Goal: Communication & Community: Share content

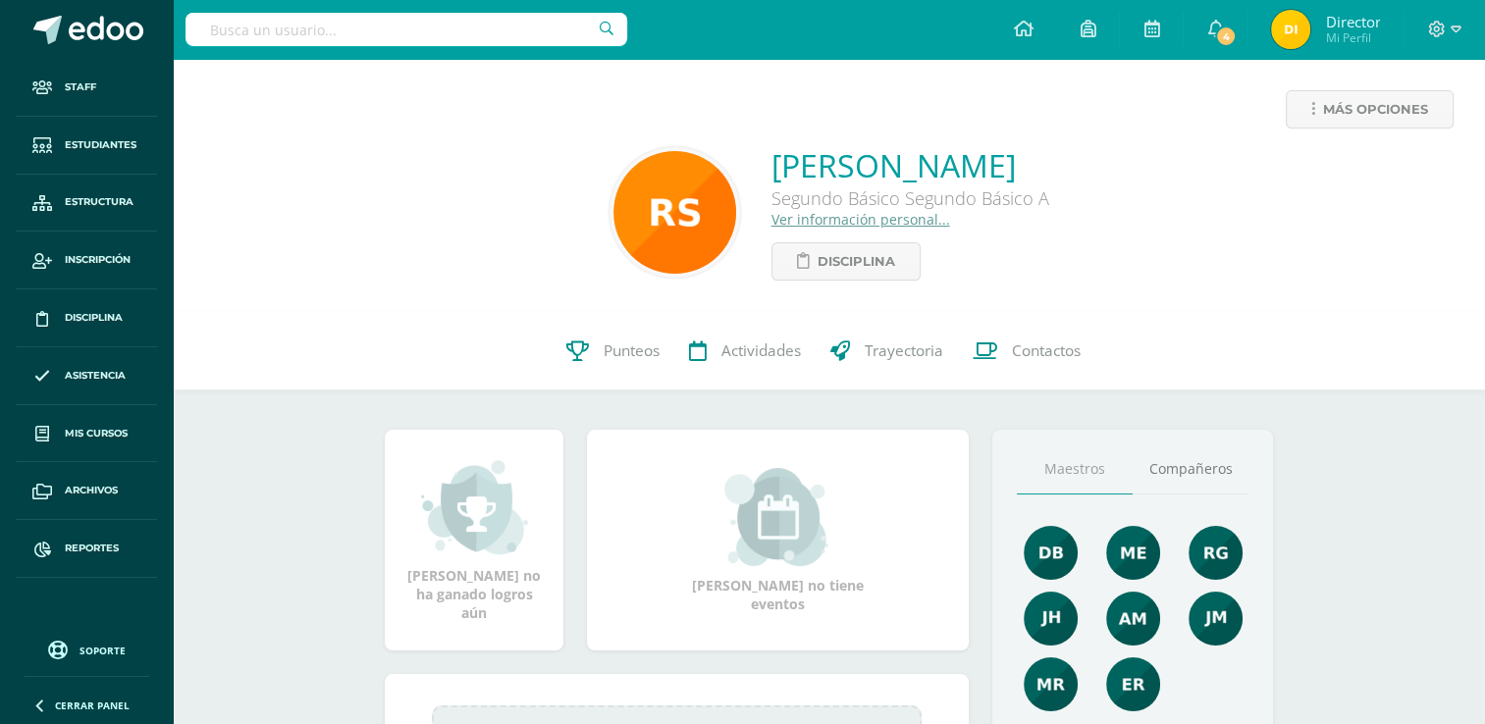
click at [1020, 29] on icon at bounding box center [1023, 29] width 20 height 18
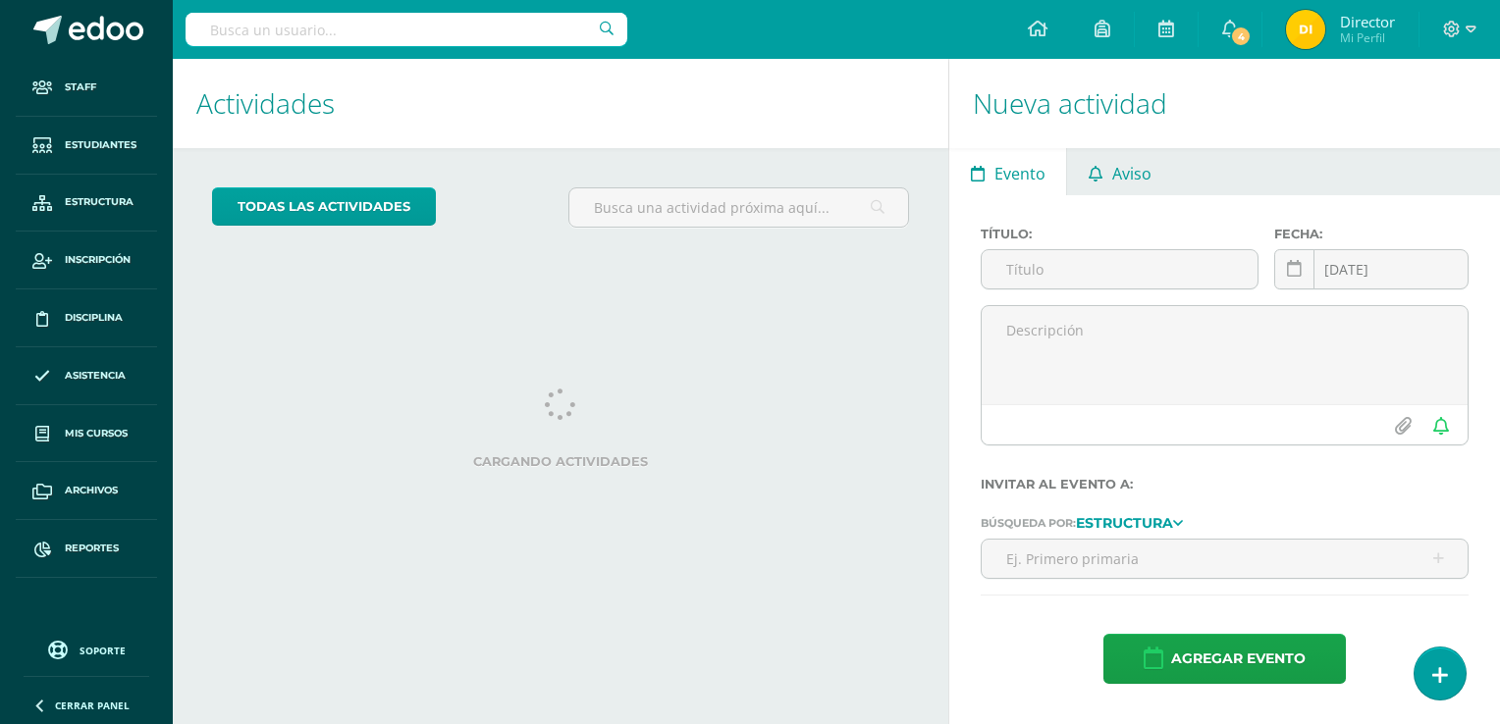
click at [1103, 177] on link "Aviso" at bounding box center [1119, 171] width 105 height 47
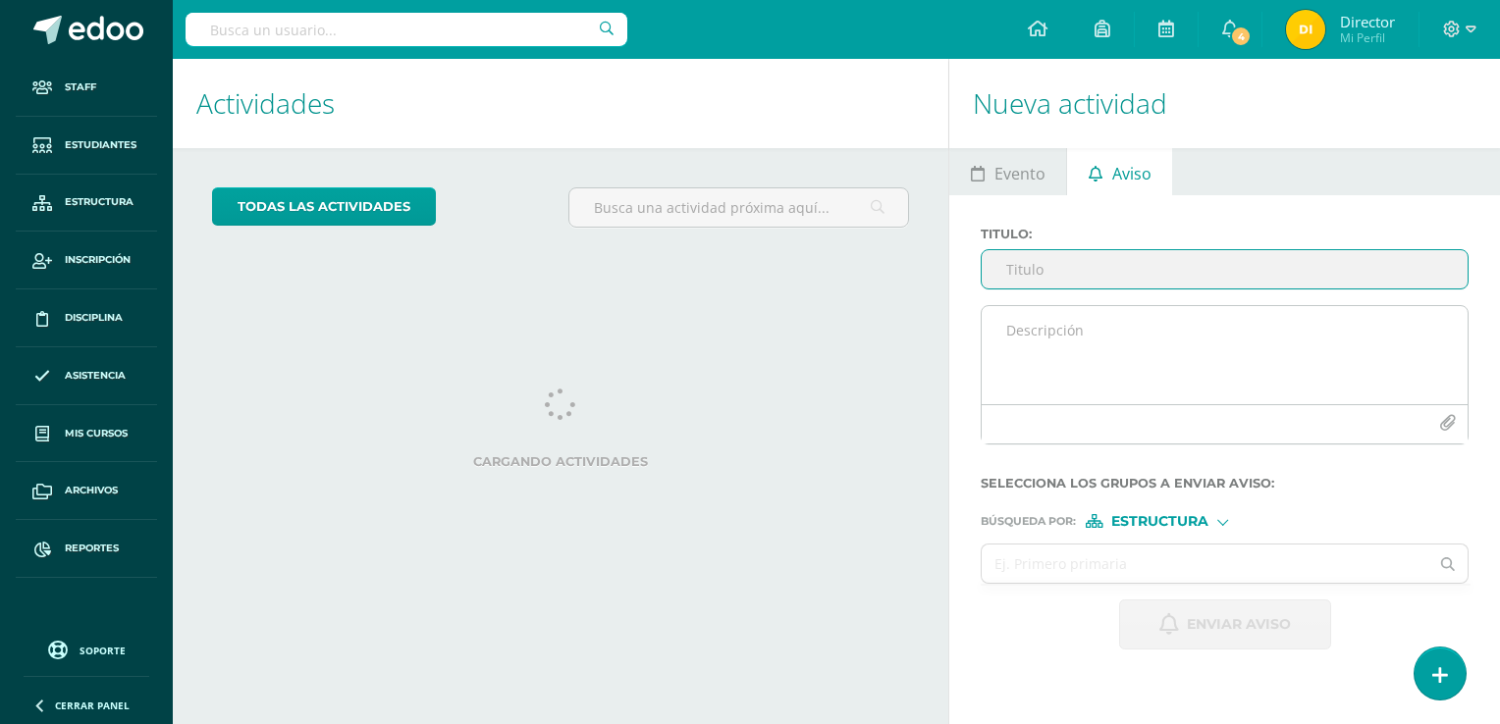
click at [1132, 333] on textarea at bounding box center [1224, 355] width 486 height 98
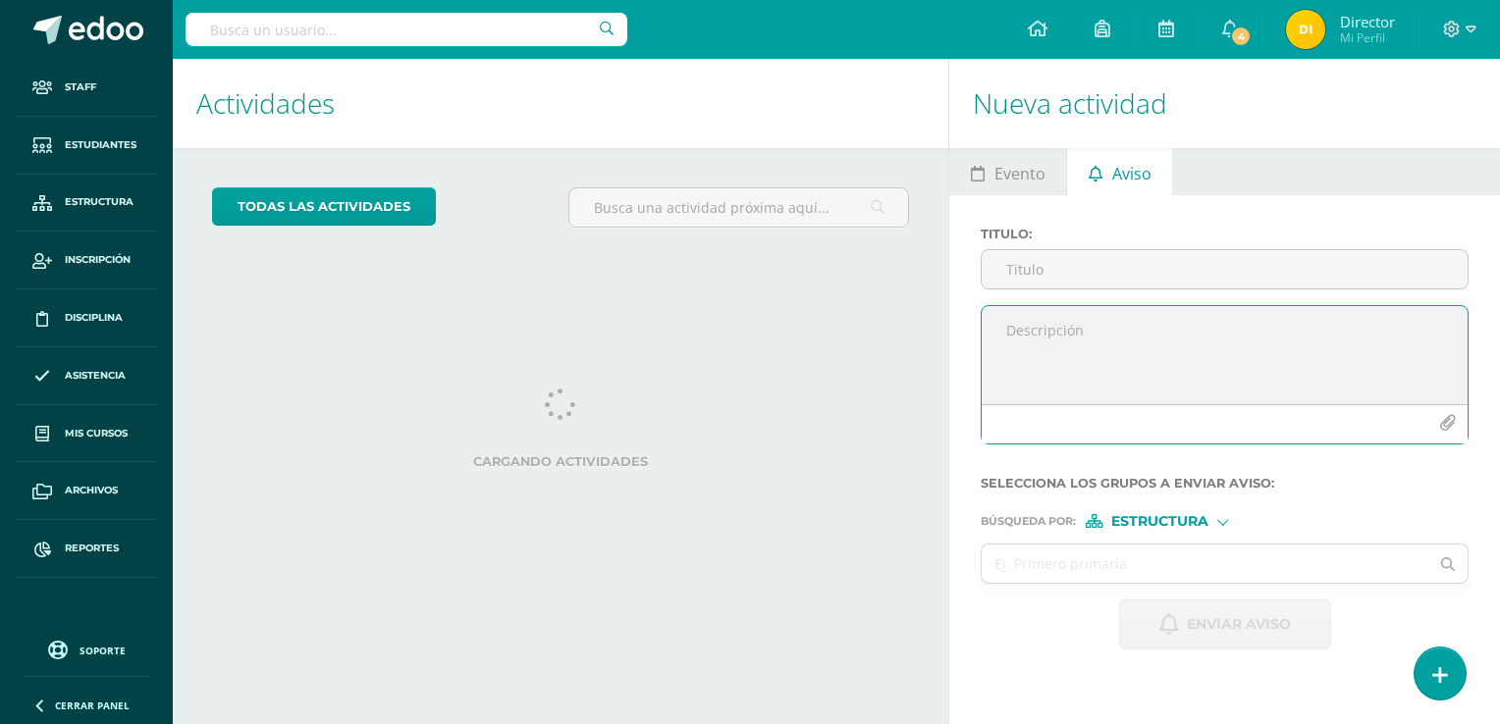
paste textarea "Estimados Padres de Familia, Debido a las actividades de independencia y al aum…"
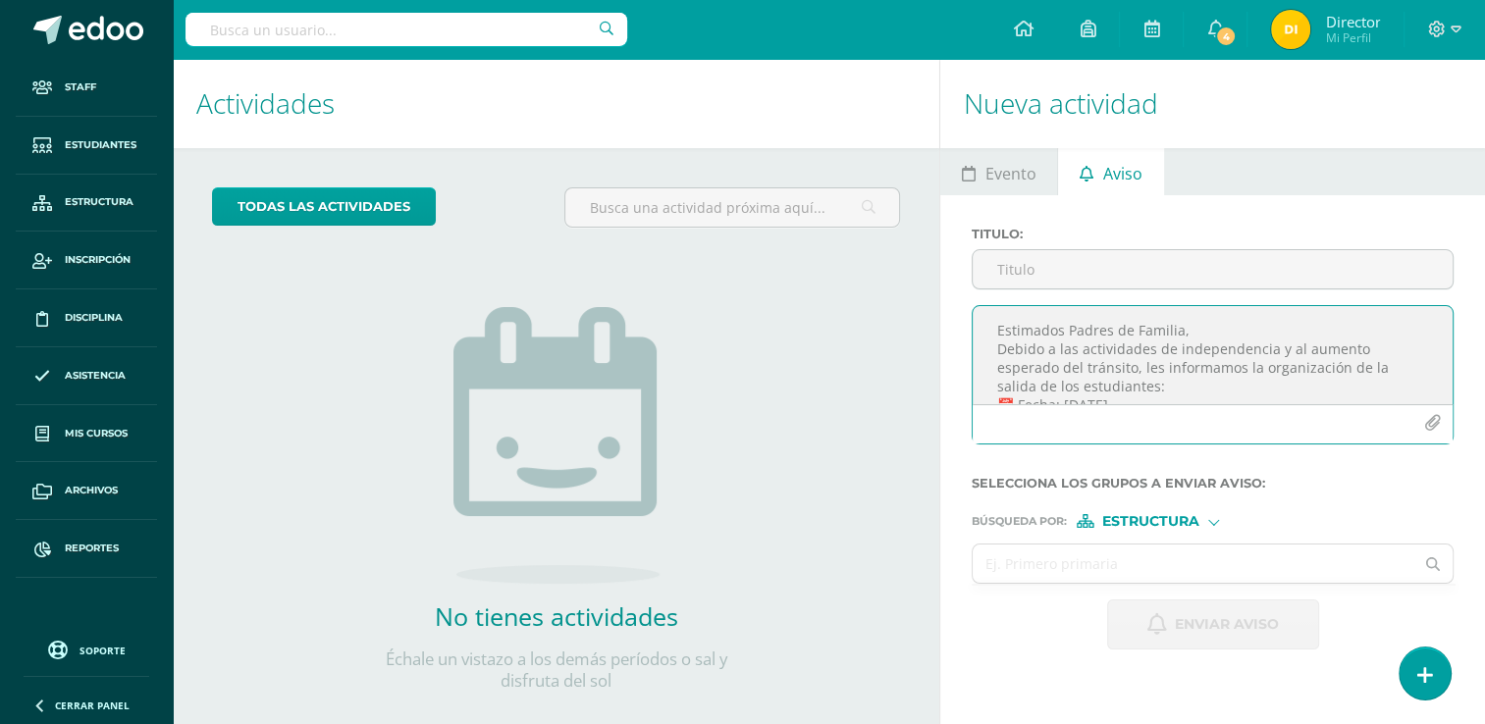
click at [1179, 330] on textarea "Estimados Padres de Familia, Debido a las actividades de independencia y al aum…" at bounding box center [1213, 355] width 480 height 98
click at [1189, 334] on textarea "Estimados Padres de Familia, Debido a las actividades de independencia y al aum…" at bounding box center [1213, 355] width 480 height 98
click at [1216, 311] on textarea "Estimados Padres de Familia, Debido a las actividades de independencia y al aum…" at bounding box center [1213, 355] width 480 height 98
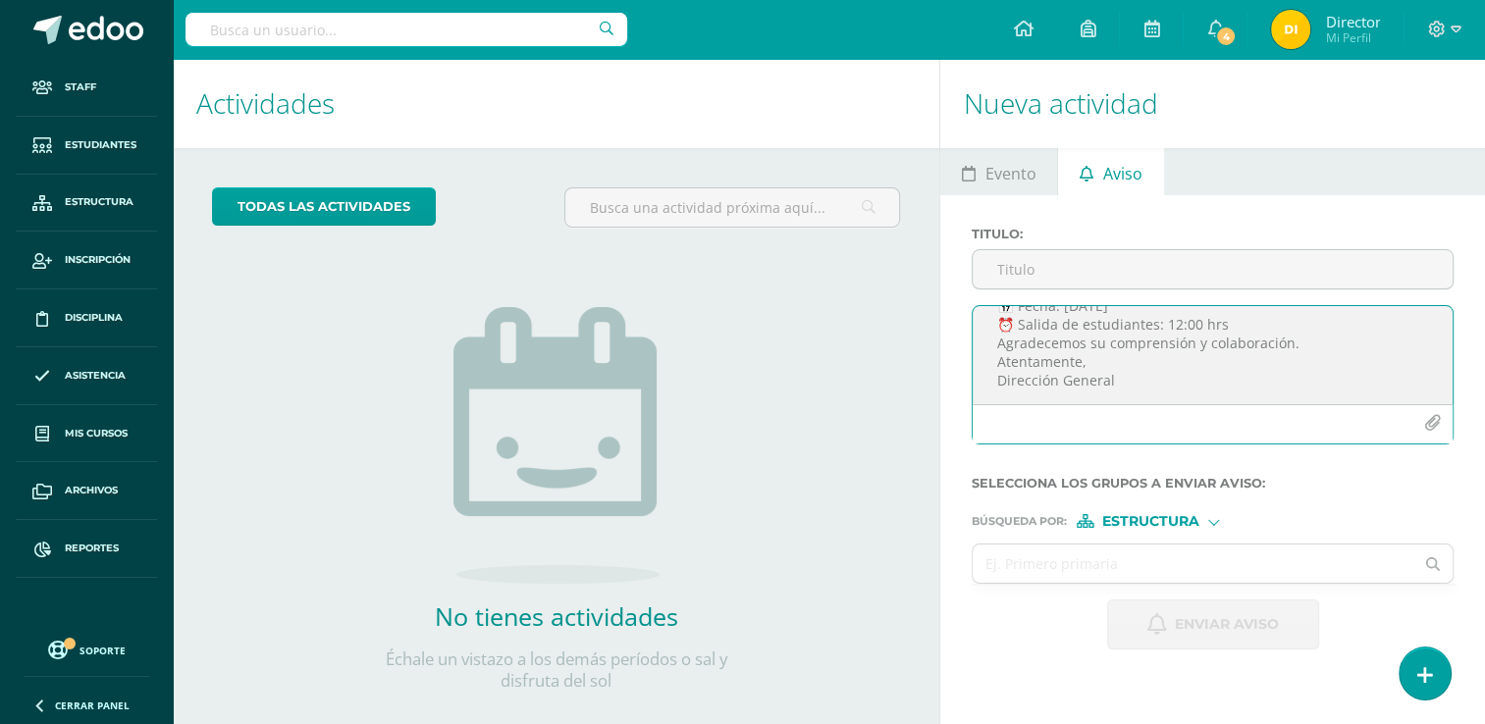
click at [1326, 323] on textarea "Estimados Padres de Familia, Debido a las actividades de independencia y al aum…" at bounding box center [1213, 355] width 480 height 98
click at [1311, 310] on textarea "Estimados Padres de Familia, Debido a las actividades de independencia y al aum…" at bounding box center [1213, 355] width 480 height 98
click at [1308, 340] on textarea "Estimados Padres de Familia, Debido a las actividades de independencia y al aum…" at bounding box center [1213, 355] width 480 height 98
type textarea "Estimados Padres de Familia, Debido a las actividades de independencia y al aum…"
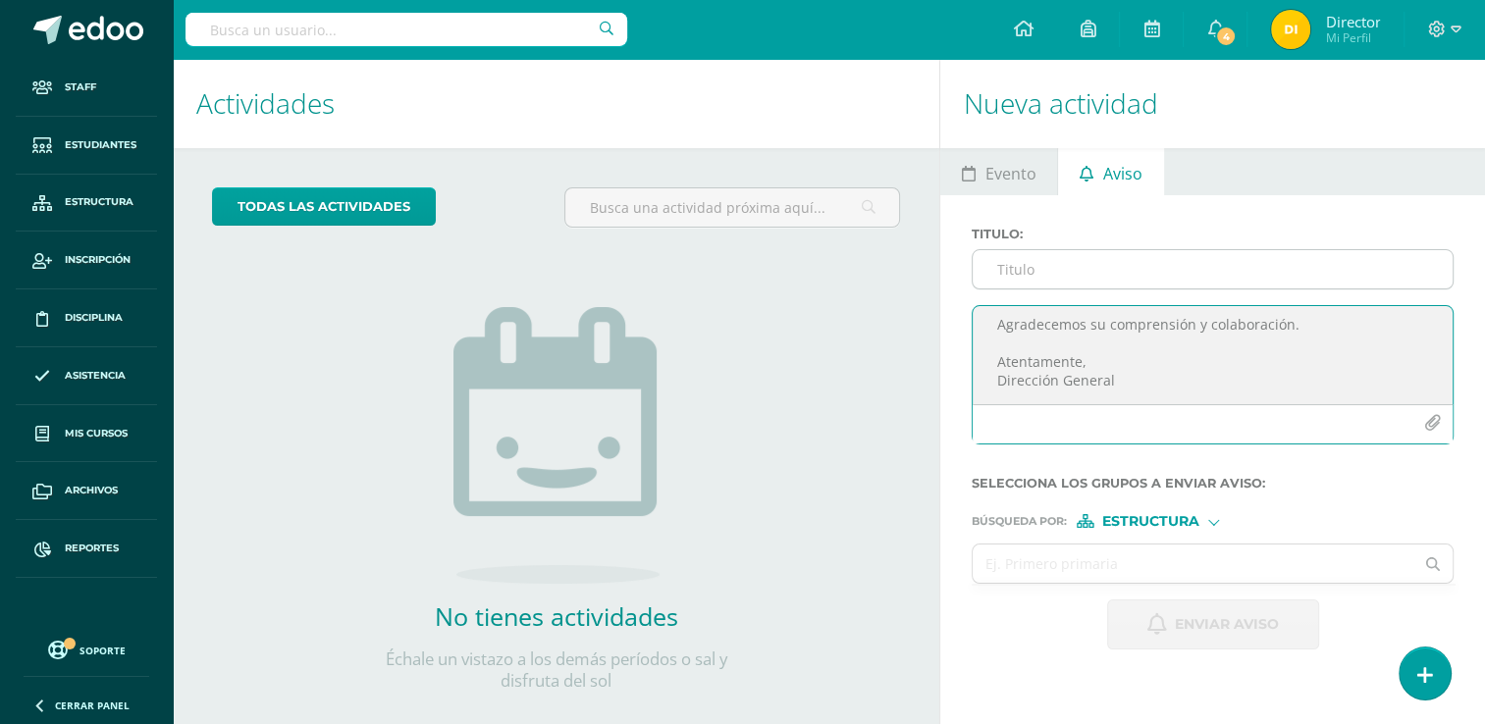
click at [1118, 281] on input "Titulo :" at bounding box center [1213, 269] width 480 height 38
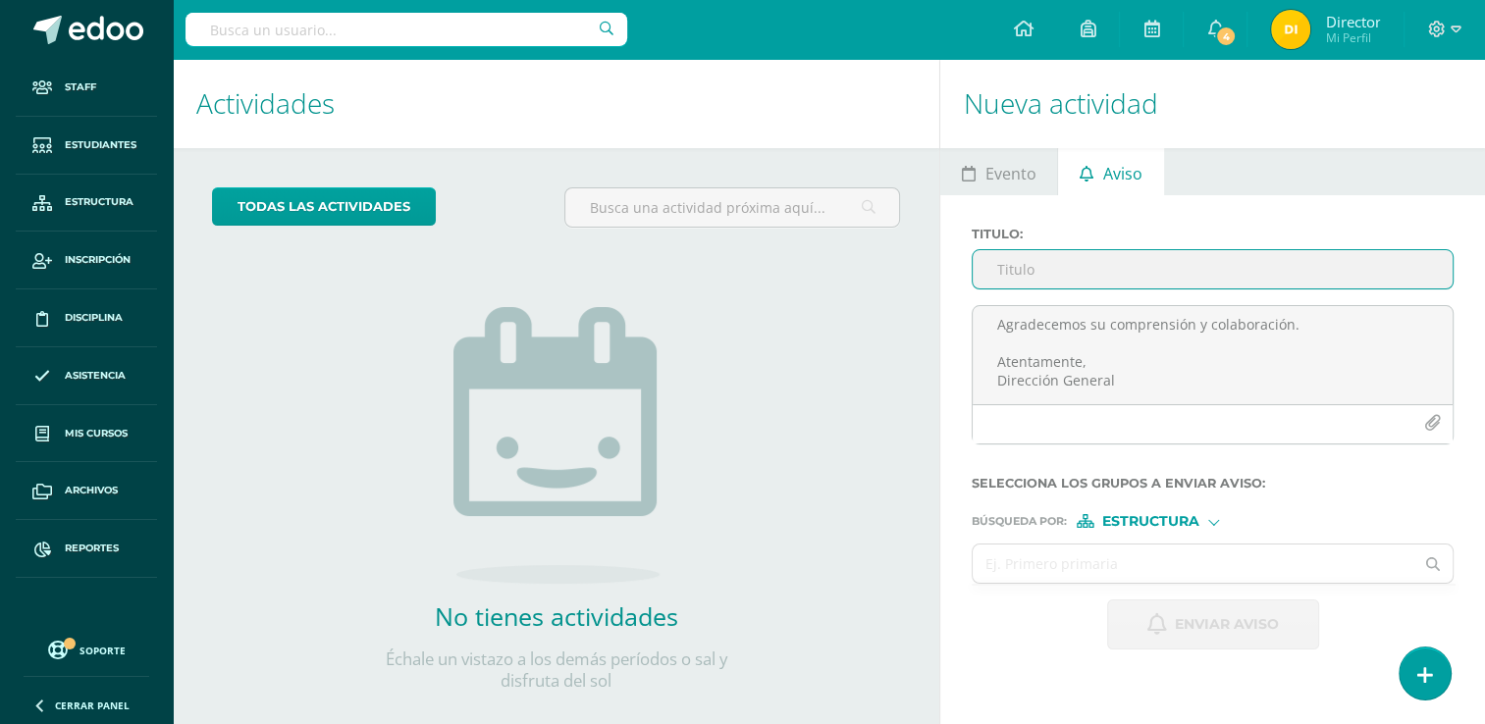
paste input "Ajuste en horario de salida – 12 de septiembre"
type input "Ajuste en horario de salida – 12 de septiembre"
click at [1167, 545] on input "text" at bounding box center [1193, 564] width 441 height 38
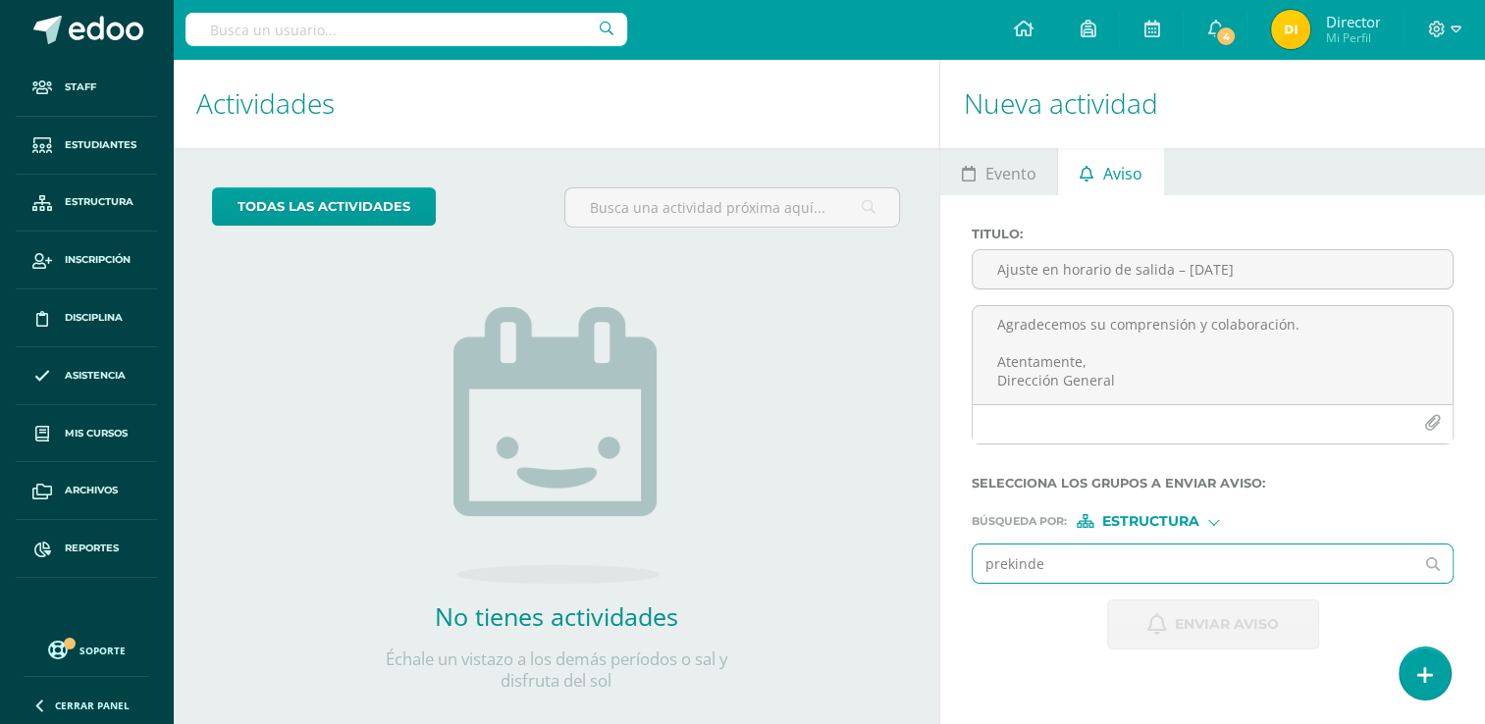
type input "prekinder"
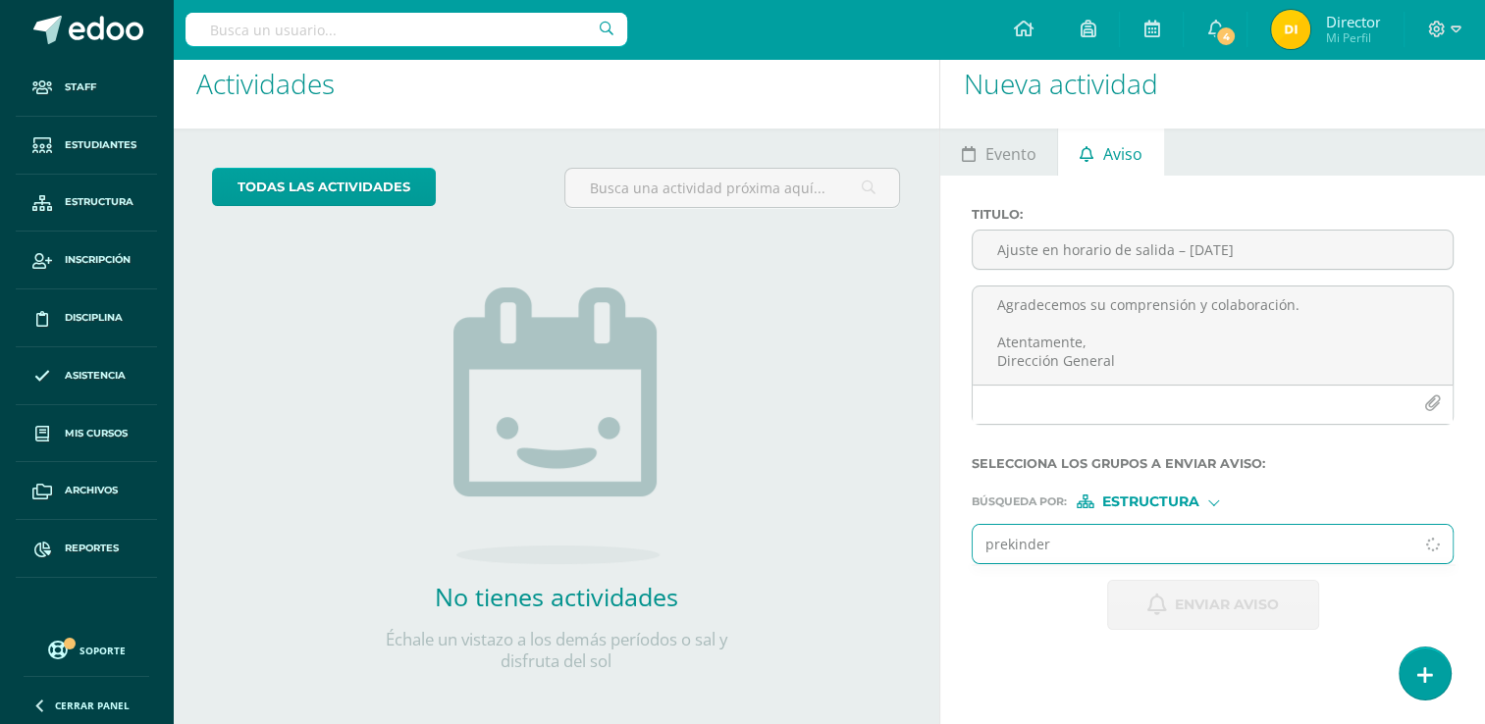
scroll to position [29, 0]
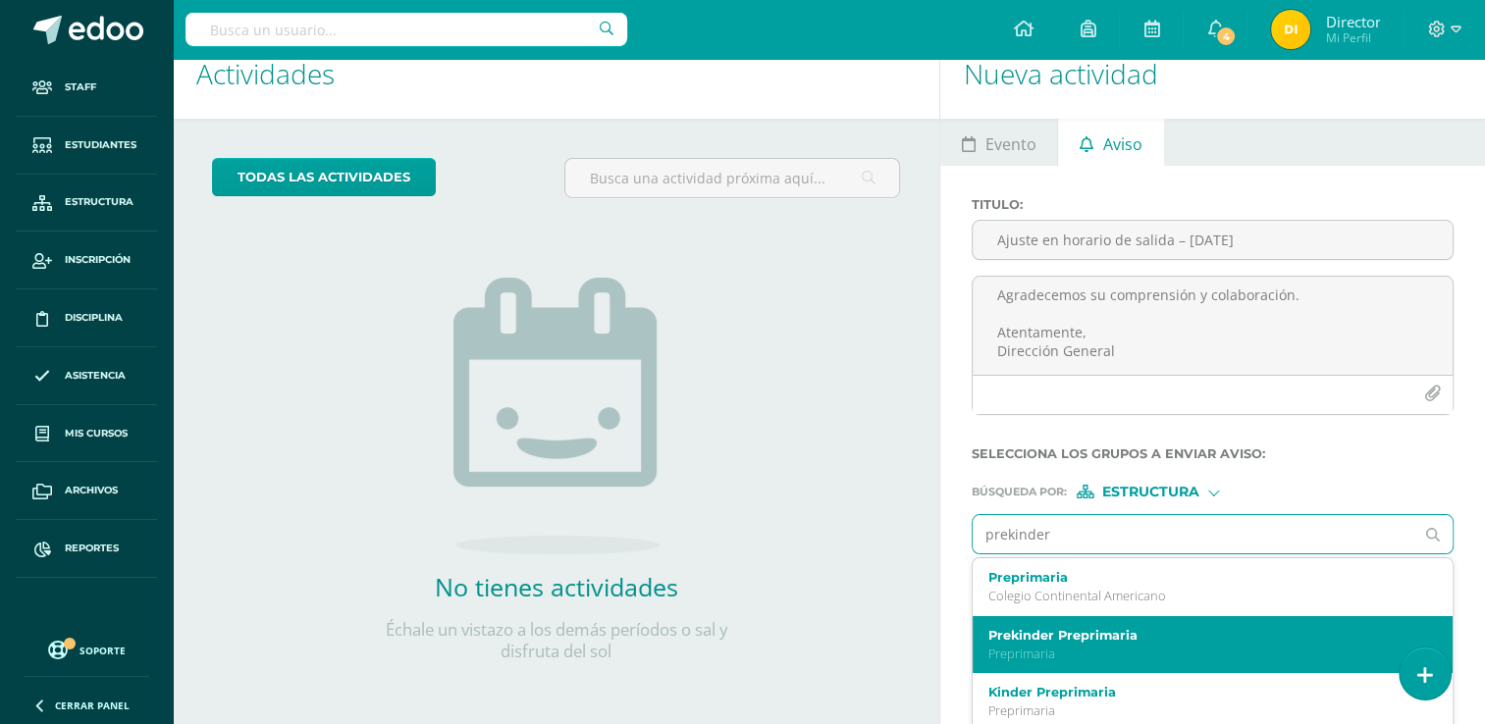
click at [1135, 638] on label "Prekinder Preprimaria" at bounding box center [1203, 635] width 430 height 15
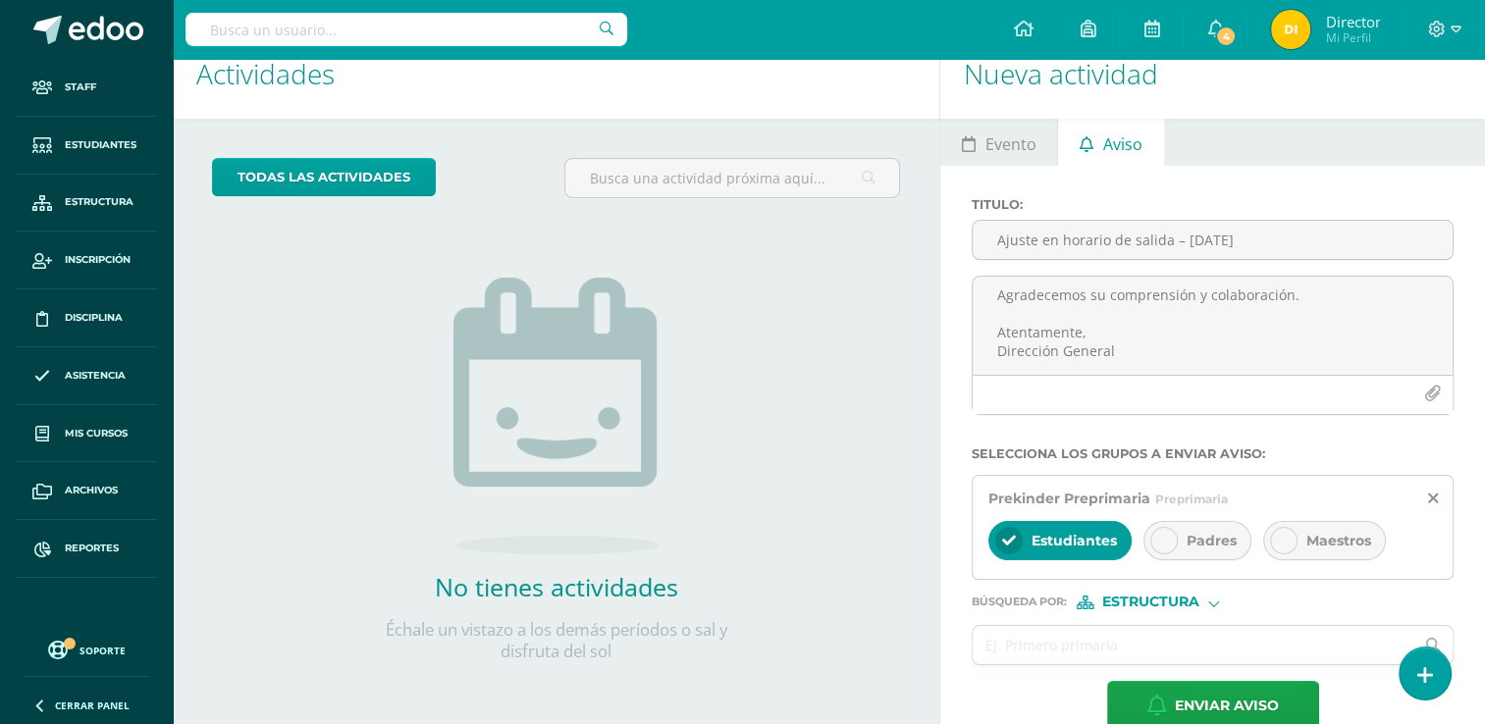
click at [1235, 526] on div "Padres" at bounding box center [1197, 540] width 108 height 39
click at [1369, 545] on div "Maestros" at bounding box center [1324, 540] width 123 height 39
click at [1213, 646] on input "text" at bounding box center [1193, 645] width 441 height 38
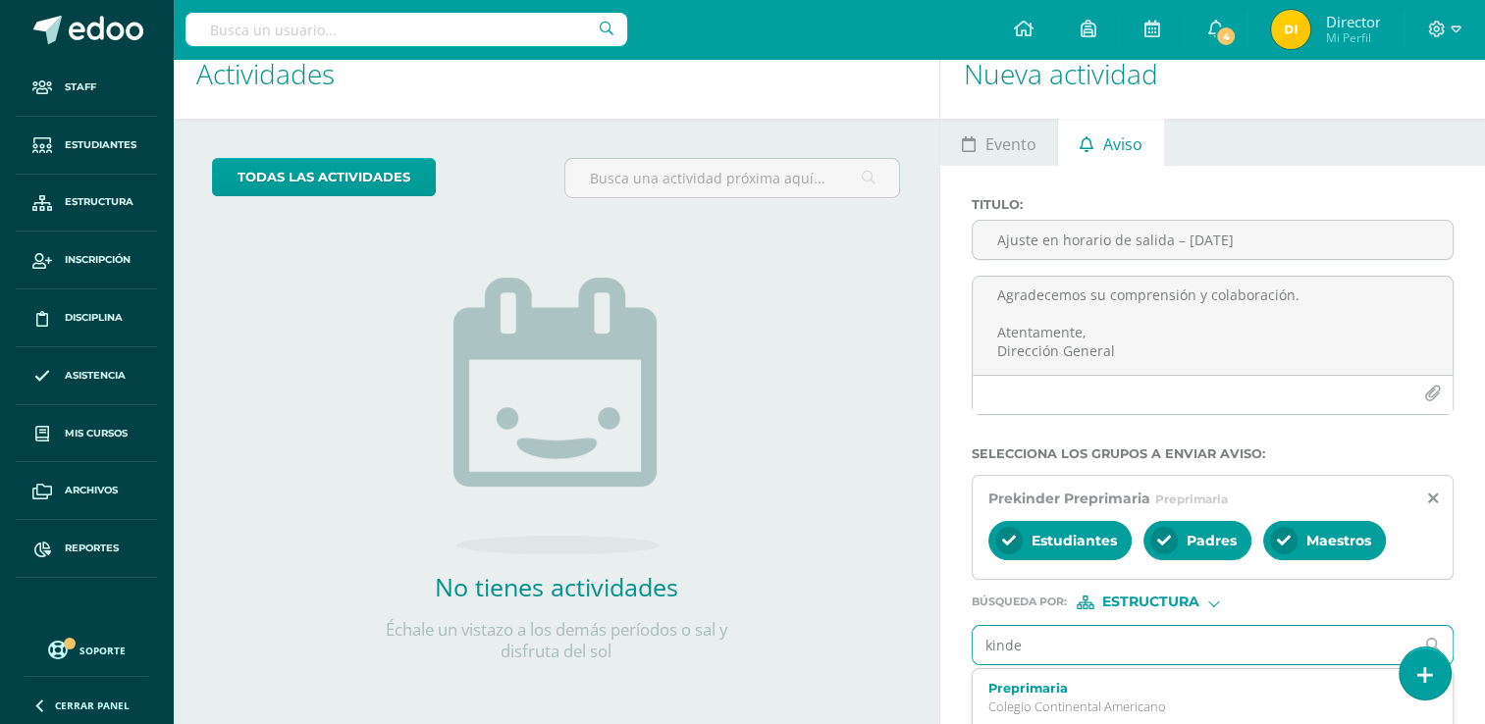
type input "kinder"
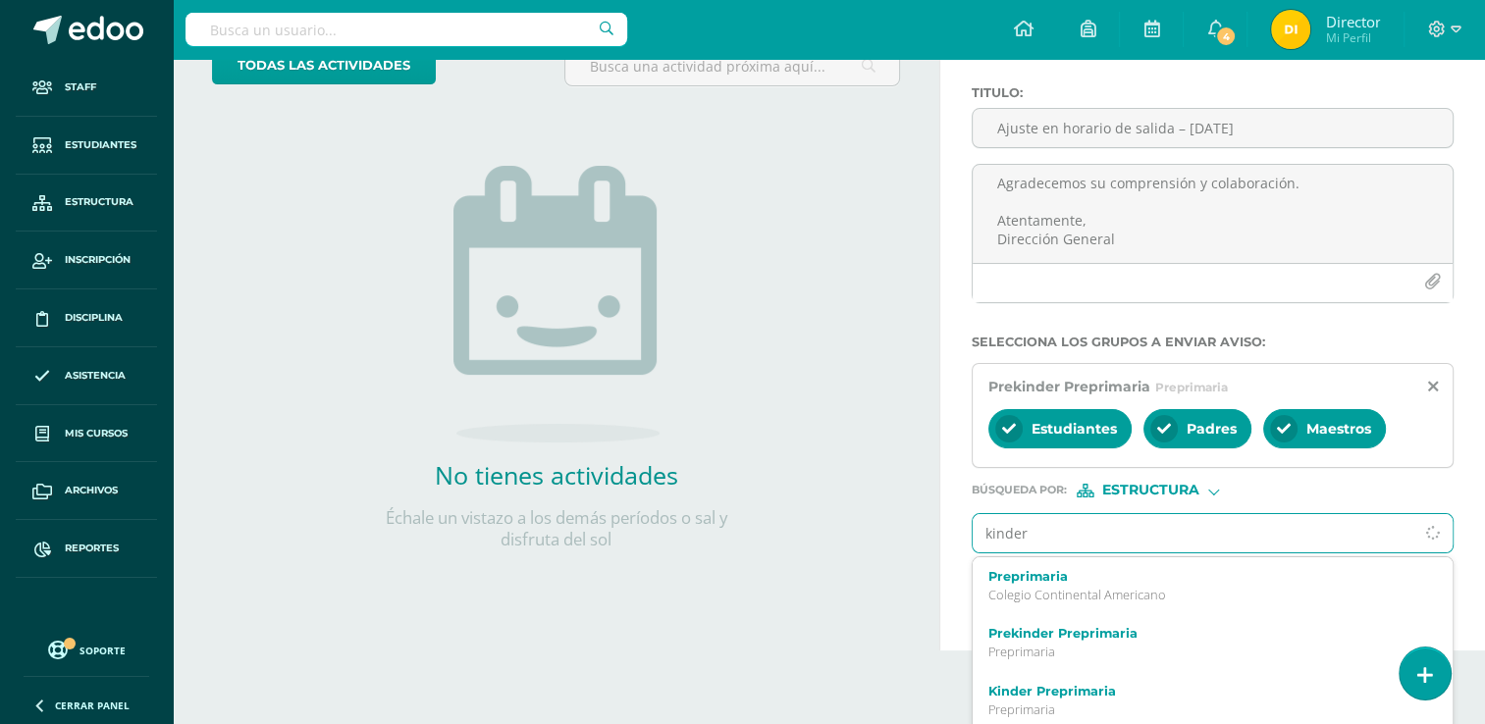
scroll to position [147, 0]
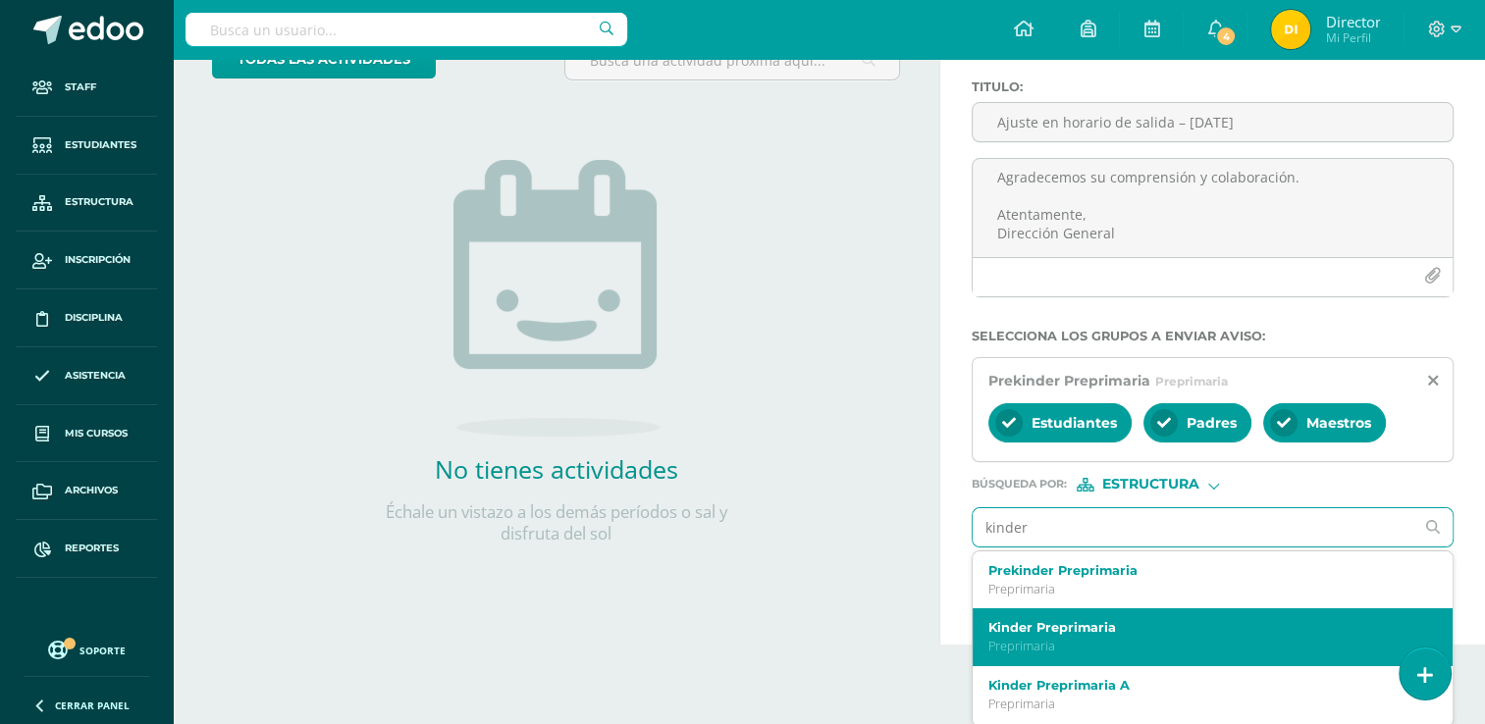
click at [1165, 634] on div "Kinder Preprimaria Preprimaria" at bounding box center [1203, 637] width 430 height 34
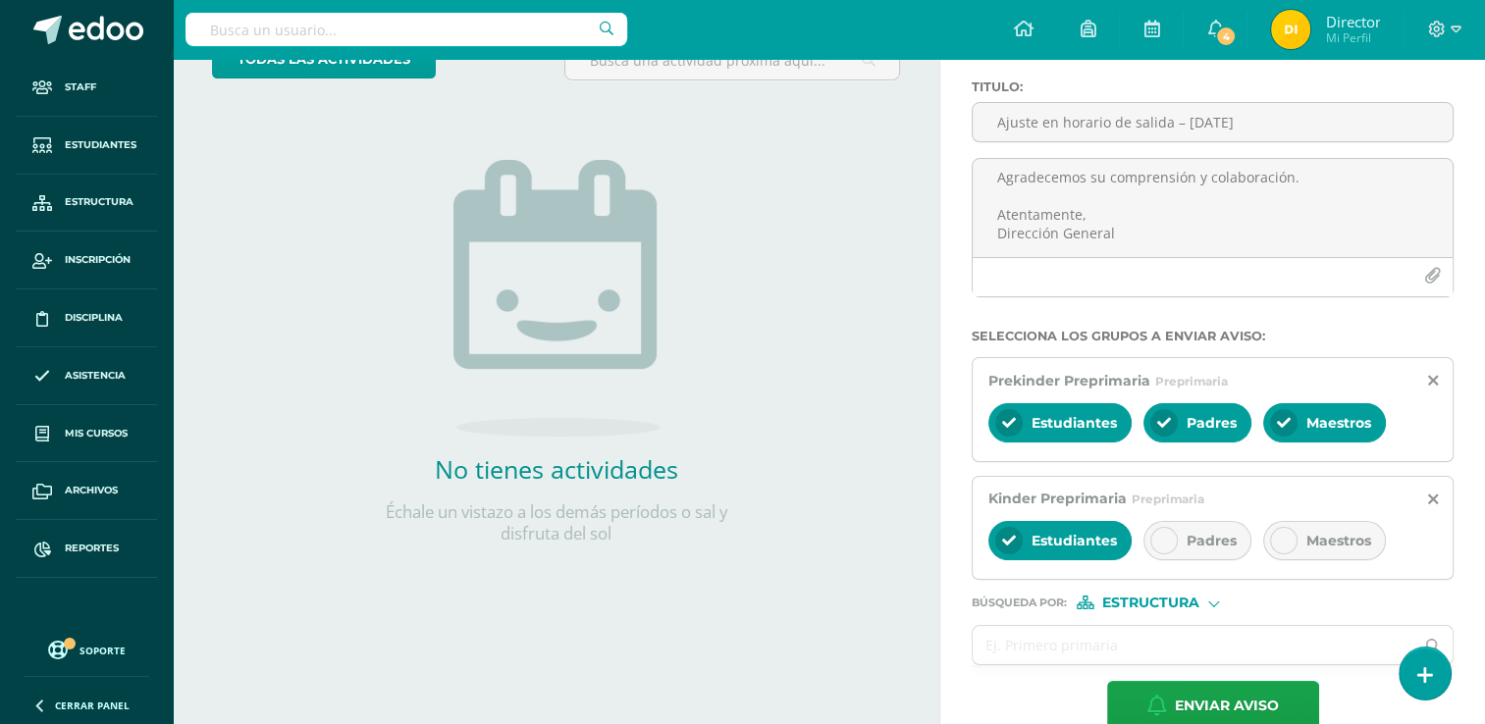
click at [1193, 525] on div "Padres" at bounding box center [1197, 540] width 108 height 39
click at [1338, 541] on span "Maestros" at bounding box center [1338, 541] width 65 height 18
click at [1252, 636] on input "text" at bounding box center [1193, 645] width 441 height 38
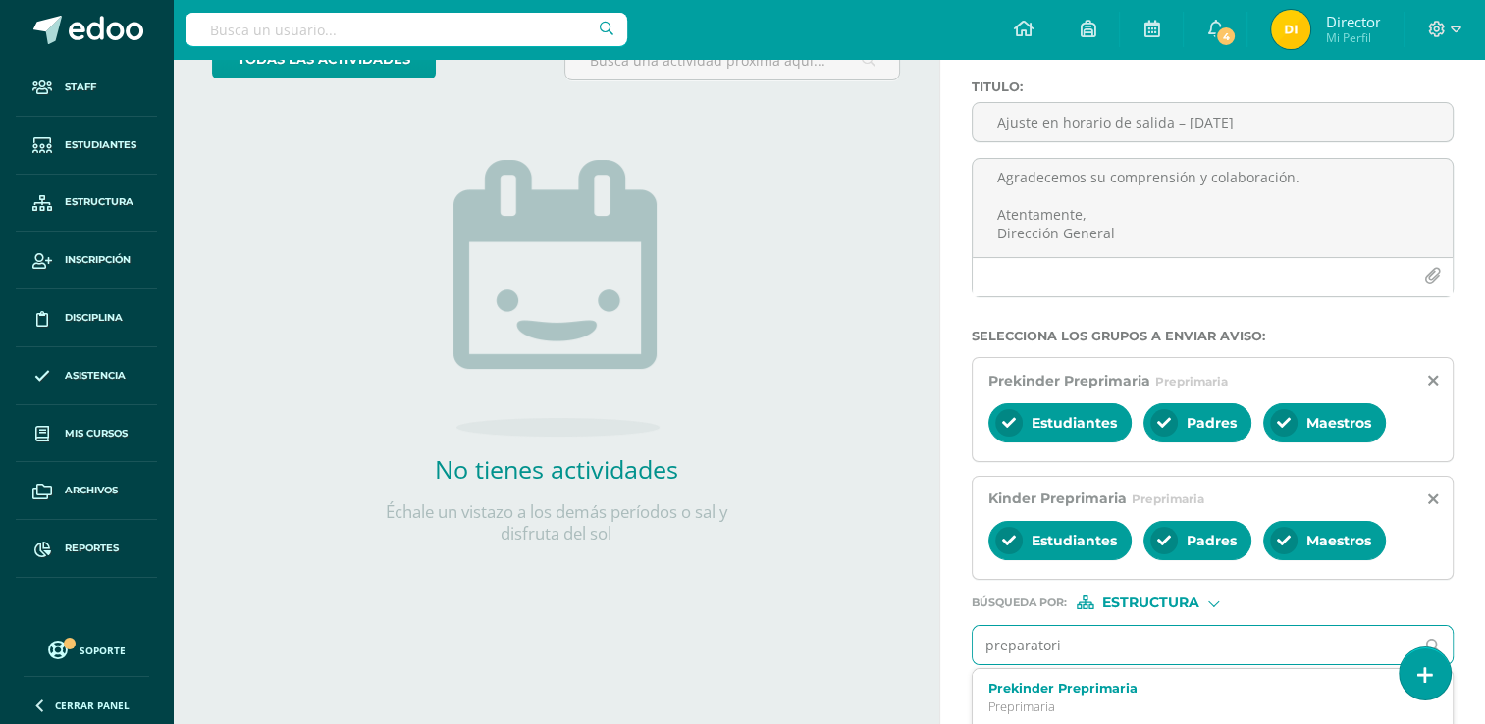
type input "preparatoria"
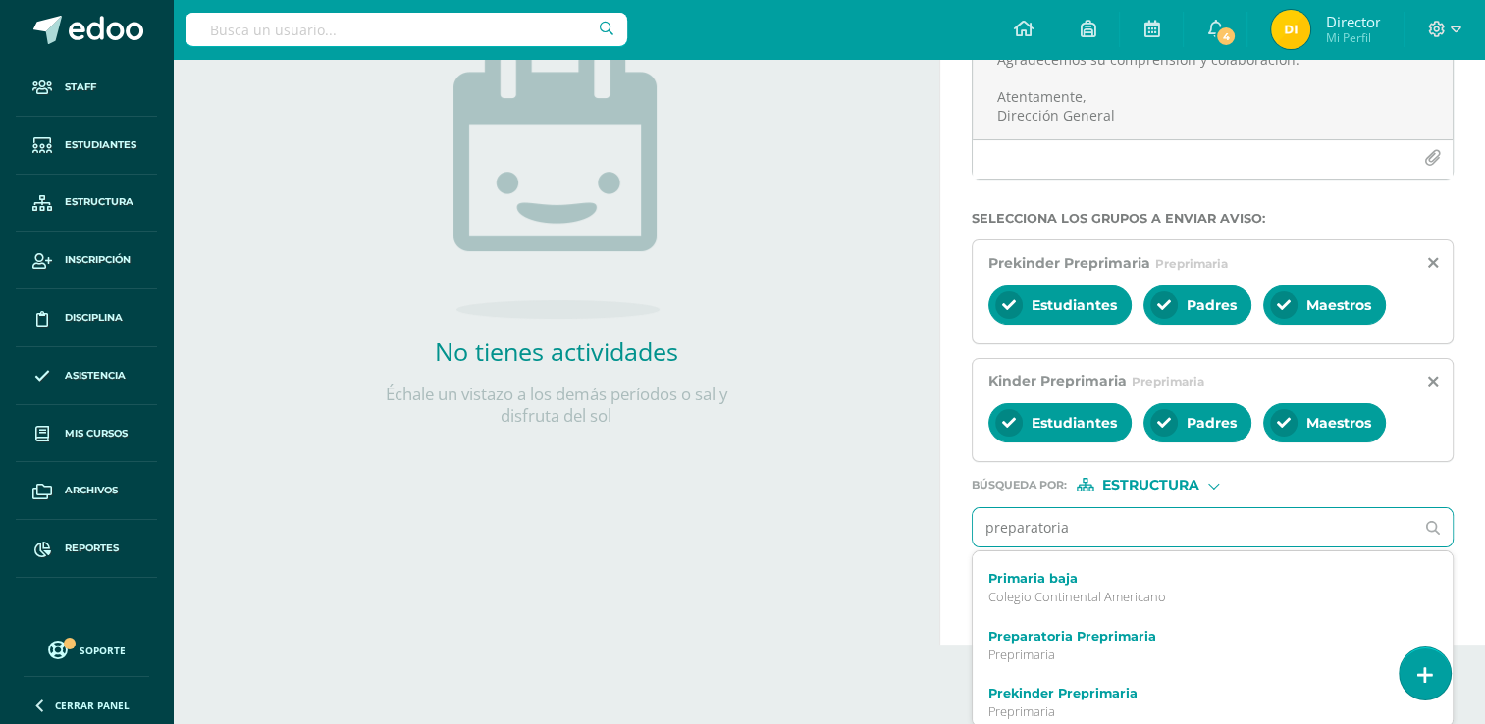
scroll to position [196, 0]
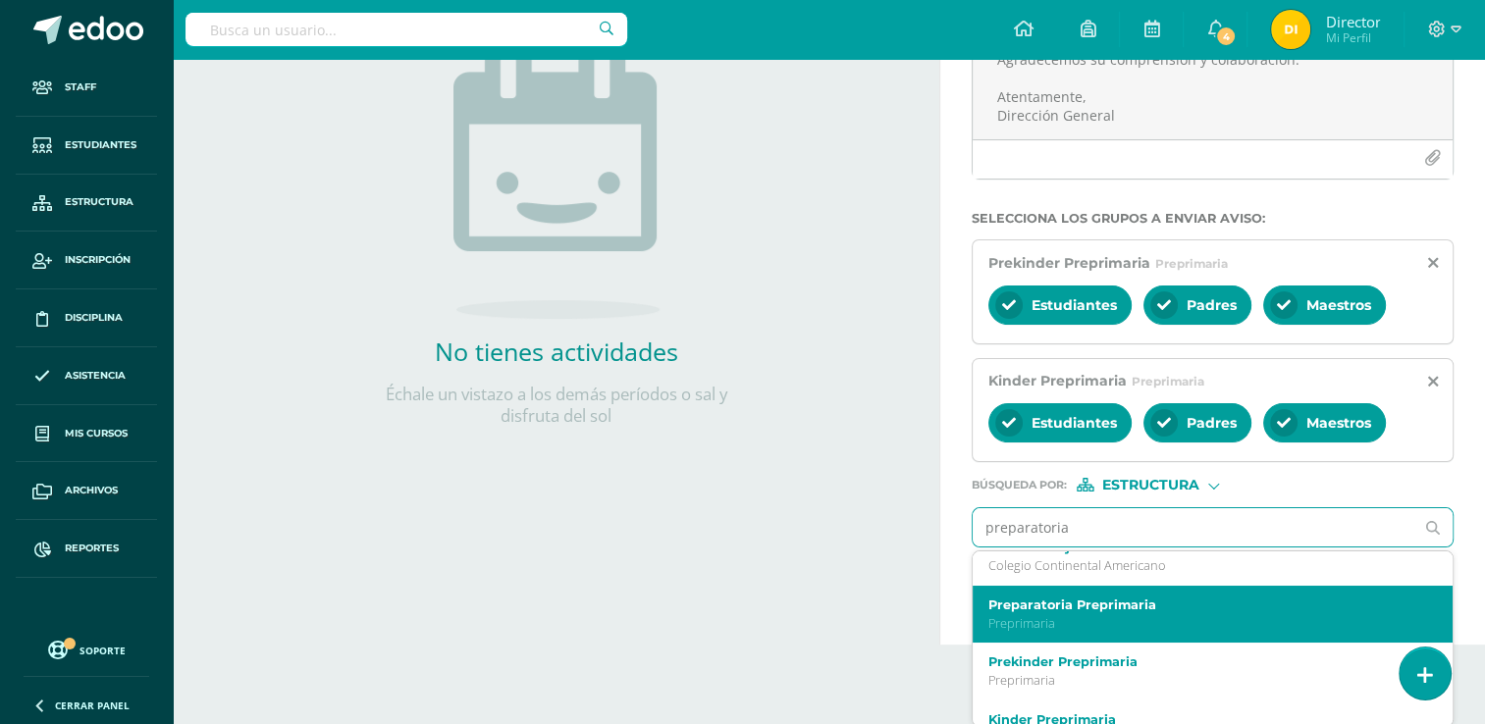
click at [1252, 609] on label "Preparatoria Preprimaria" at bounding box center [1203, 605] width 430 height 15
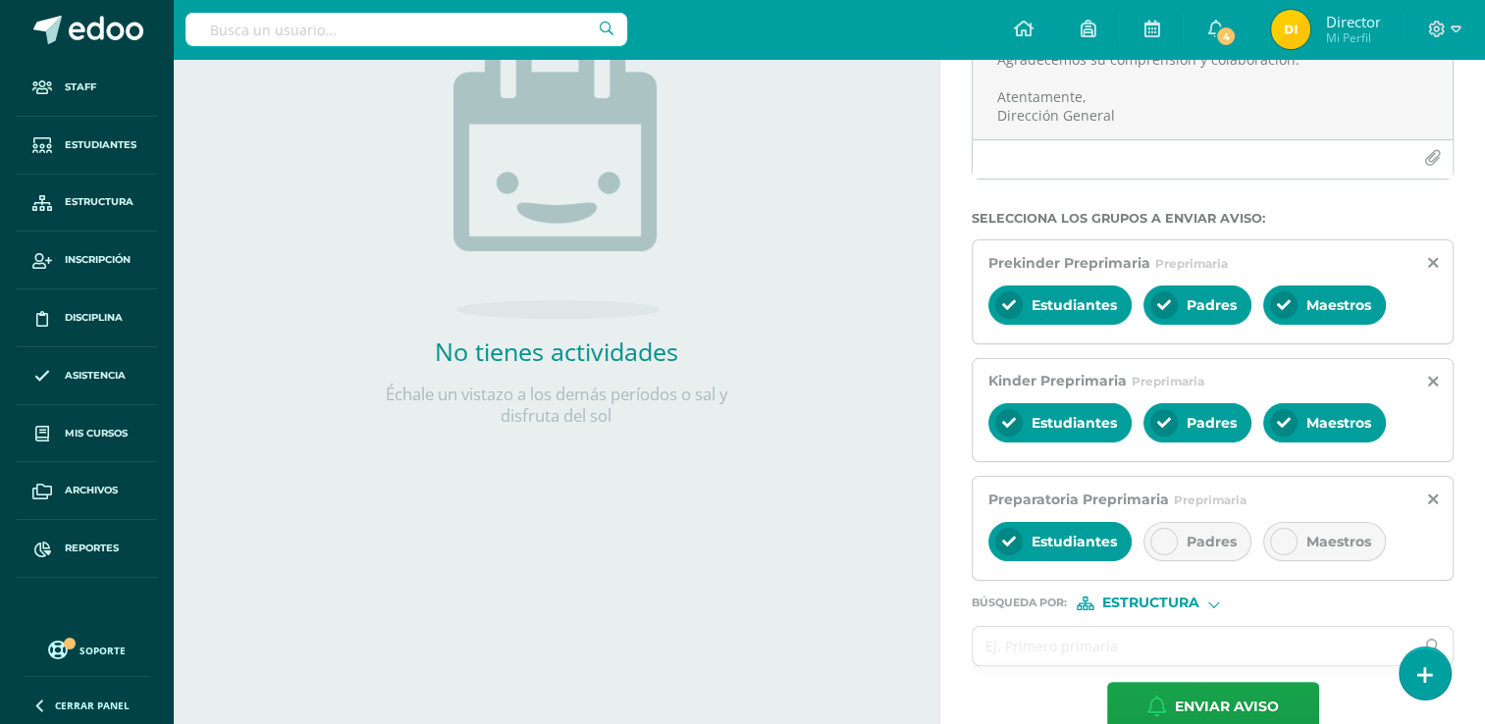
scroll to position [0, 0]
click at [1306, 535] on span "Maestros" at bounding box center [1338, 542] width 65 height 18
click at [1194, 546] on span "Padres" at bounding box center [1211, 542] width 50 height 18
click at [1168, 658] on input "text" at bounding box center [1193, 646] width 441 height 38
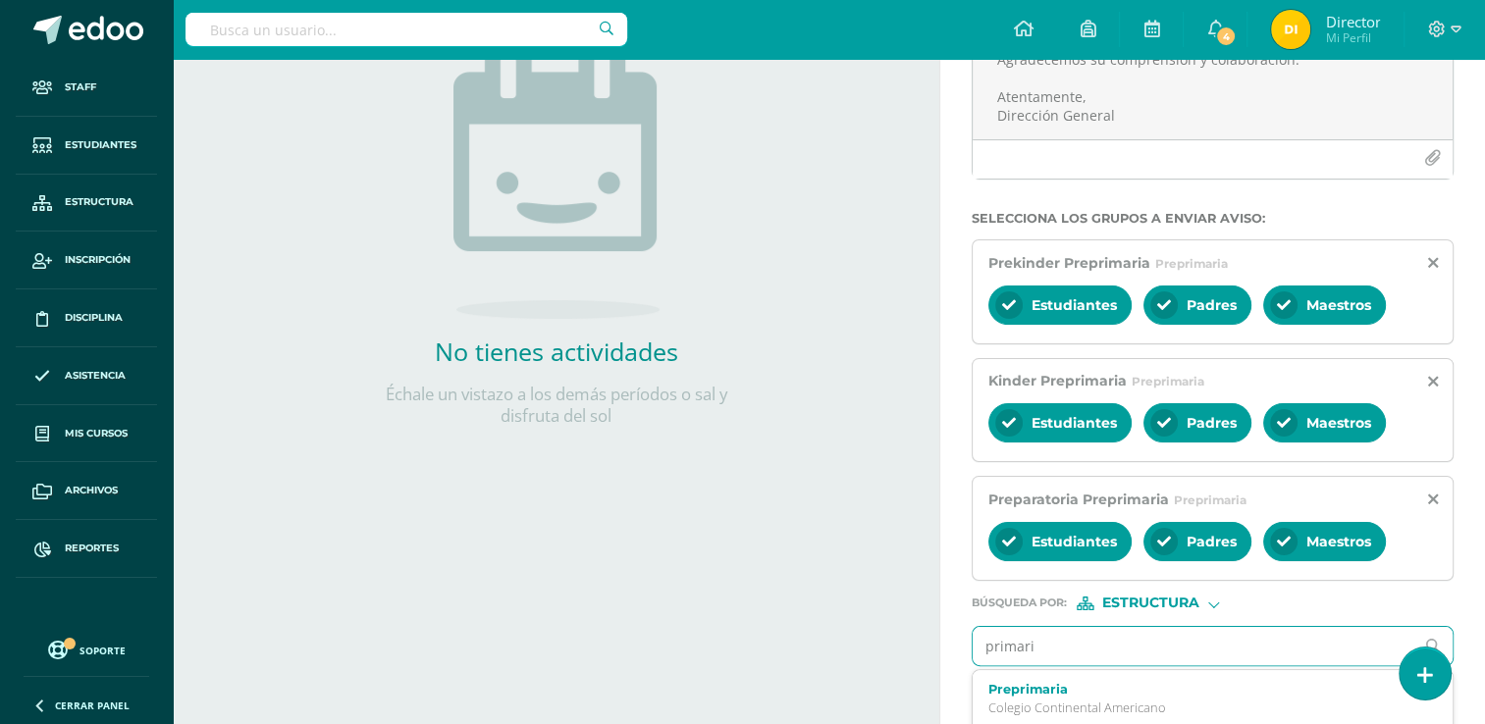
type input "primaria"
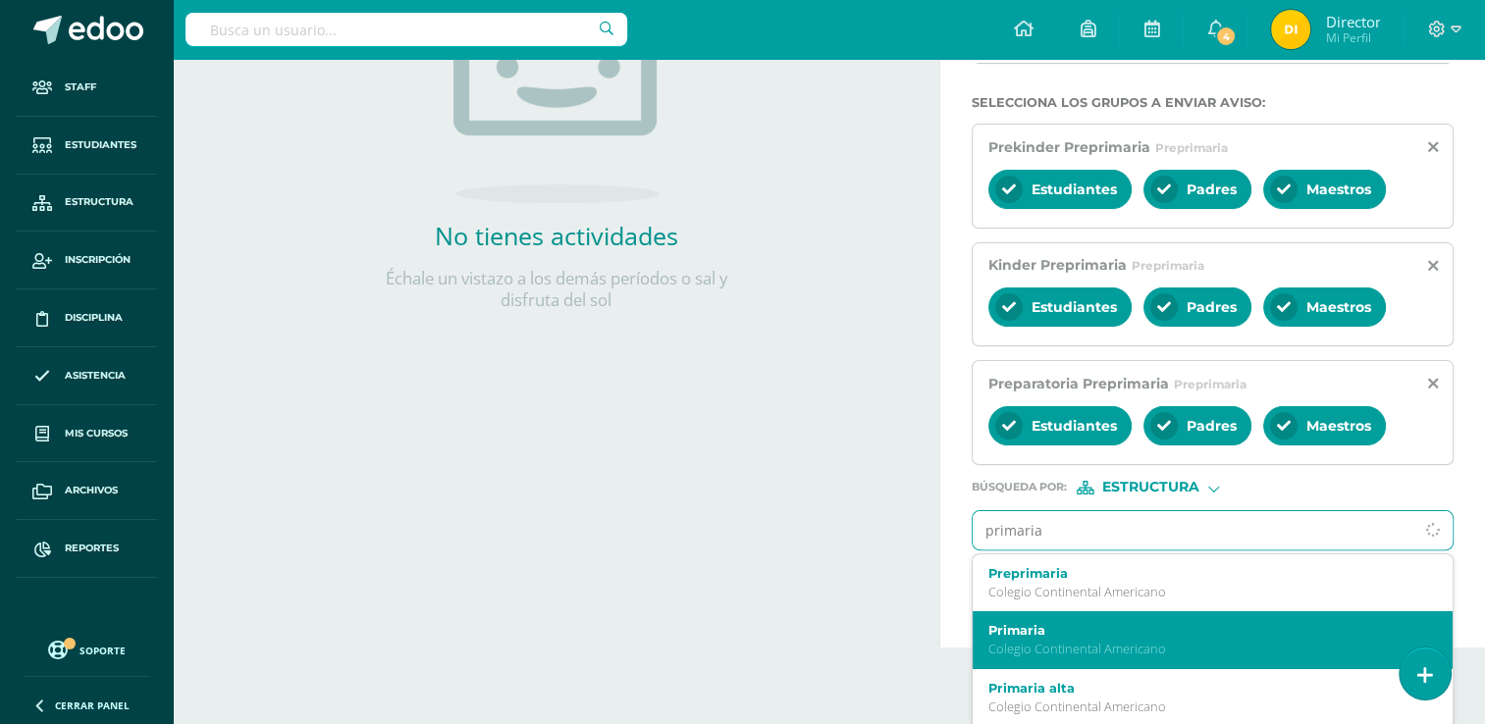
scroll to position [383, 0]
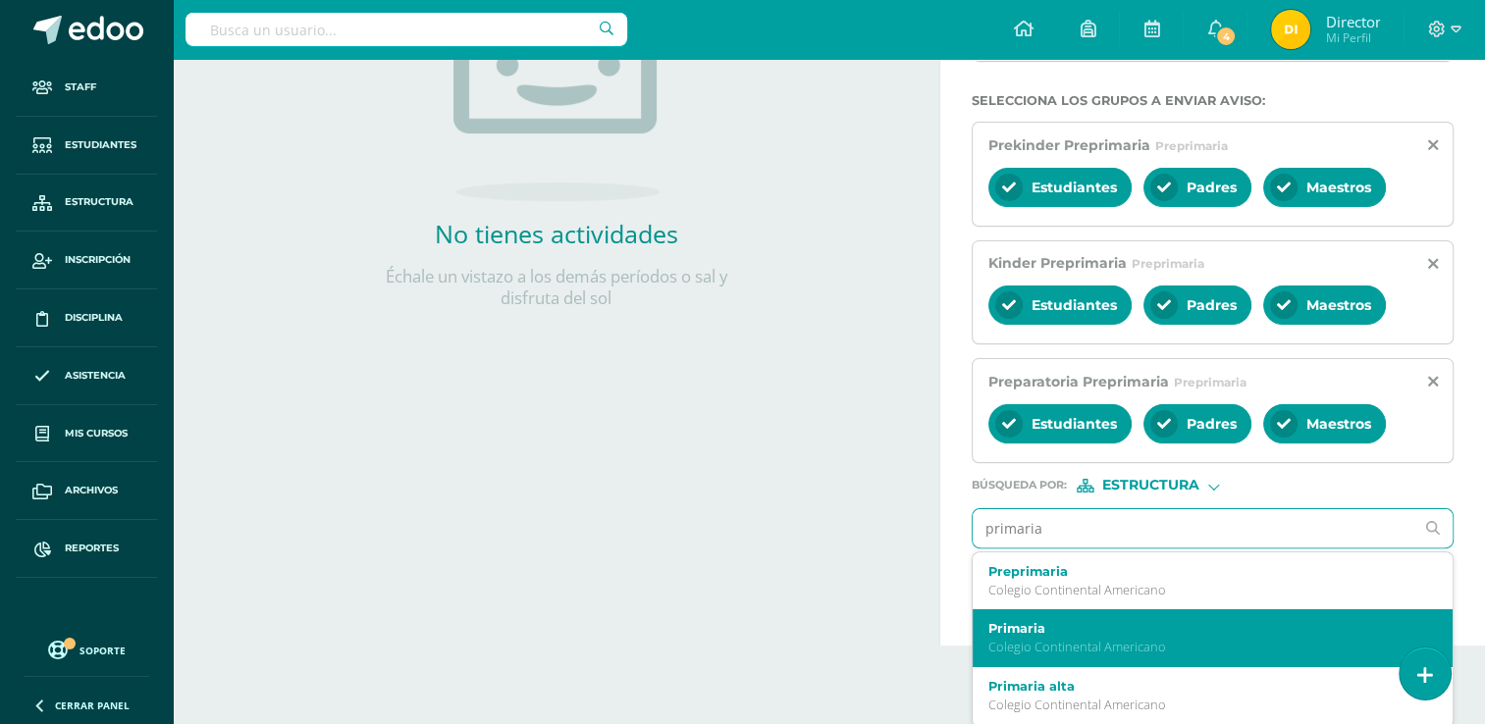
click at [1177, 639] on p "Colegio Continental Americano" at bounding box center [1203, 647] width 430 height 17
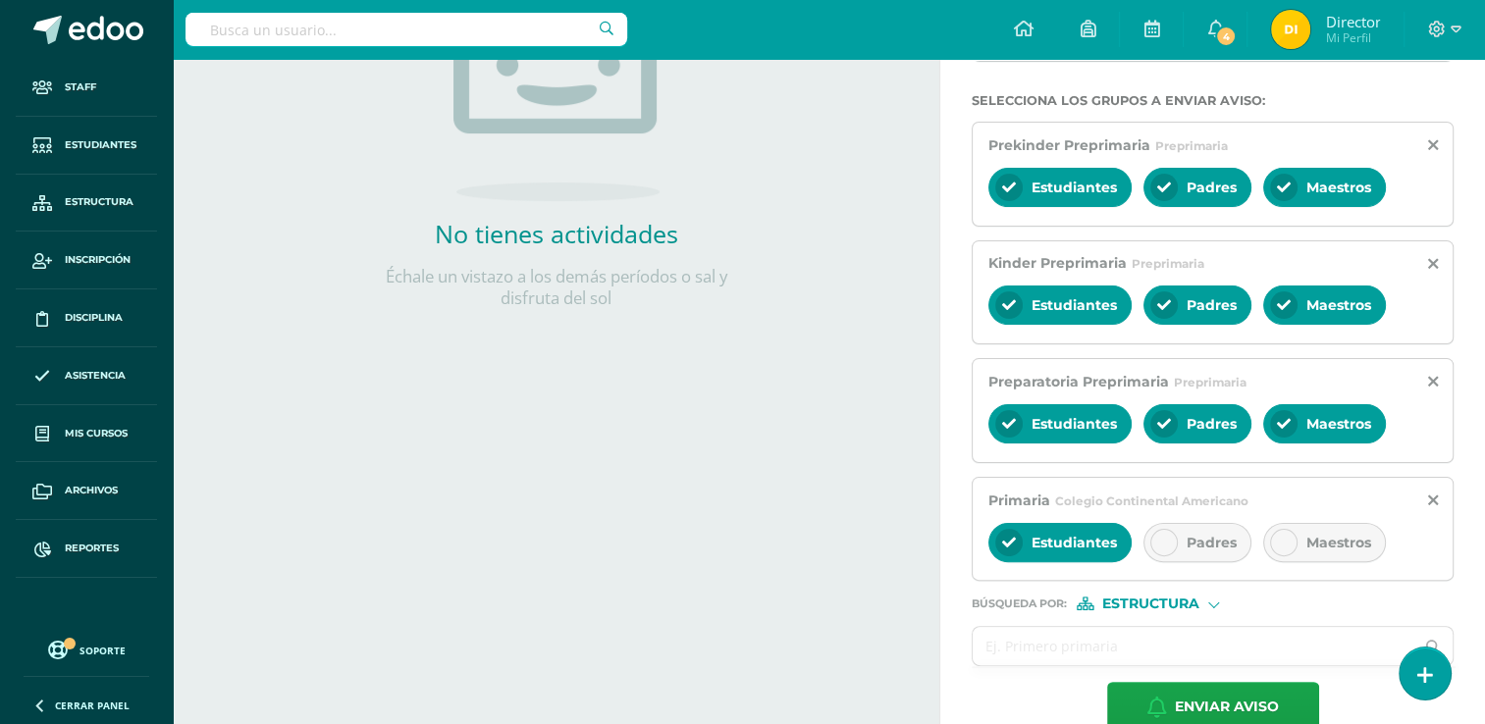
click at [1204, 545] on span "Padres" at bounding box center [1211, 543] width 50 height 18
click at [1319, 527] on div "Maestros" at bounding box center [1324, 542] width 123 height 39
click at [1177, 642] on input "text" at bounding box center [1193, 646] width 441 height 38
type input "e"
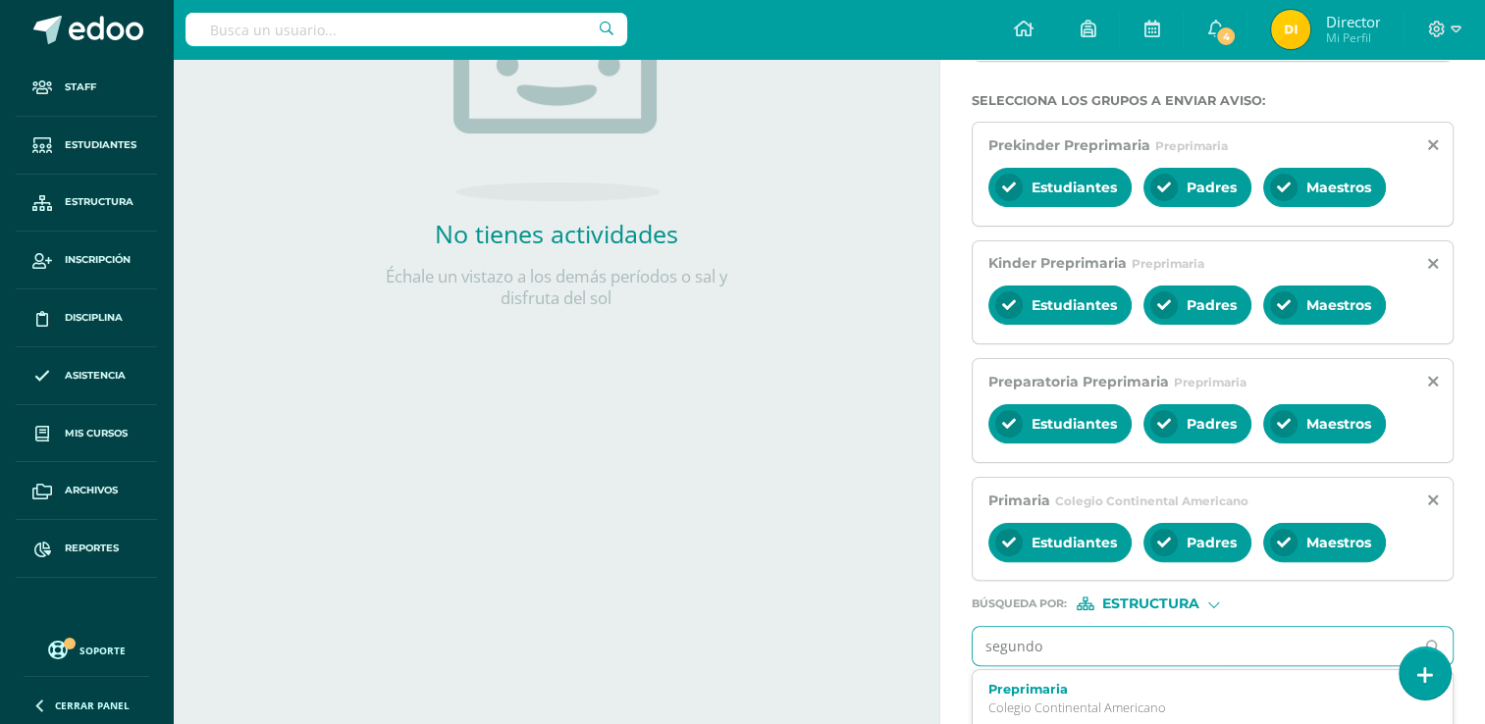
type input "segundo"
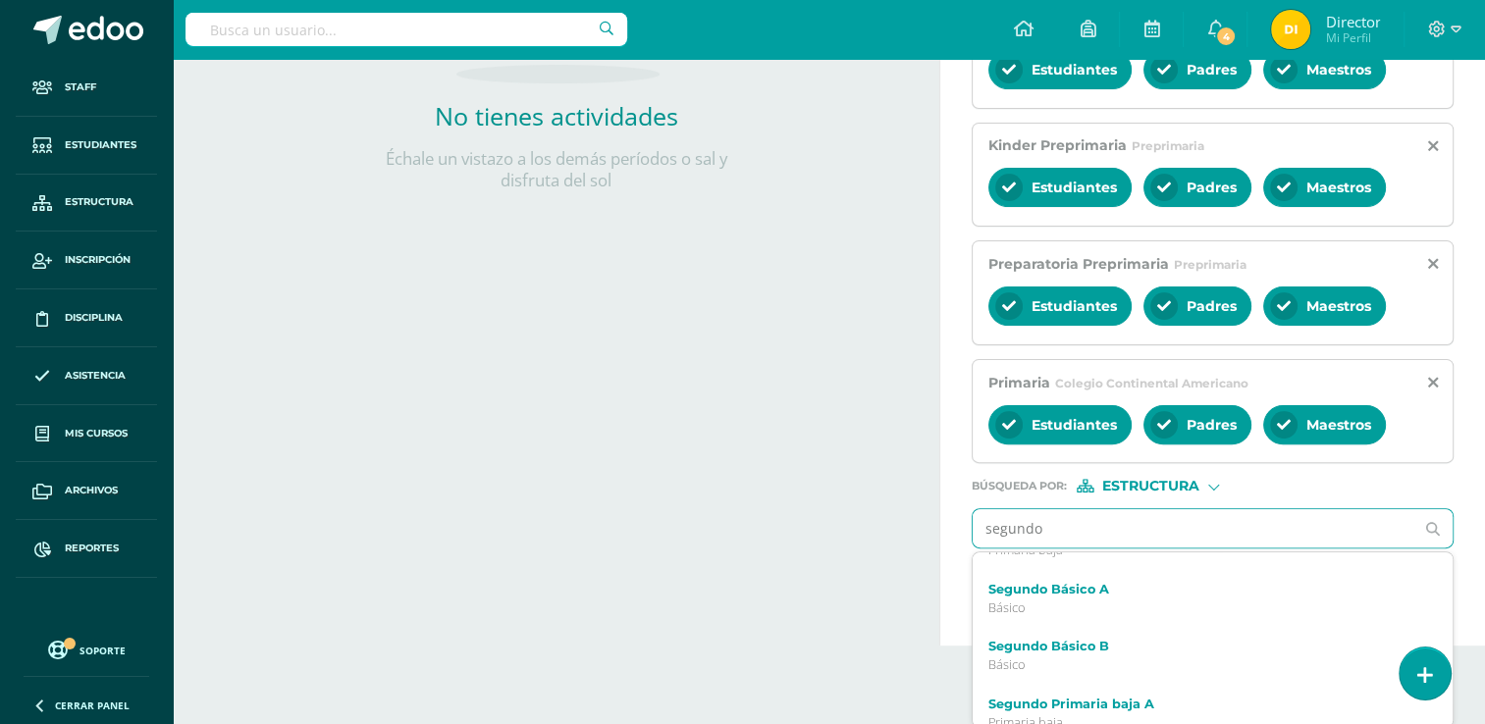
scroll to position [0, 0]
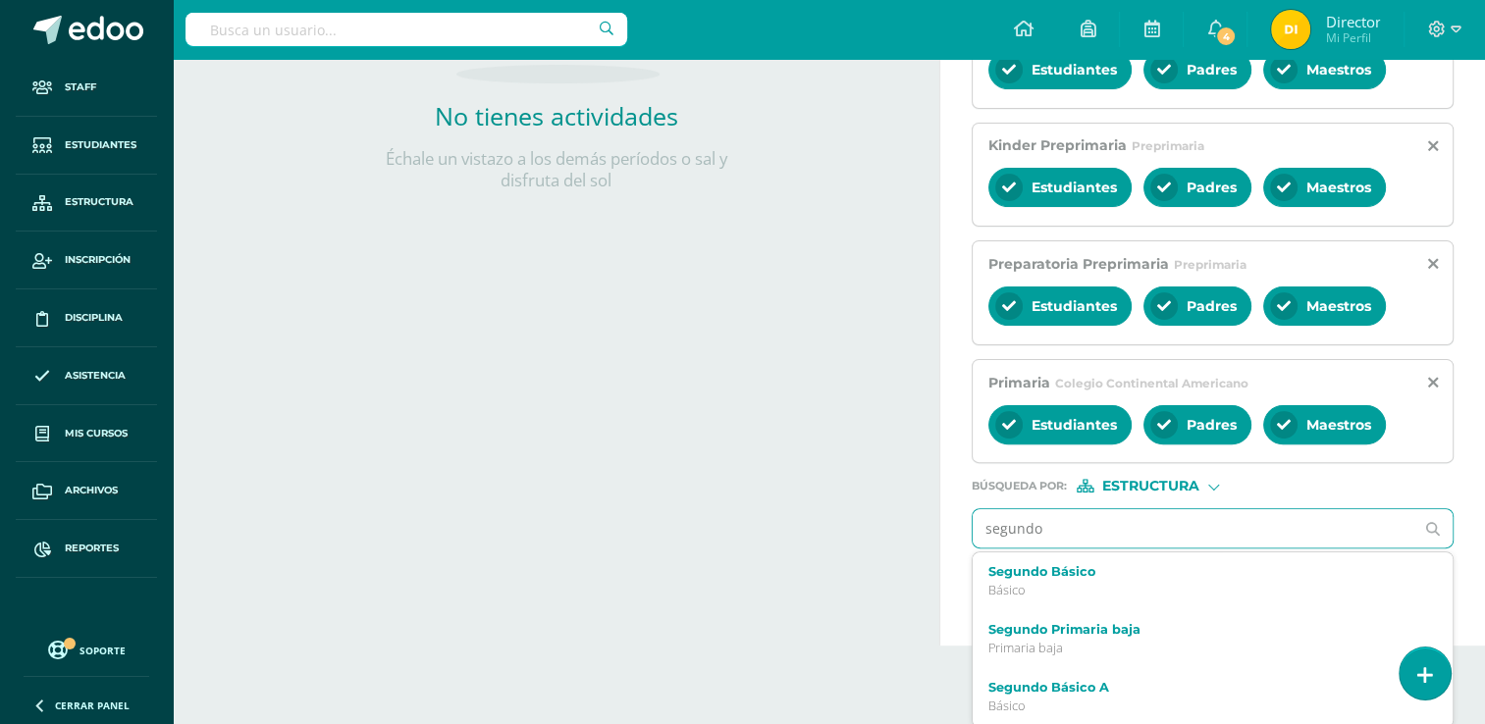
click at [1177, 642] on p "Primaria baja" at bounding box center [1203, 648] width 430 height 17
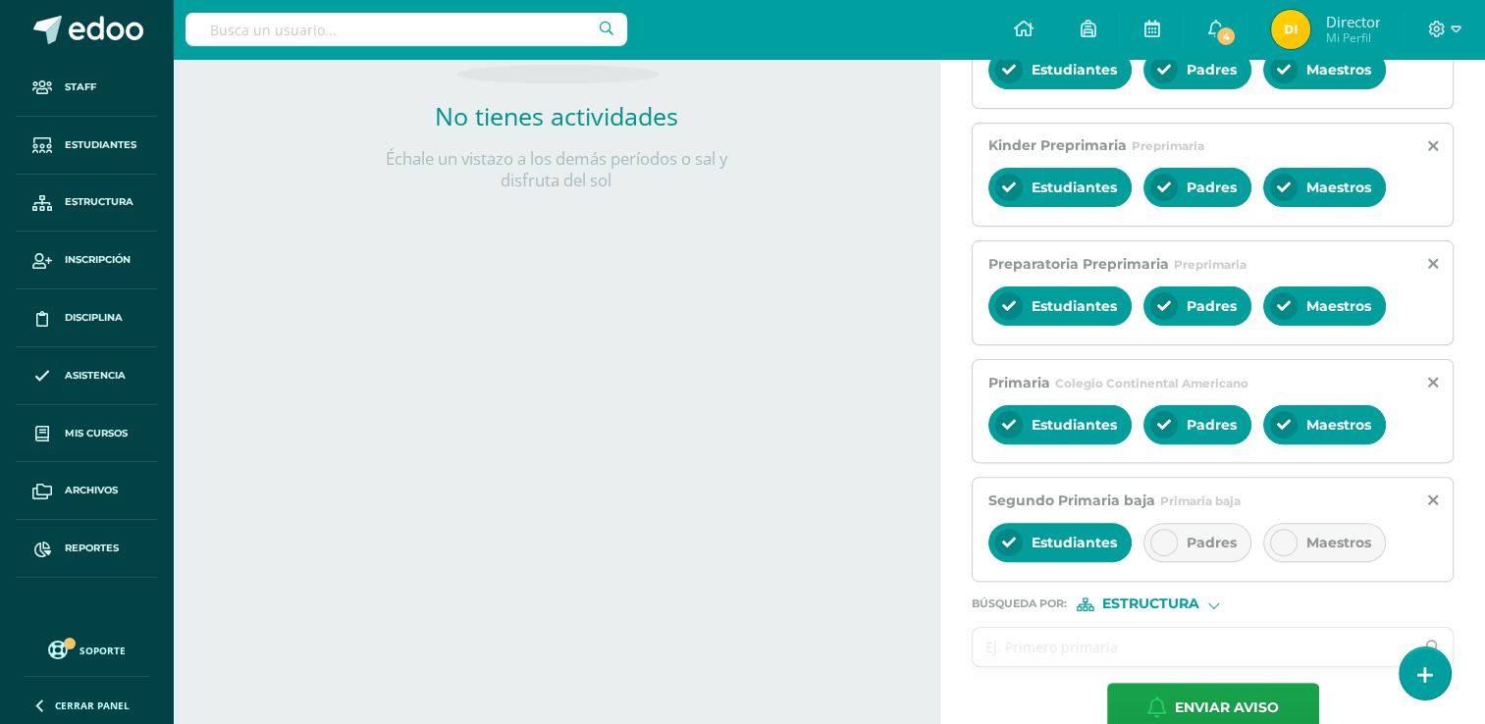
click at [1190, 536] on span "Padres" at bounding box center [1211, 543] width 50 height 18
click at [1315, 552] on div "Maestros" at bounding box center [1324, 542] width 123 height 39
click at [1260, 647] on input "text" at bounding box center [1193, 647] width 441 height 38
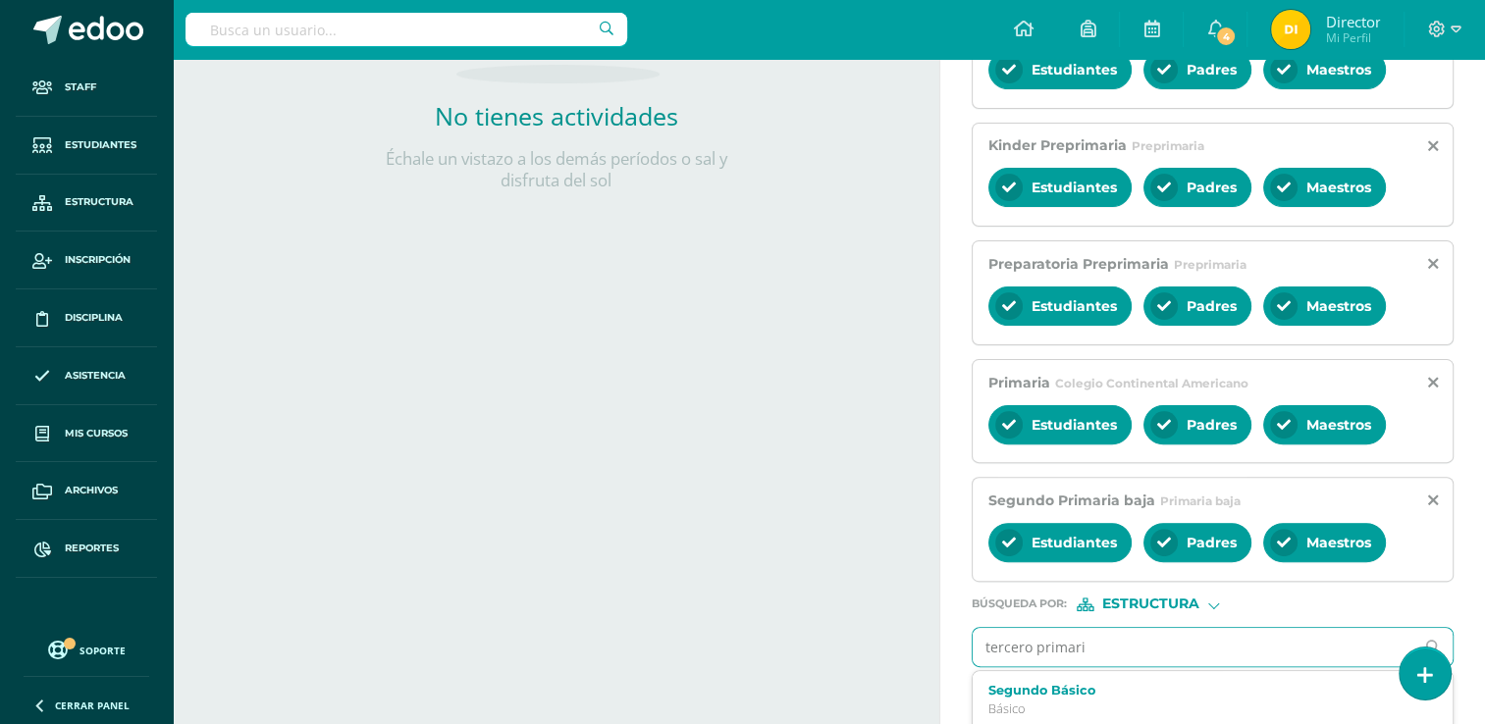
type input "tercero primaria"
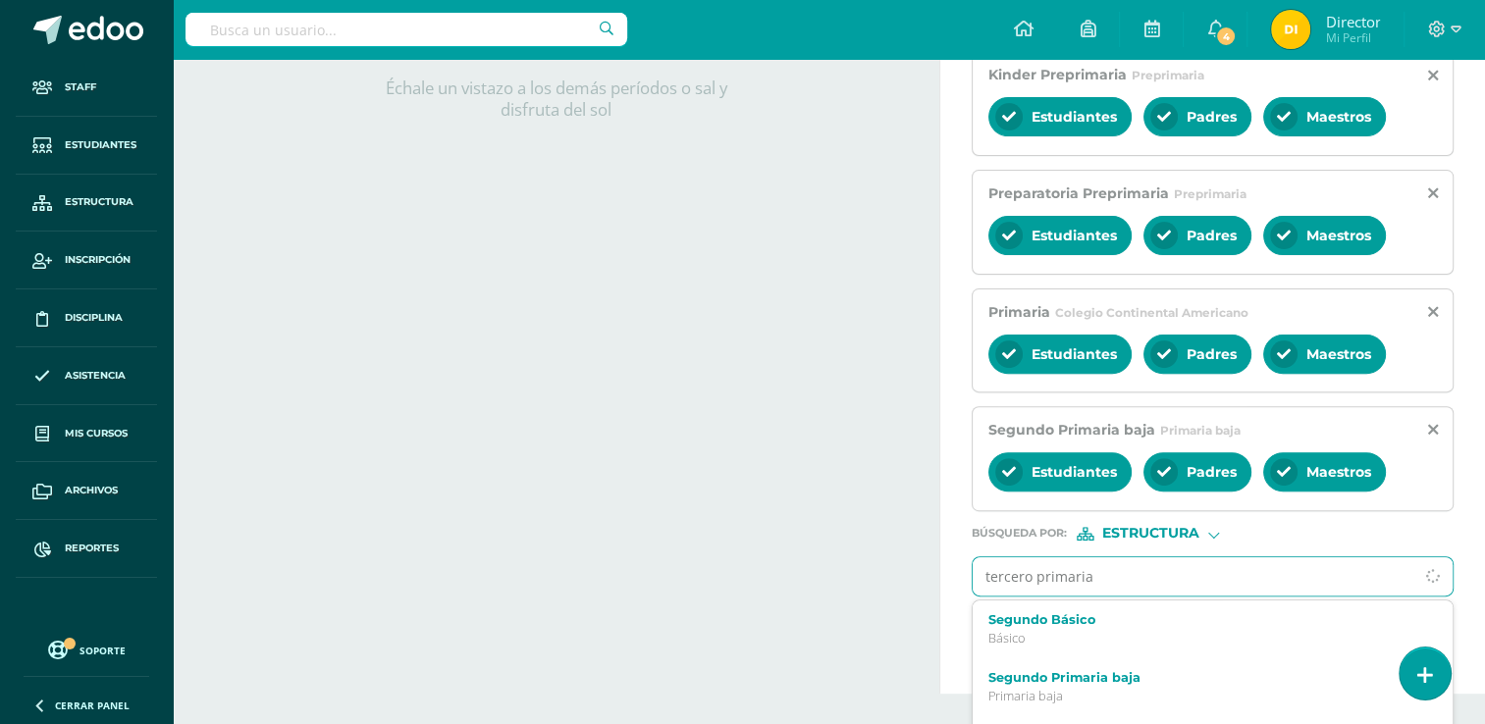
scroll to position [618, 0]
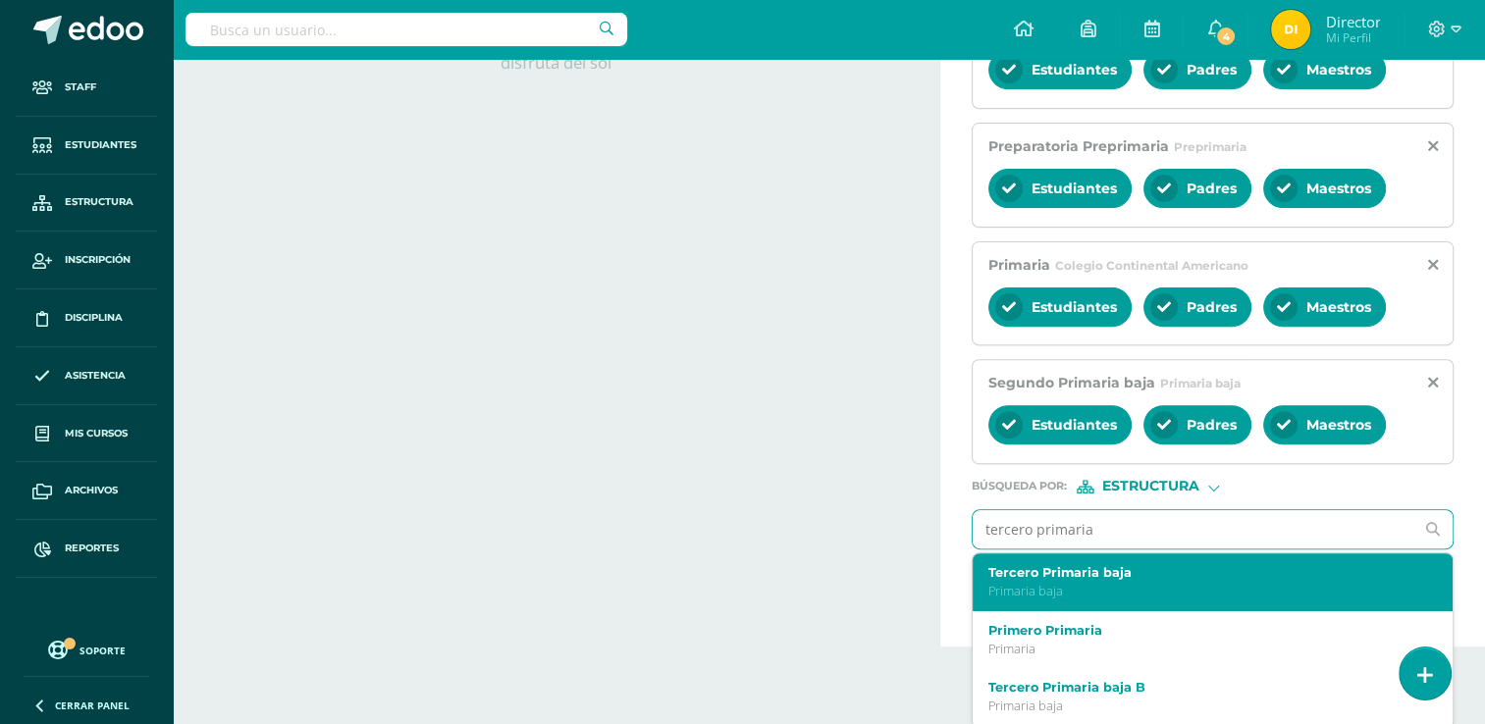
click at [1258, 584] on p "Primaria baja" at bounding box center [1203, 591] width 430 height 17
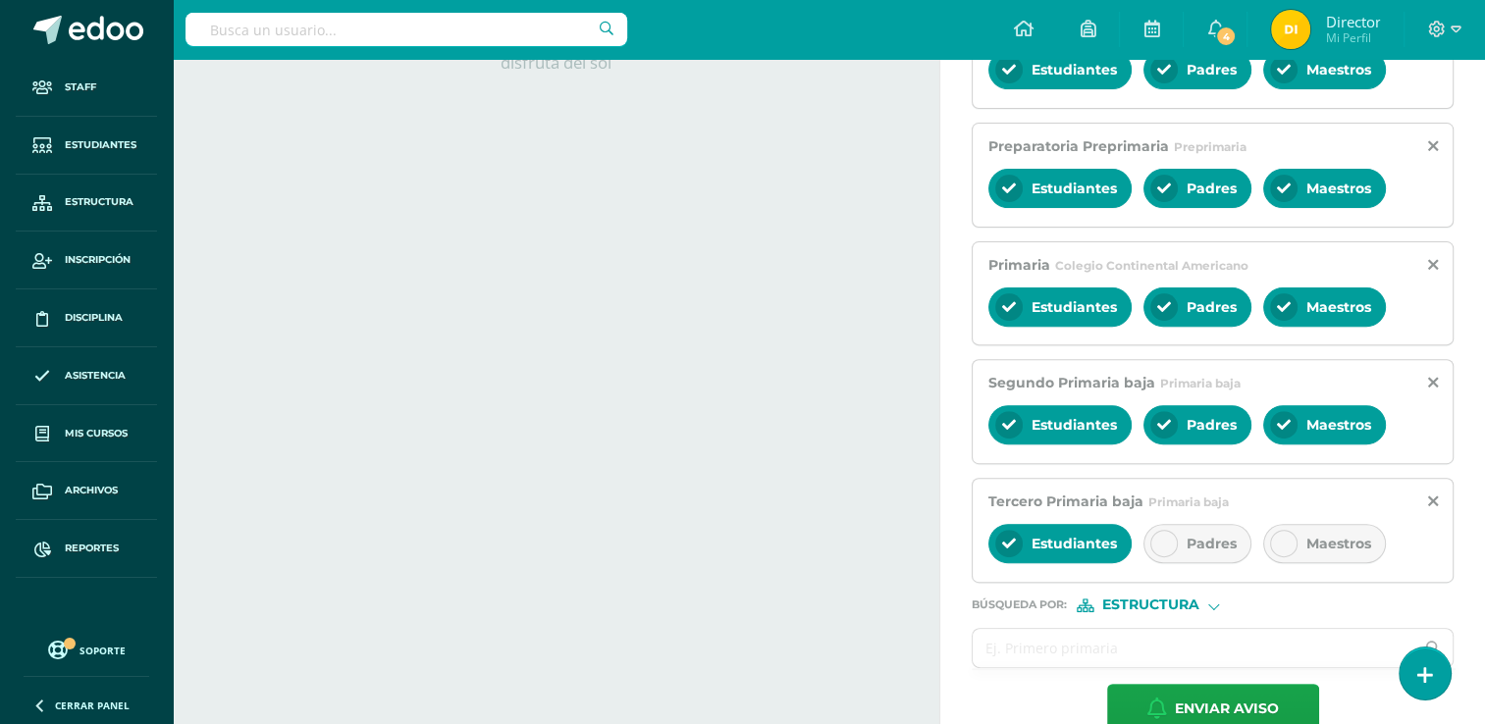
click at [1212, 548] on div "Padres" at bounding box center [1197, 543] width 108 height 39
click at [1296, 535] on div "Maestros" at bounding box center [1324, 543] width 123 height 39
click at [1244, 655] on input "text" at bounding box center [1193, 648] width 441 height 38
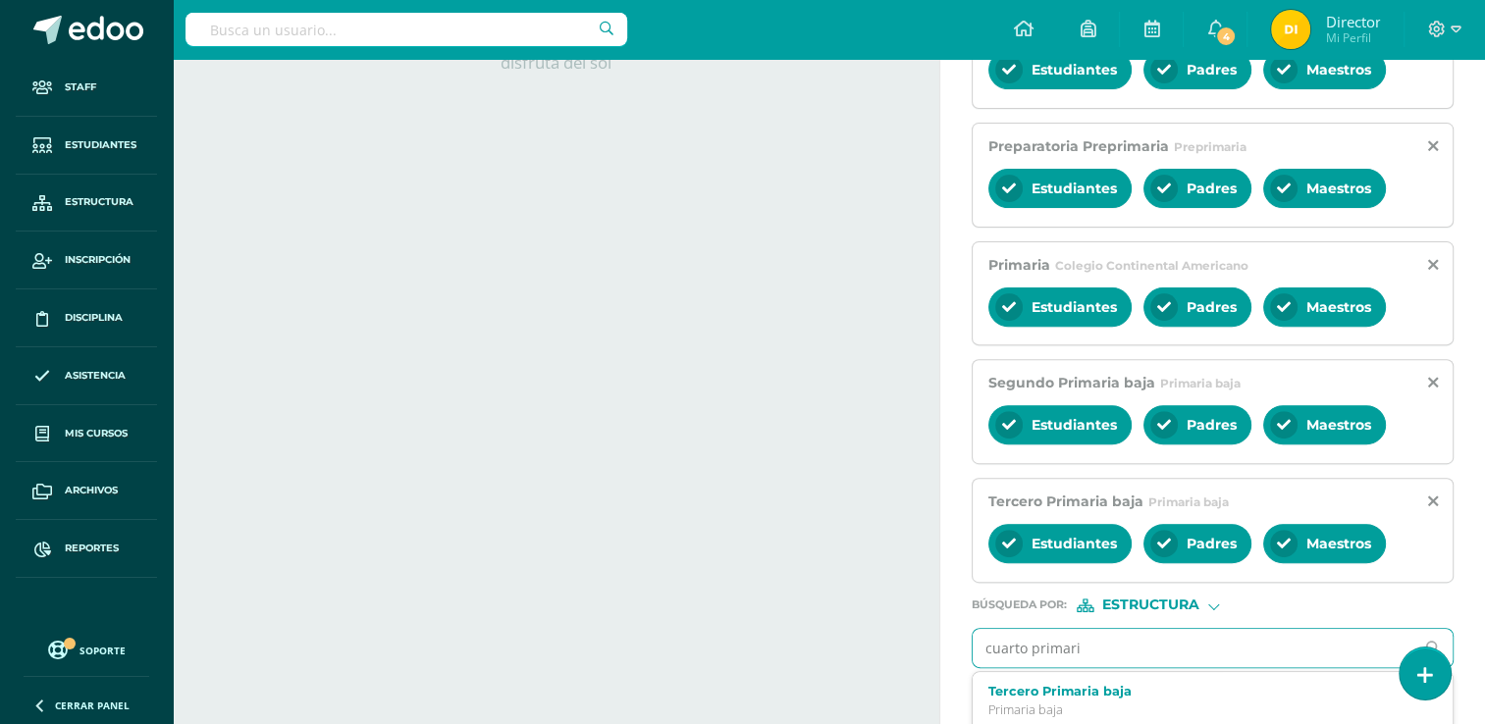
type input "cuarto primaria"
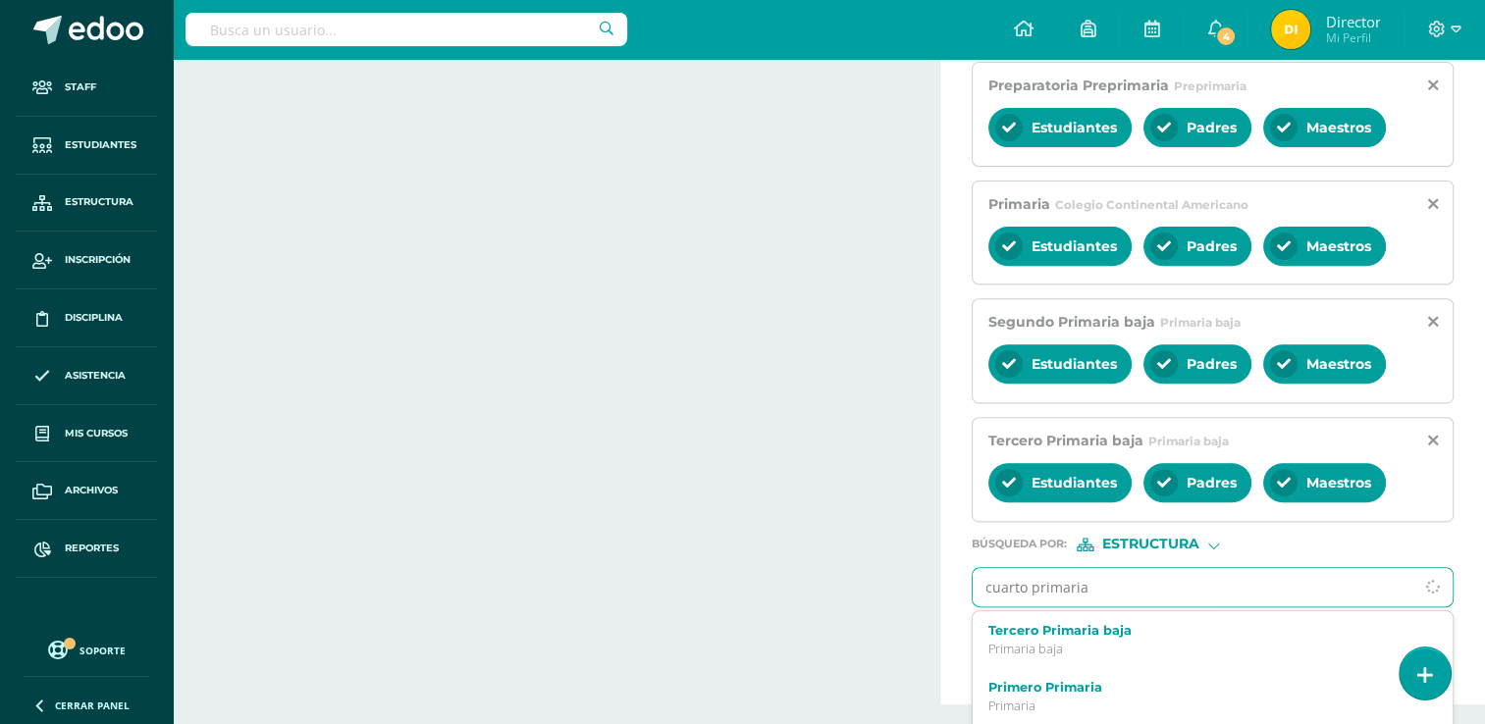
scroll to position [736, 0]
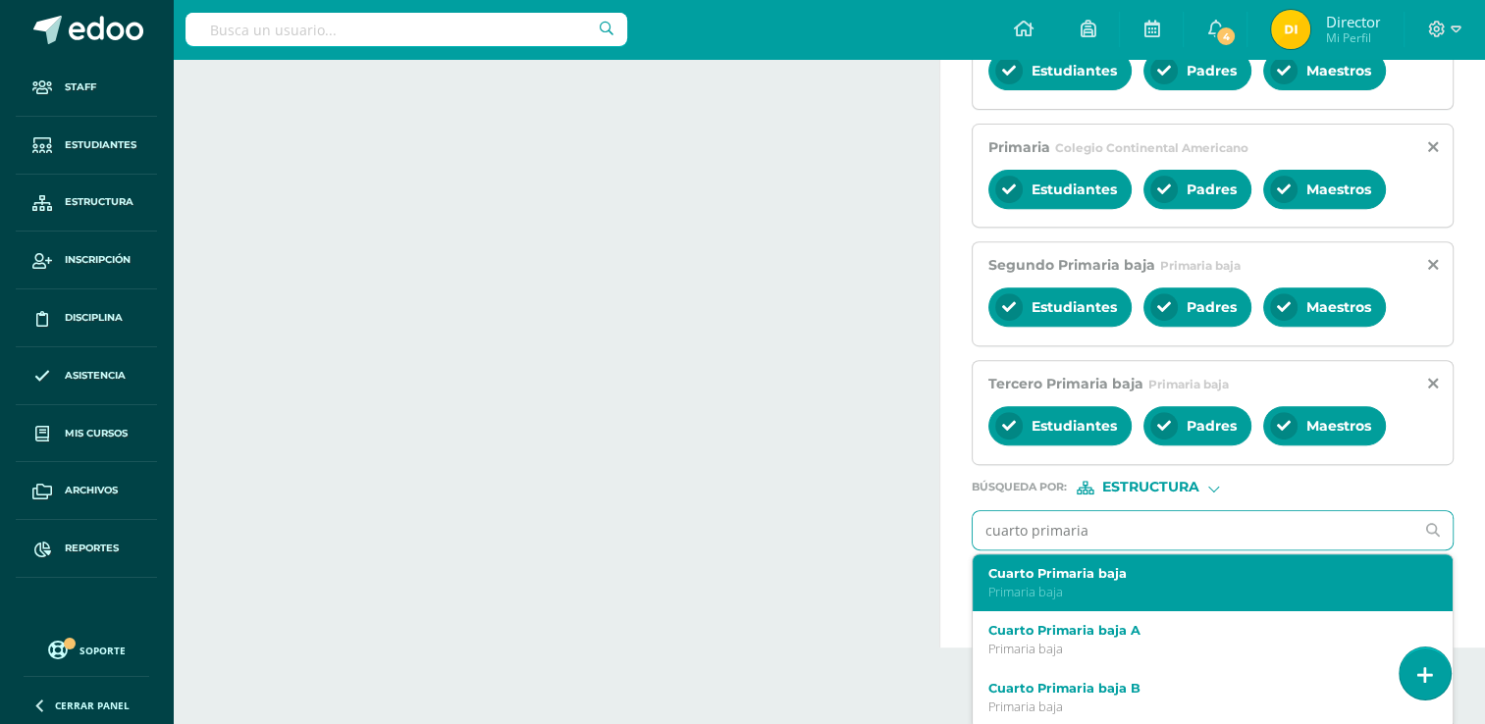
click at [1250, 600] on div "Cuarto Primaria baja Primaria baja" at bounding box center [1213, 583] width 480 height 58
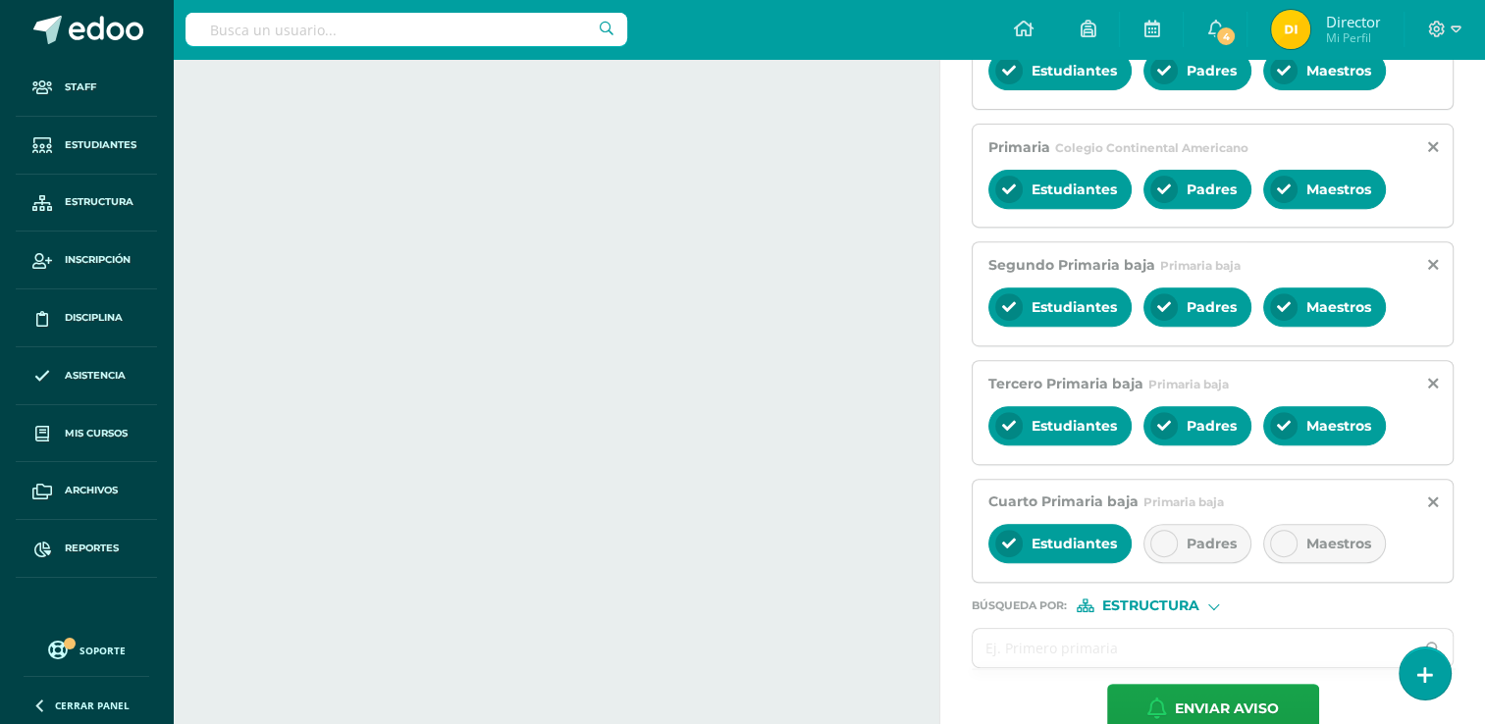
click at [1240, 543] on div "Padres" at bounding box center [1197, 543] width 108 height 39
click at [1346, 540] on span "Maestros" at bounding box center [1338, 544] width 65 height 18
click at [1272, 644] on input "text" at bounding box center [1193, 648] width 441 height 38
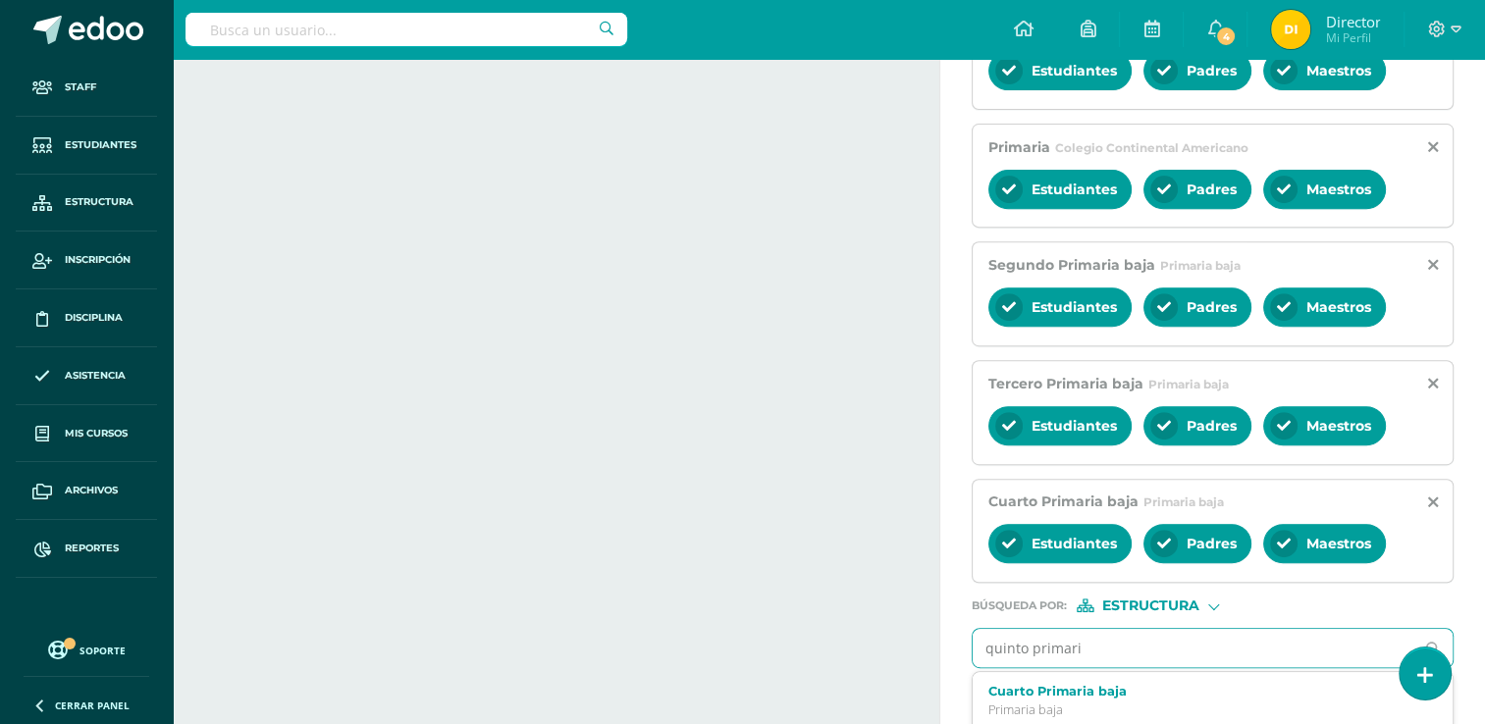
type input "quinto primaria"
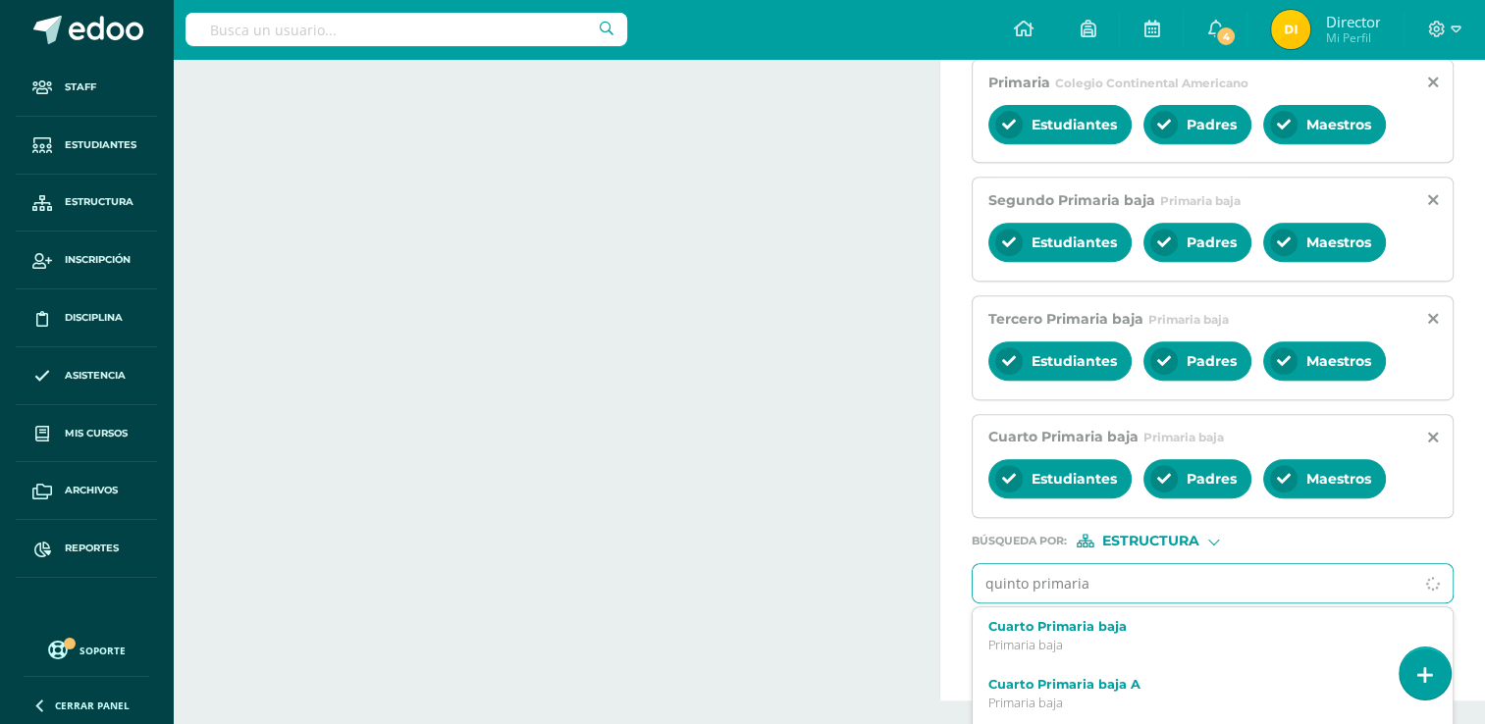
scroll to position [854, 0]
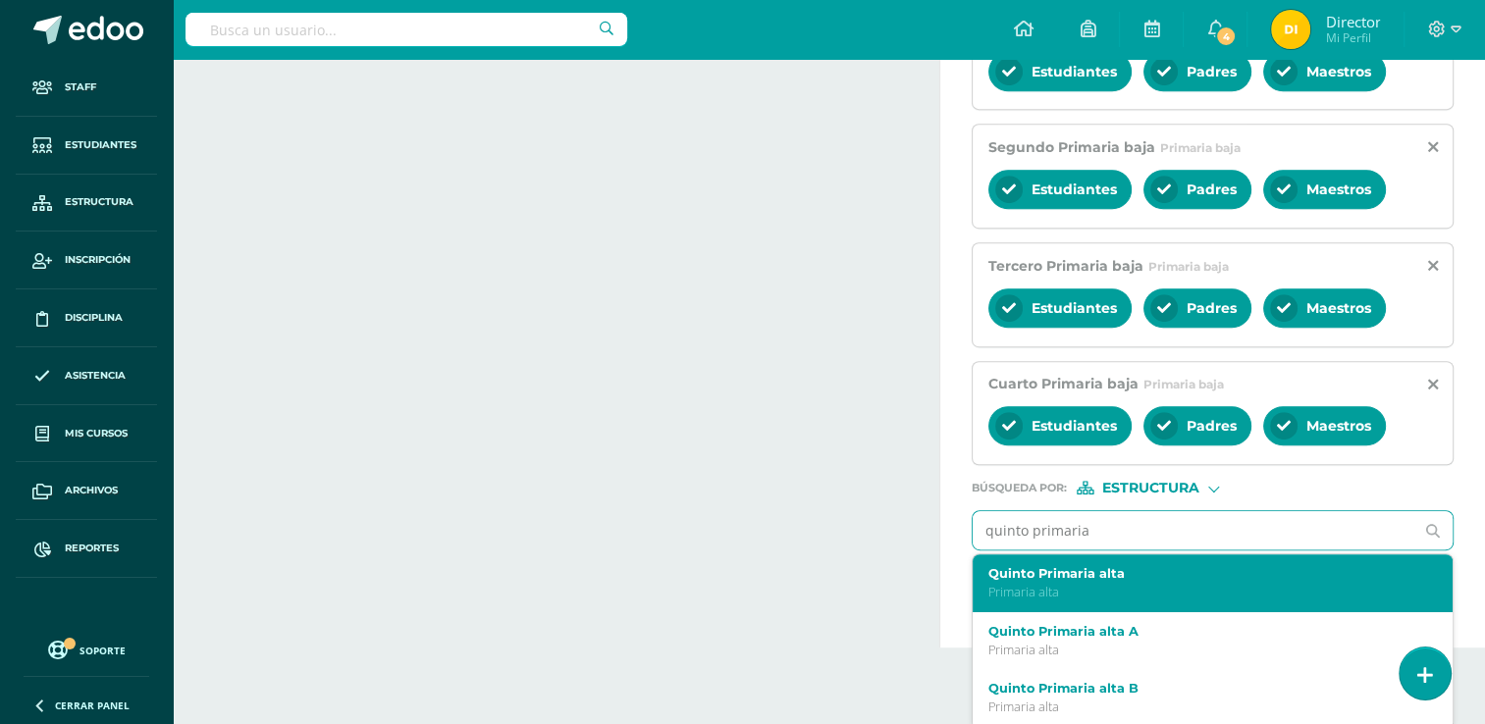
click at [1253, 588] on p "Primaria alta" at bounding box center [1203, 592] width 430 height 17
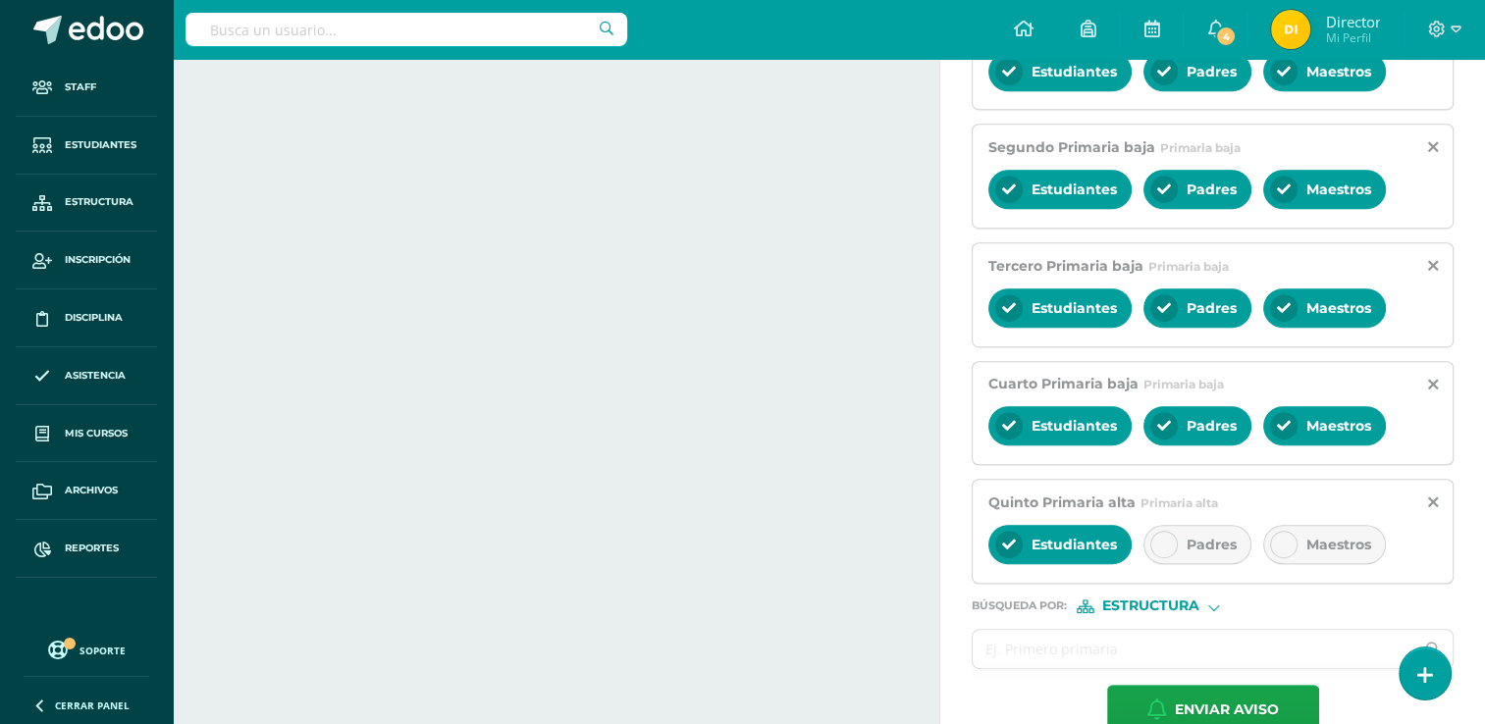
click at [1197, 548] on div "Padres" at bounding box center [1197, 544] width 108 height 39
click at [1353, 547] on span "Maestros" at bounding box center [1338, 545] width 65 height 18
click at [1277, 634] on input "text" at bounding box center [1193, 649] width 441 height 38
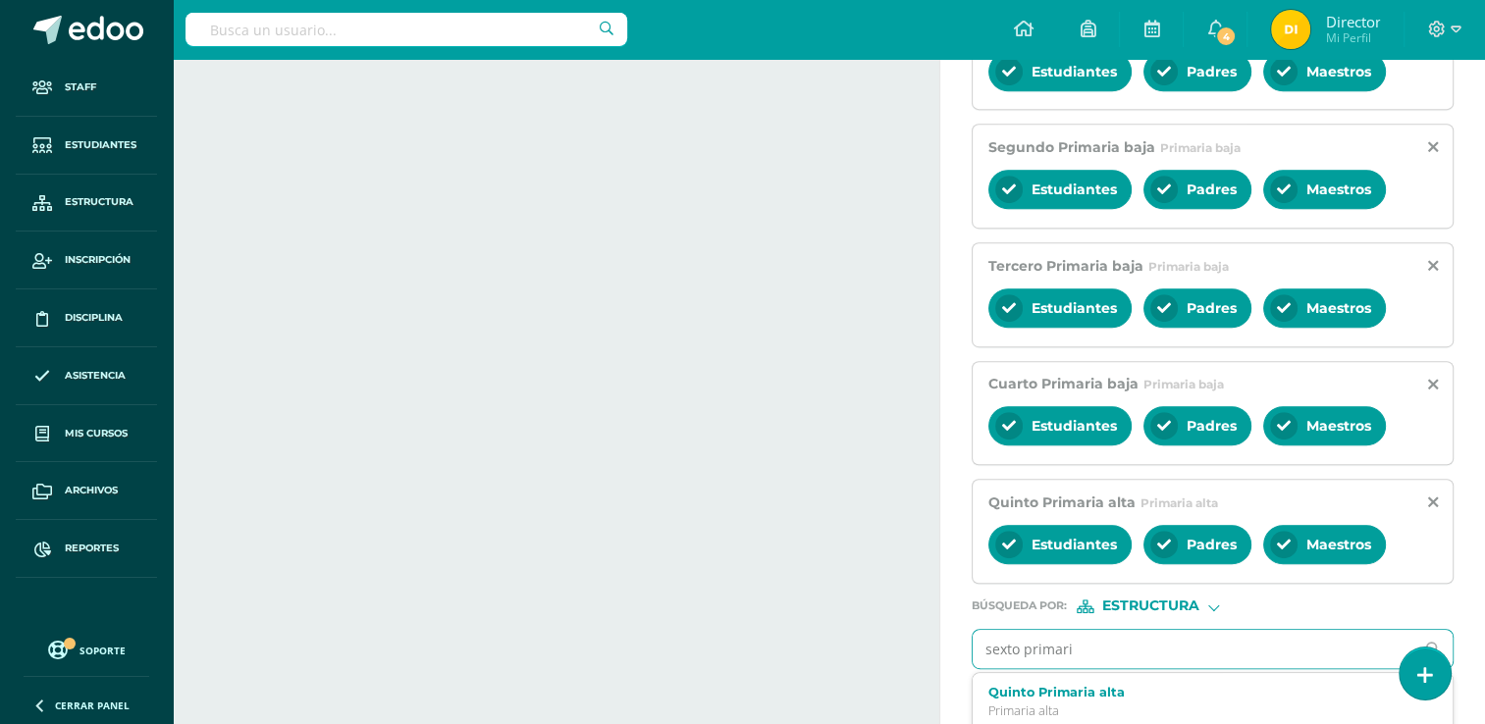
type input "sexto primaria"
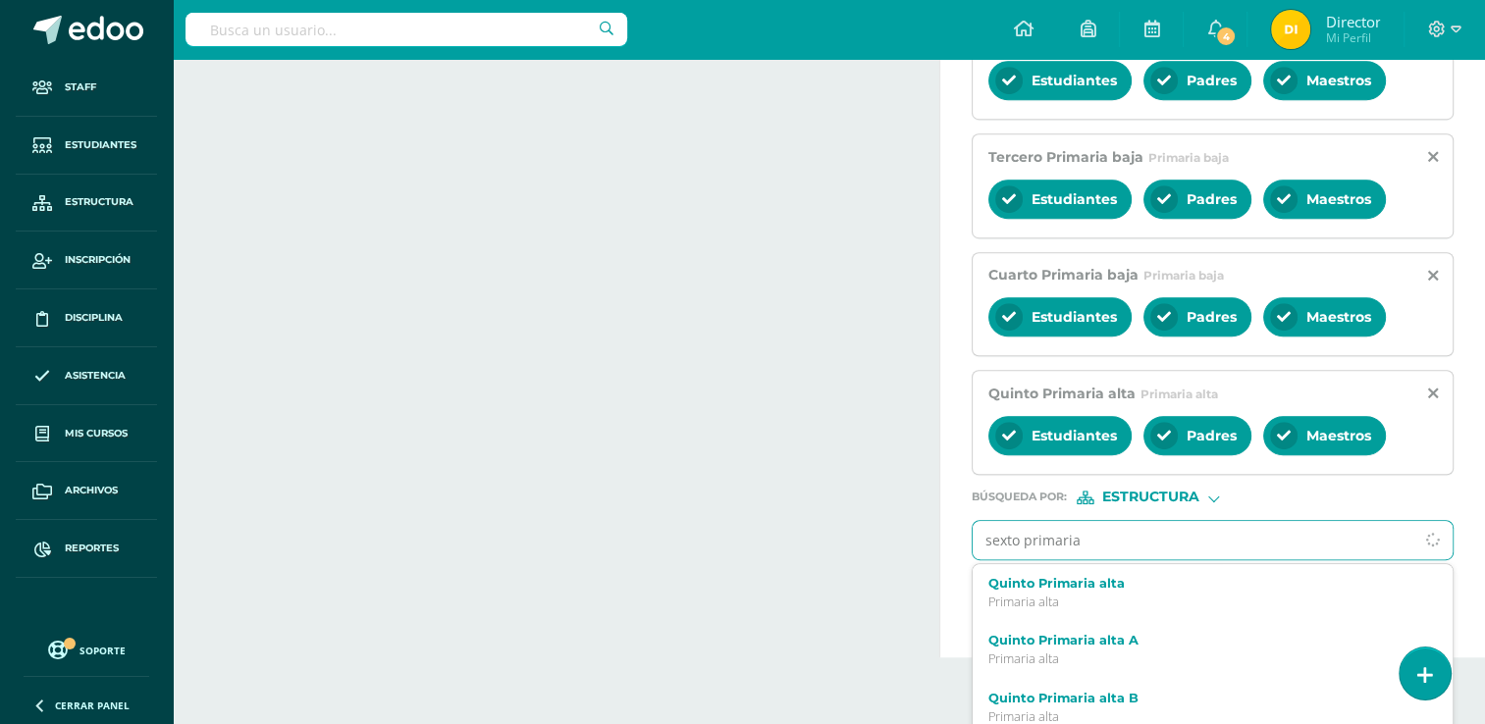
scroll to position [972, 0]
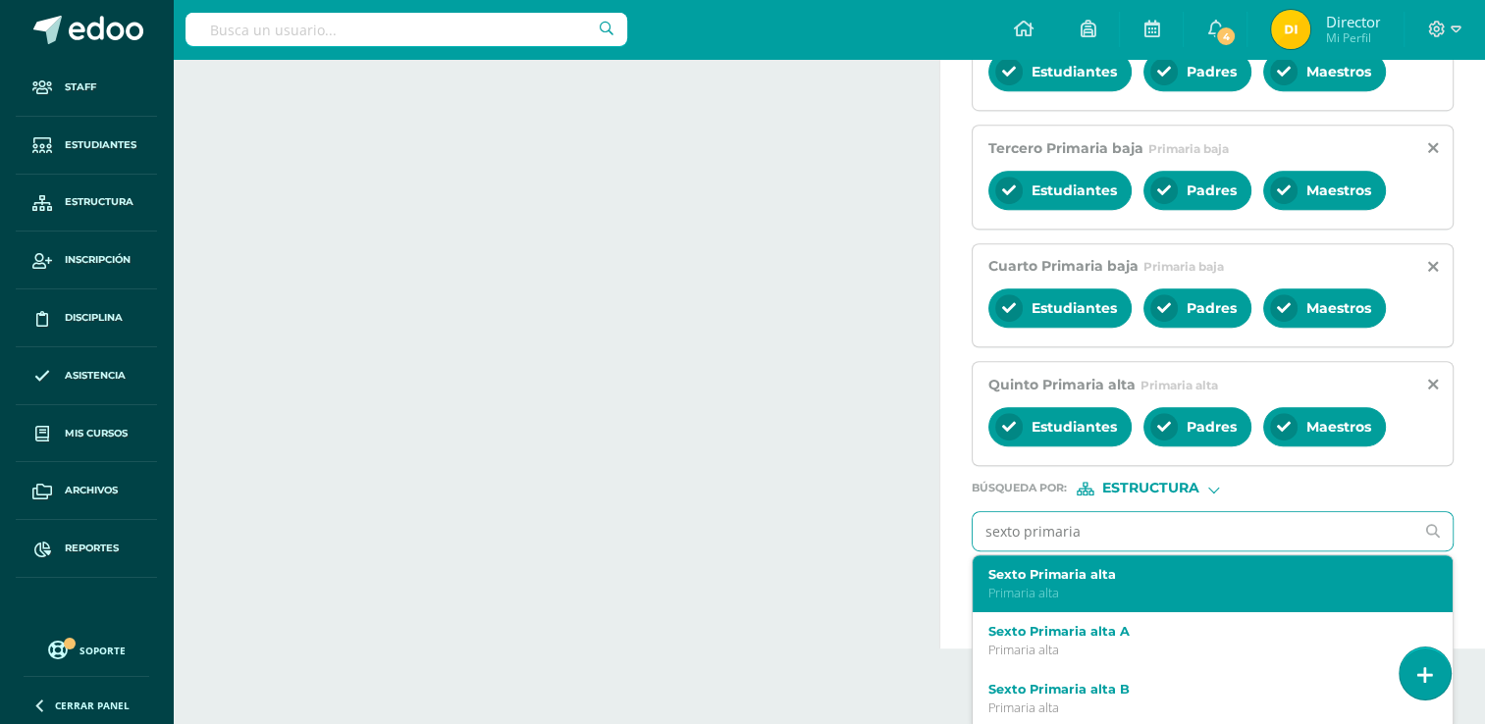
click at [1191, 568] on label "Sexto Primaria alta" at bounding box center [1203, 574] width 430 height 15
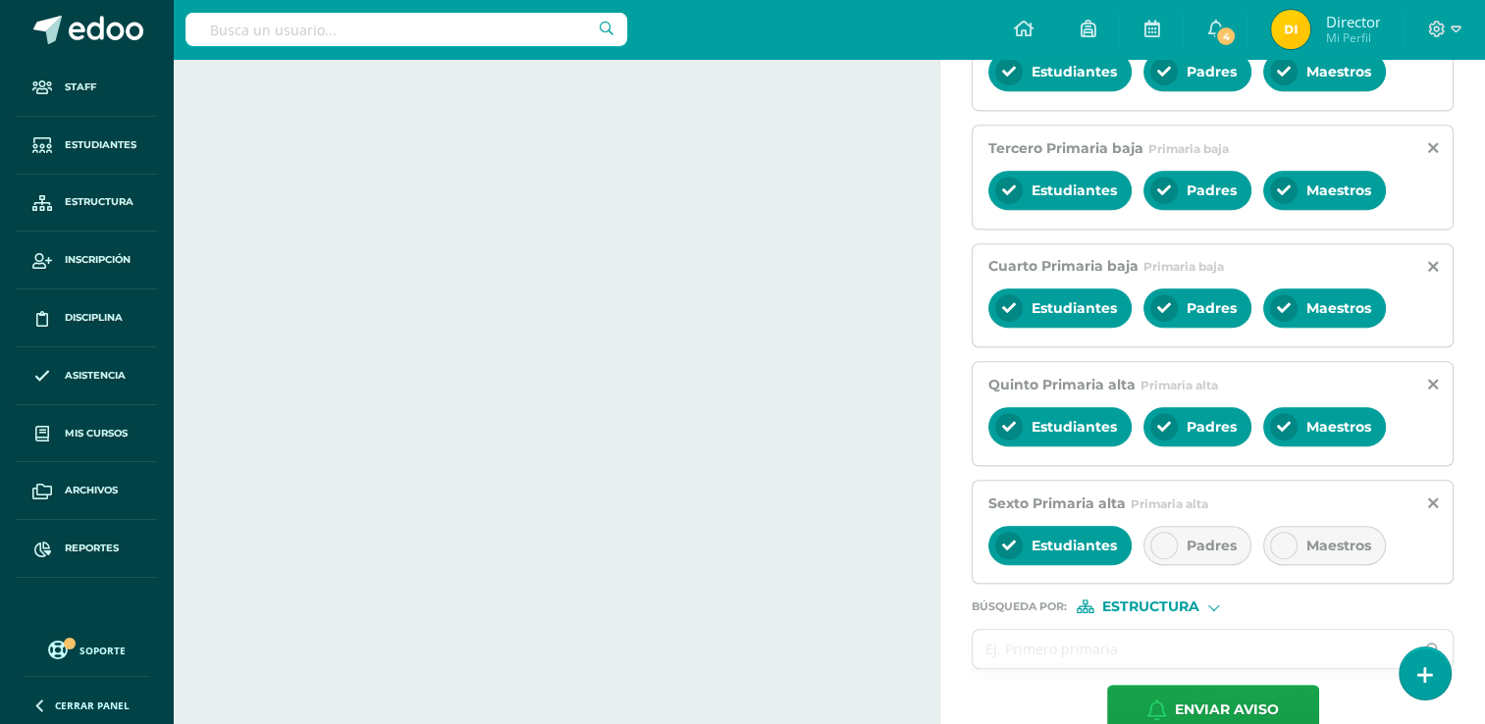
click at [1199, 555] on div "Padres" at bounding box center [1197, 545] width 108 height 39
click at [1334, 537] on span "Maestros" at bounding box center [1338, 546] width 65 height 18
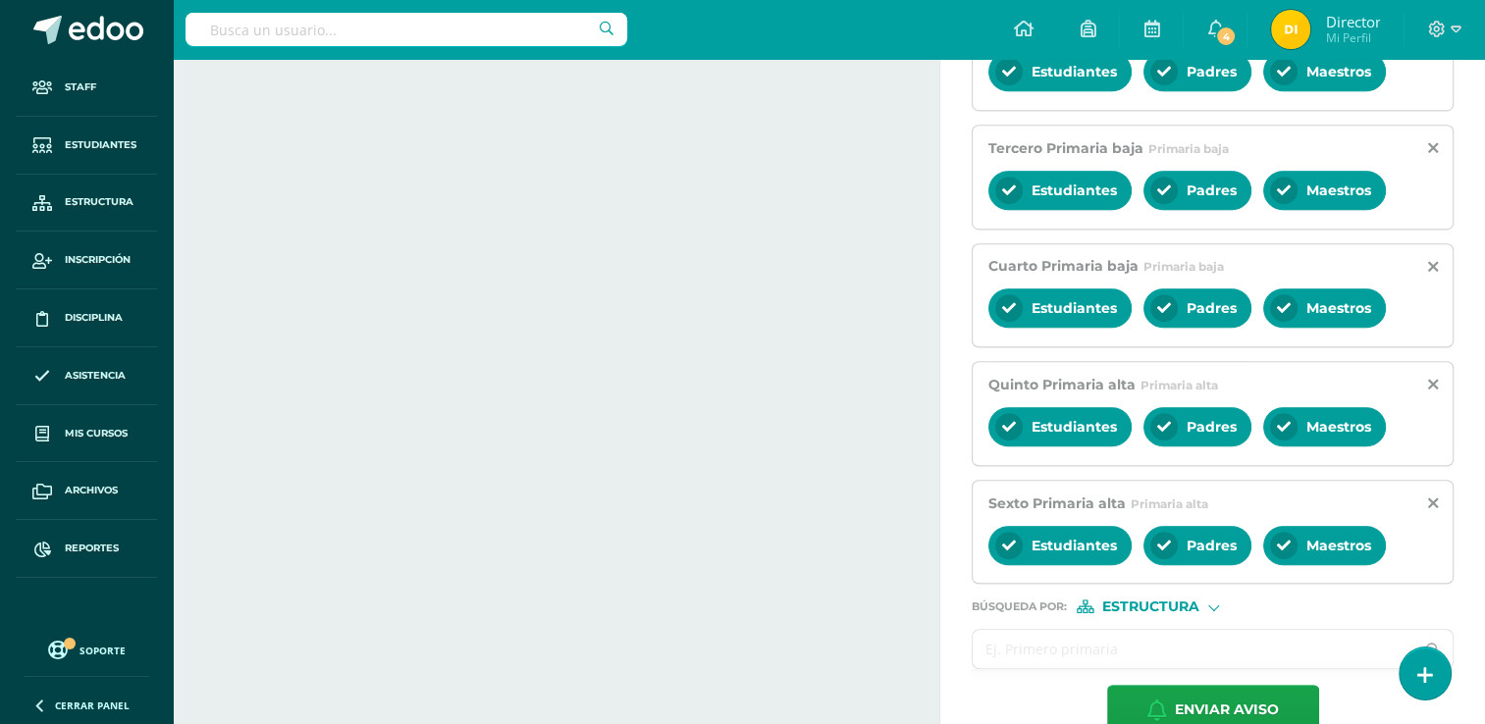
click at [1251, 660] on input "text" at bounding box center [1193, 649] width 441 height 38
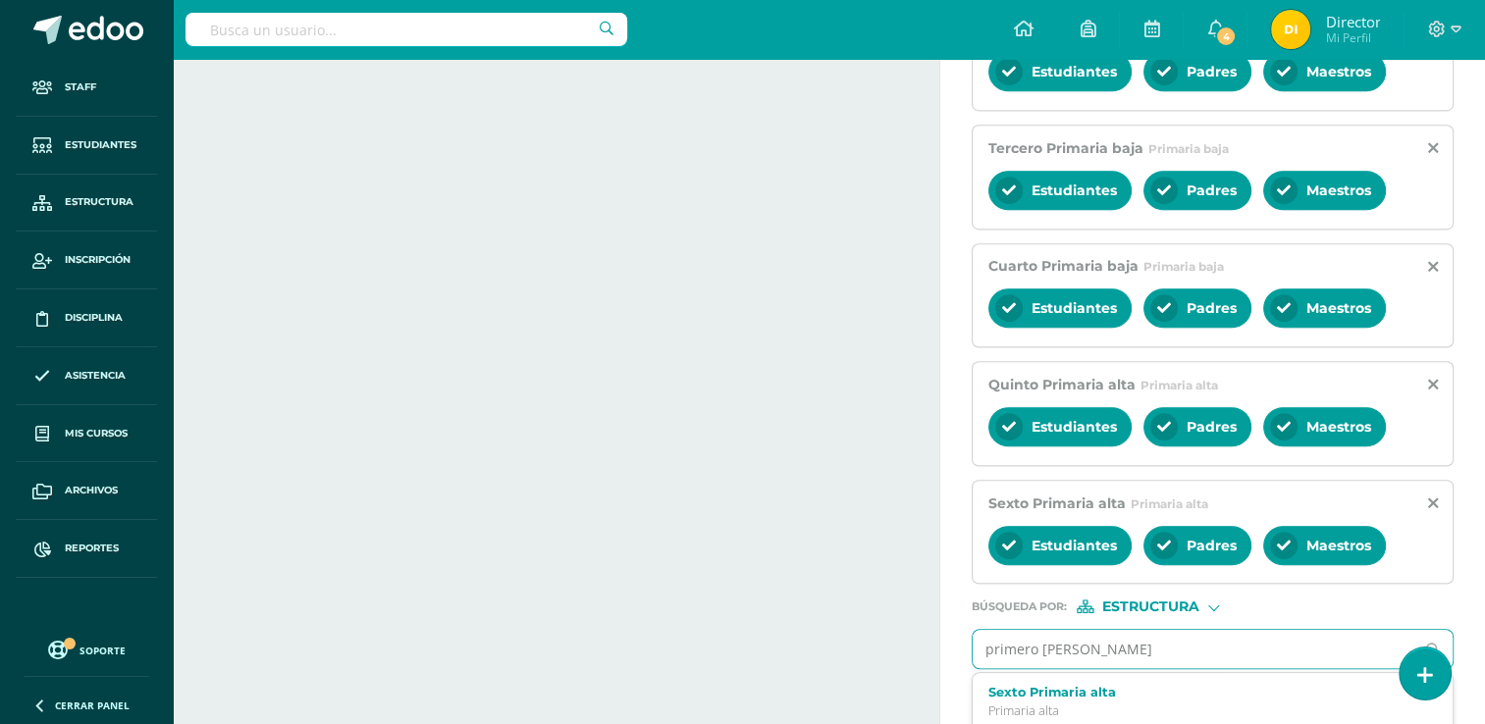
type input "primero badico"
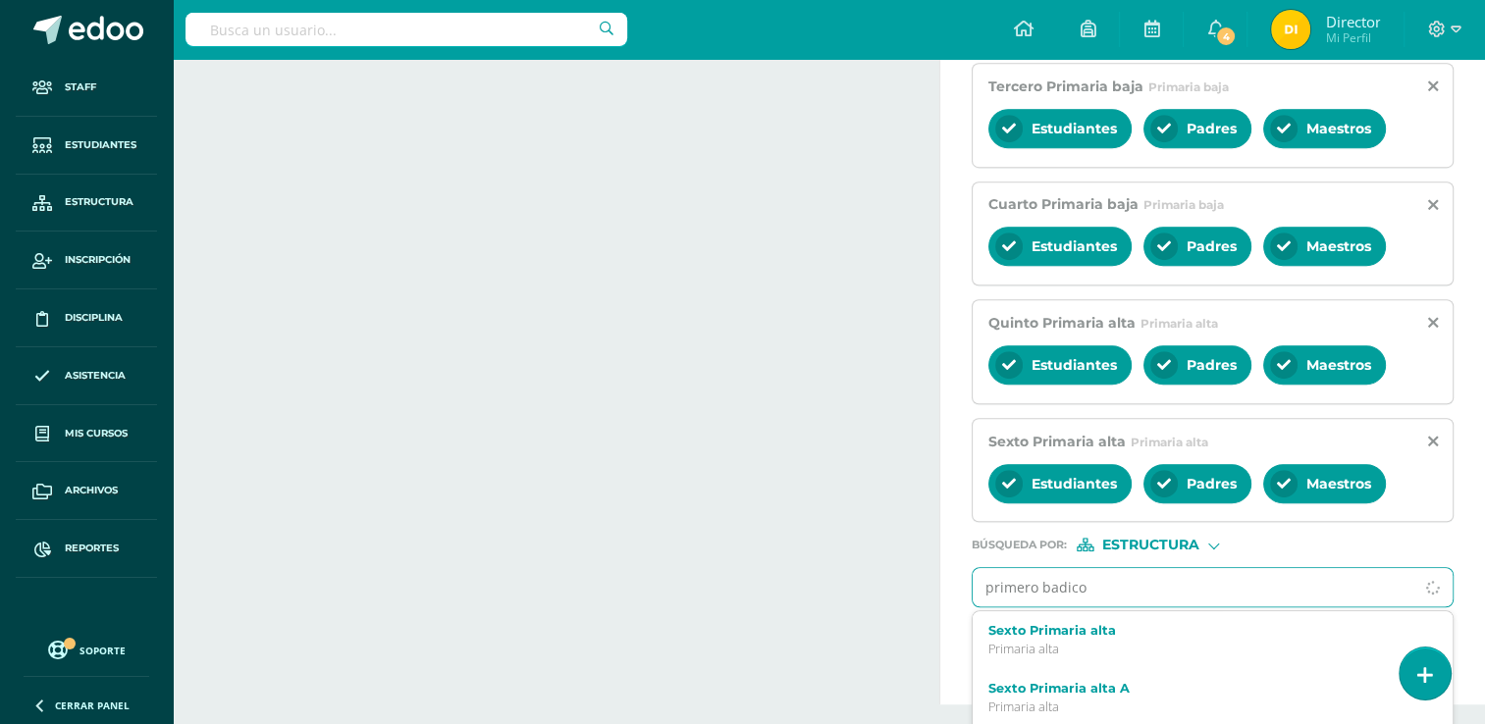
scroll to position [1089, 0]
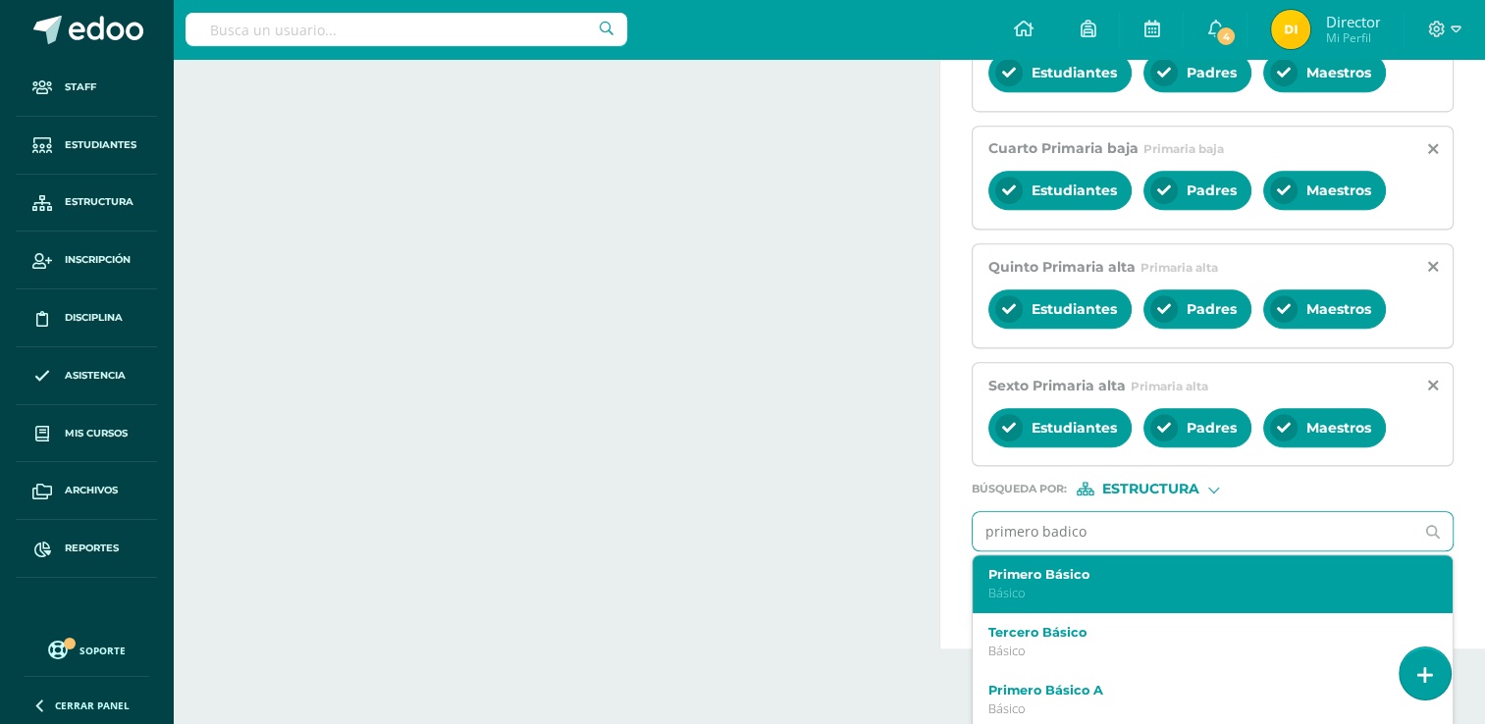
click at [1167, 591] on p "Básico" at bounding box center [1203, 593] width 430 height 17
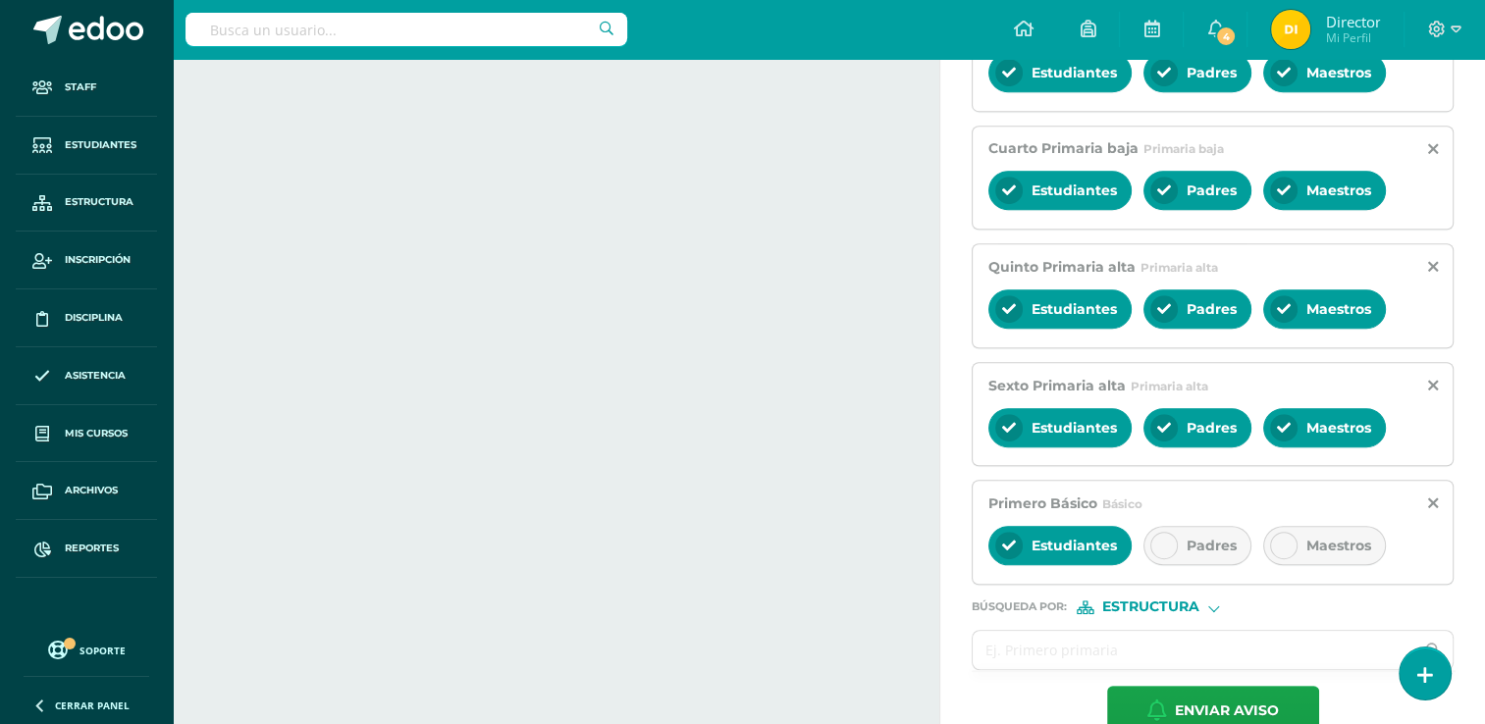
click at [1209, 543] on span "Padres" at bounding box center [1211, 546] width 50 height 18
click at [1326, 544] on span "Maestros" at bounding box center [1338, 546] width 65 height 18
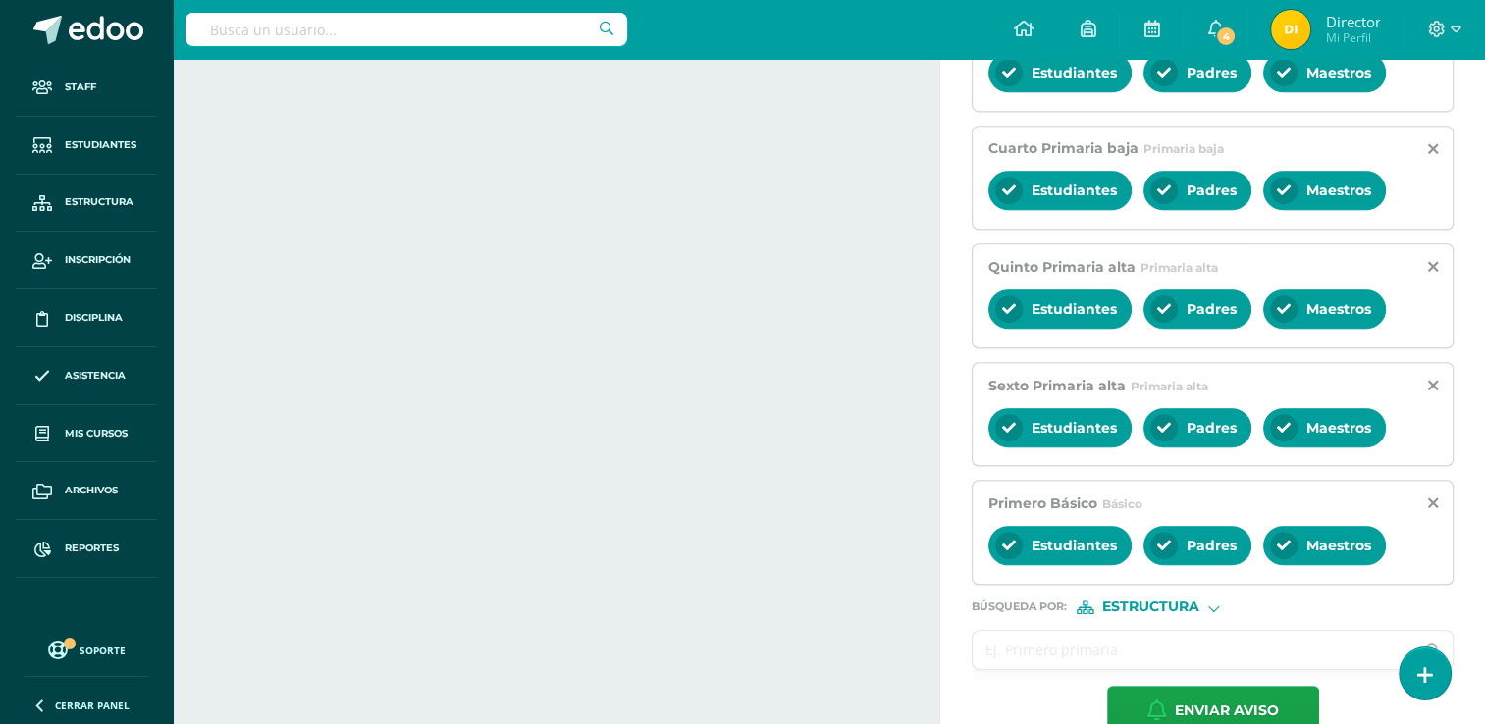
click at [1284, 641] on input "text" at bounding box center [1193, 650] width 441 height 38
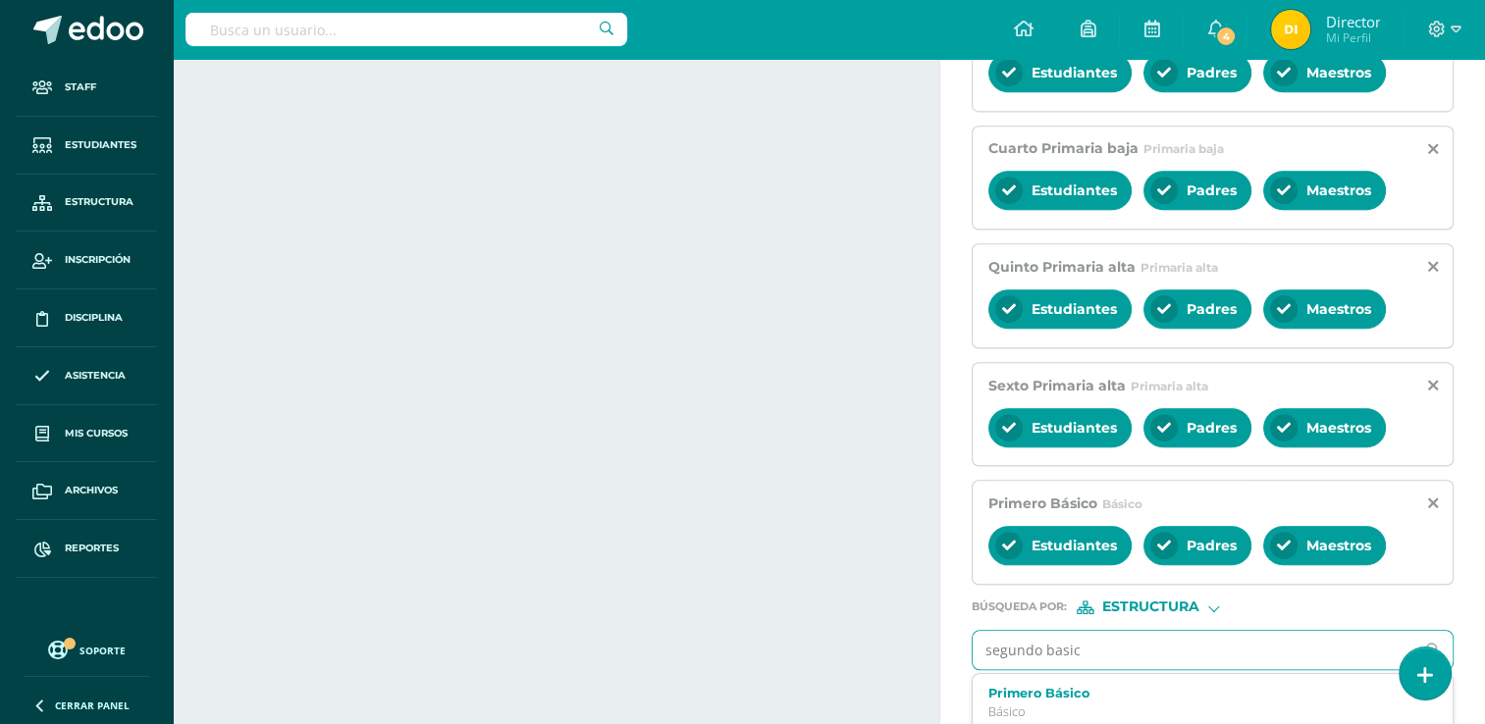
type input "segundo basico"
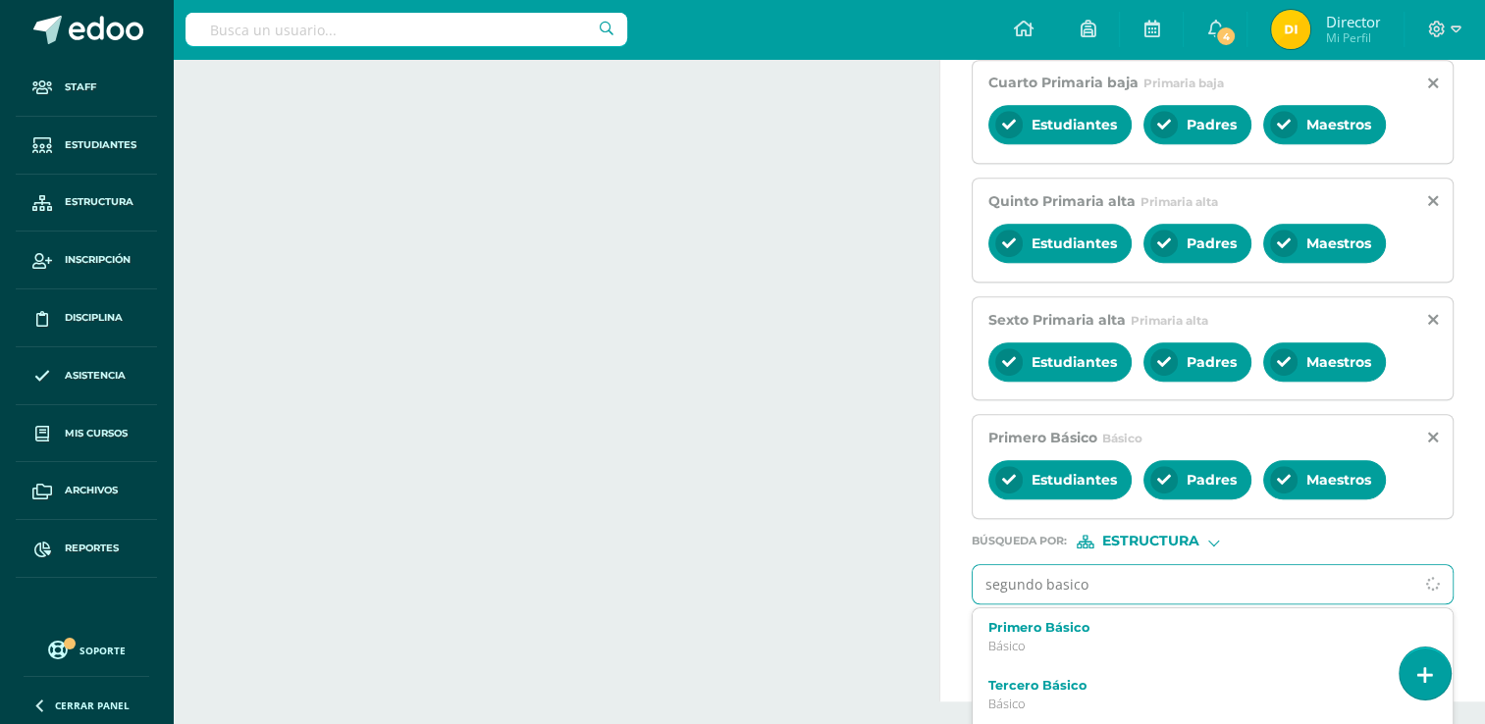
scroll to position [1207, 0]
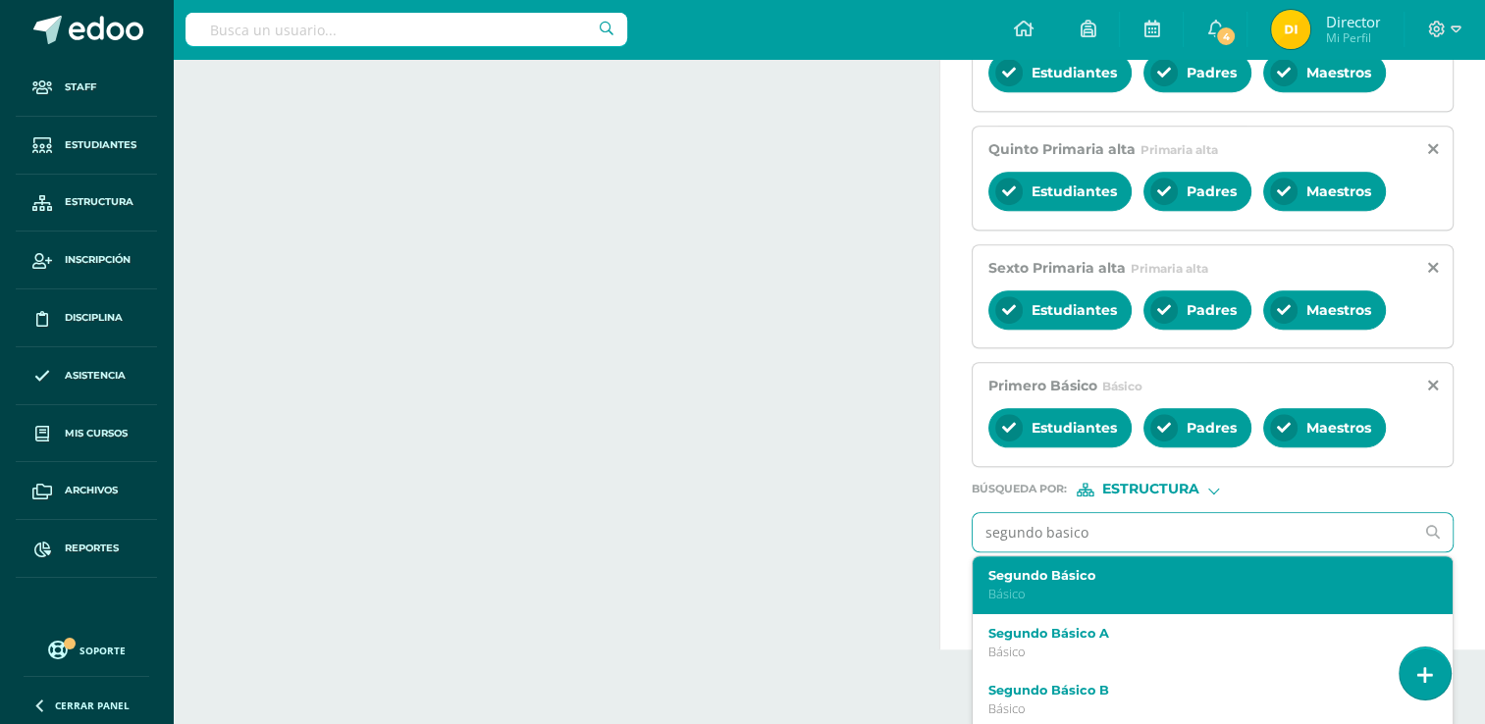
click at [1233, 586] on p "Básico" at bounding box center [1203, 594] width 430 height 17
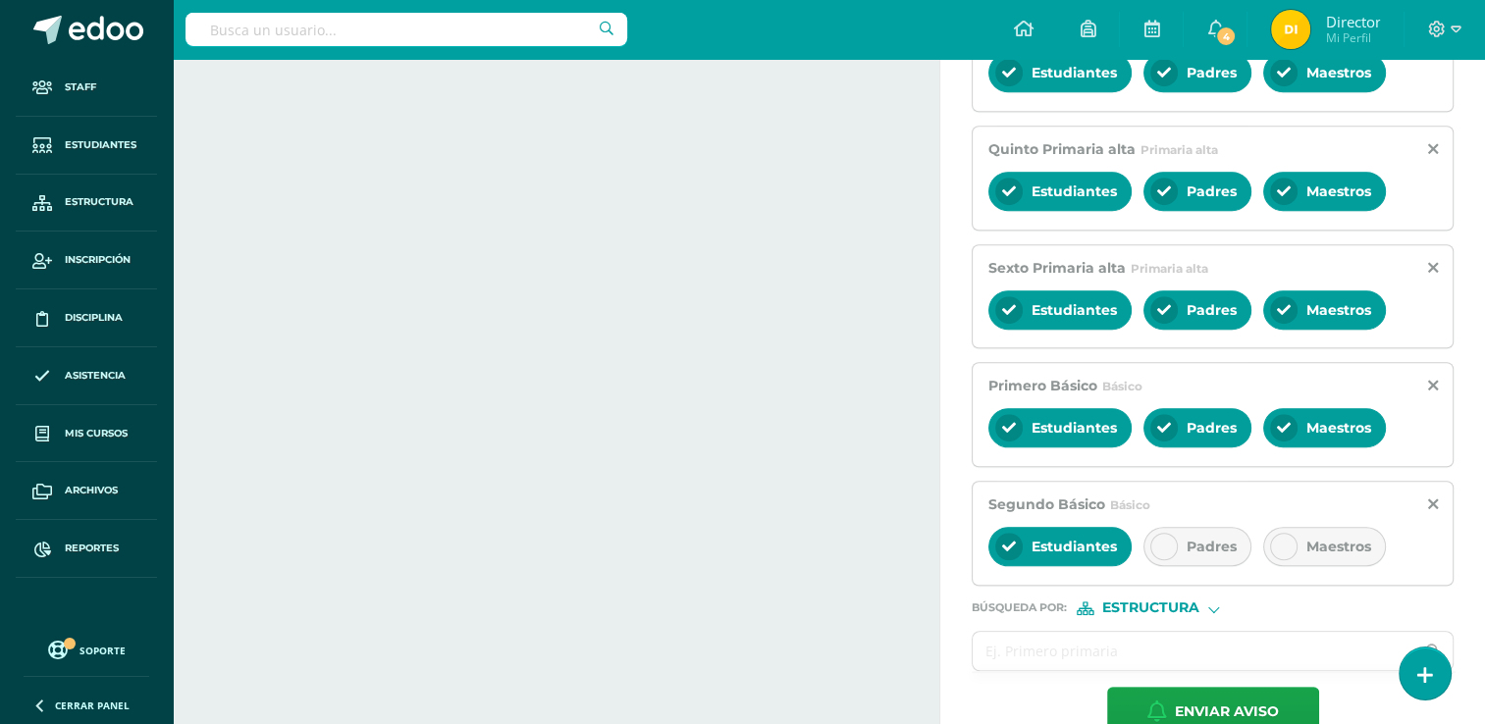
click at [1205, 554] on div "Padres" at bounding box center [1197, 546] width 108 height 39
click at [1301, 559] on div "Estudiantes Padres Maestros" at bounding box center [1212, 548] width 448 height 47
click at [1290, 539] on div at bounding box center [1283, 546] width 27 height 27
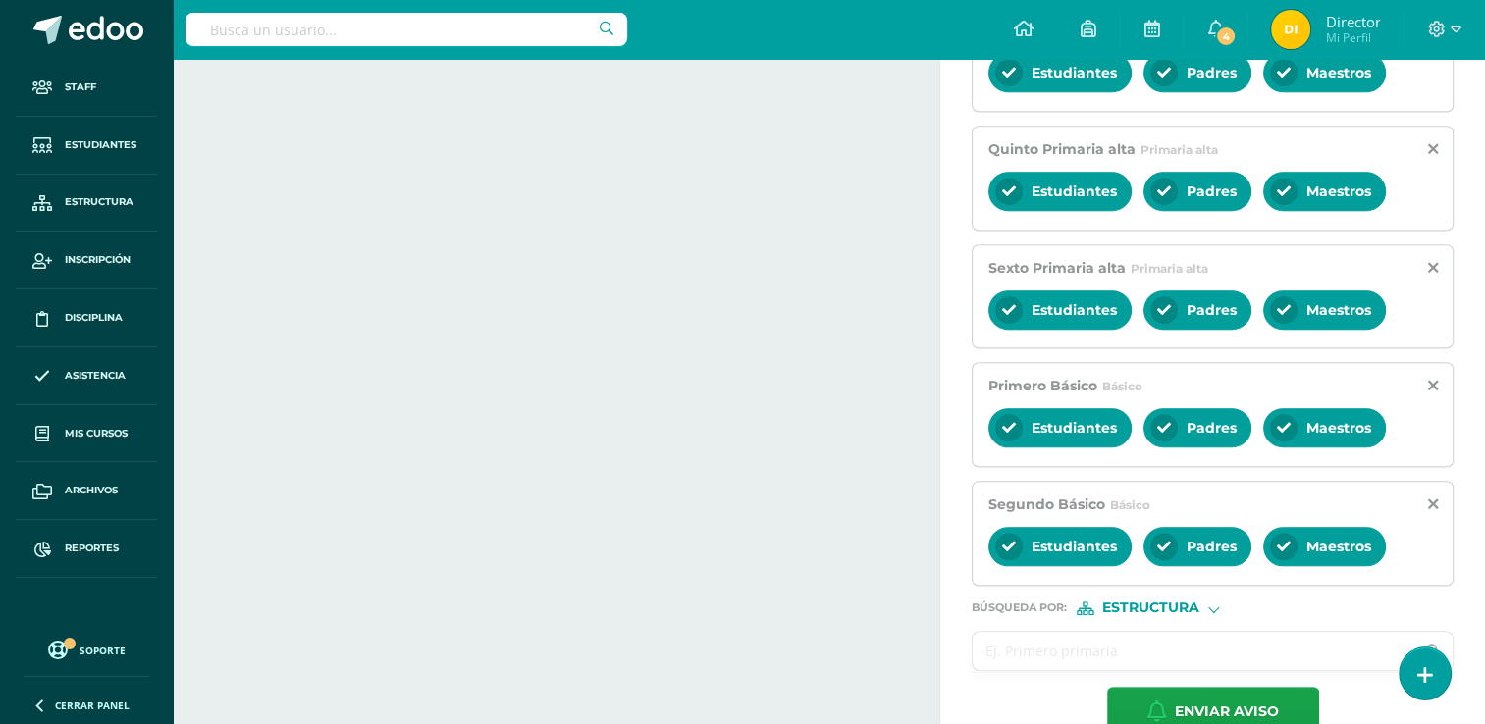
click at [1249, 650] on input "text" at bounding box center [1193, 651] width 441 height 38
type input "tercero basico"
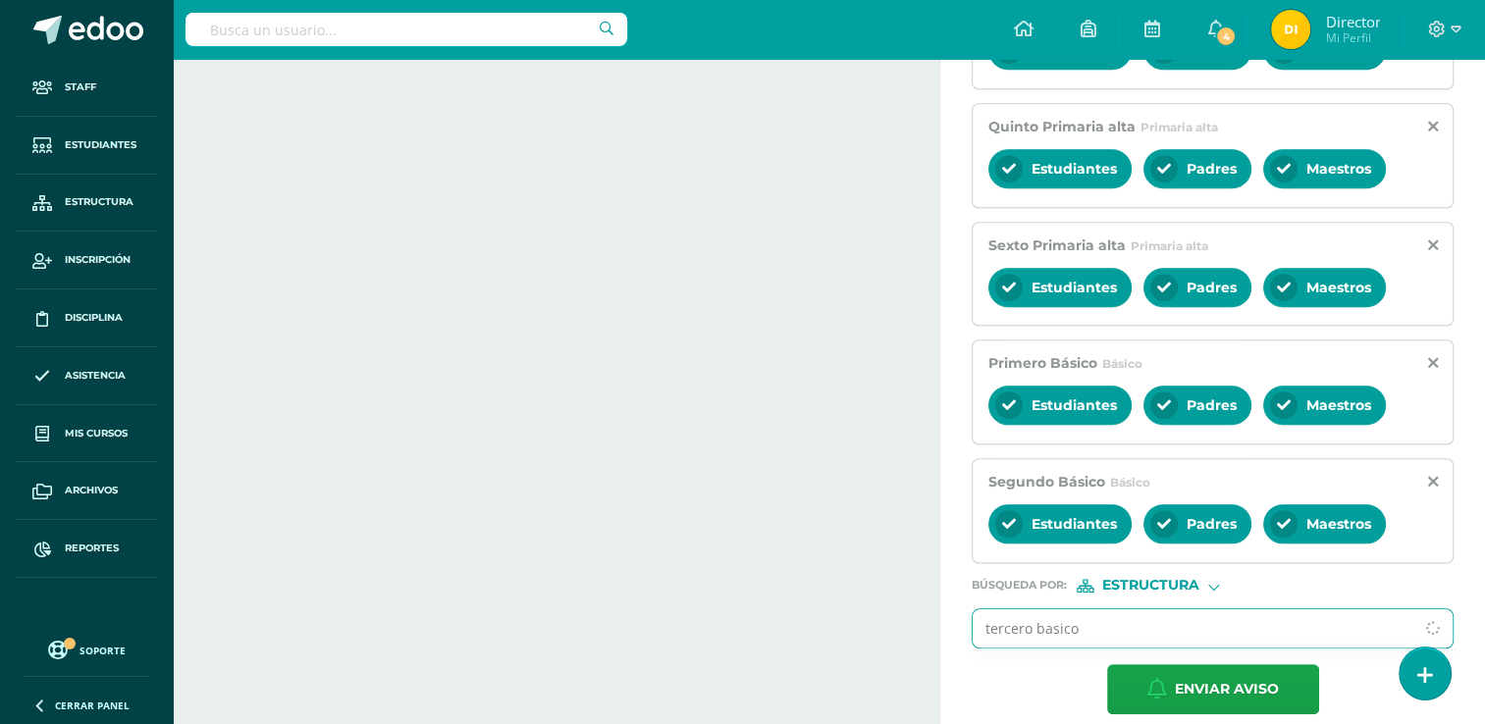
scroll to position [1242, 0]
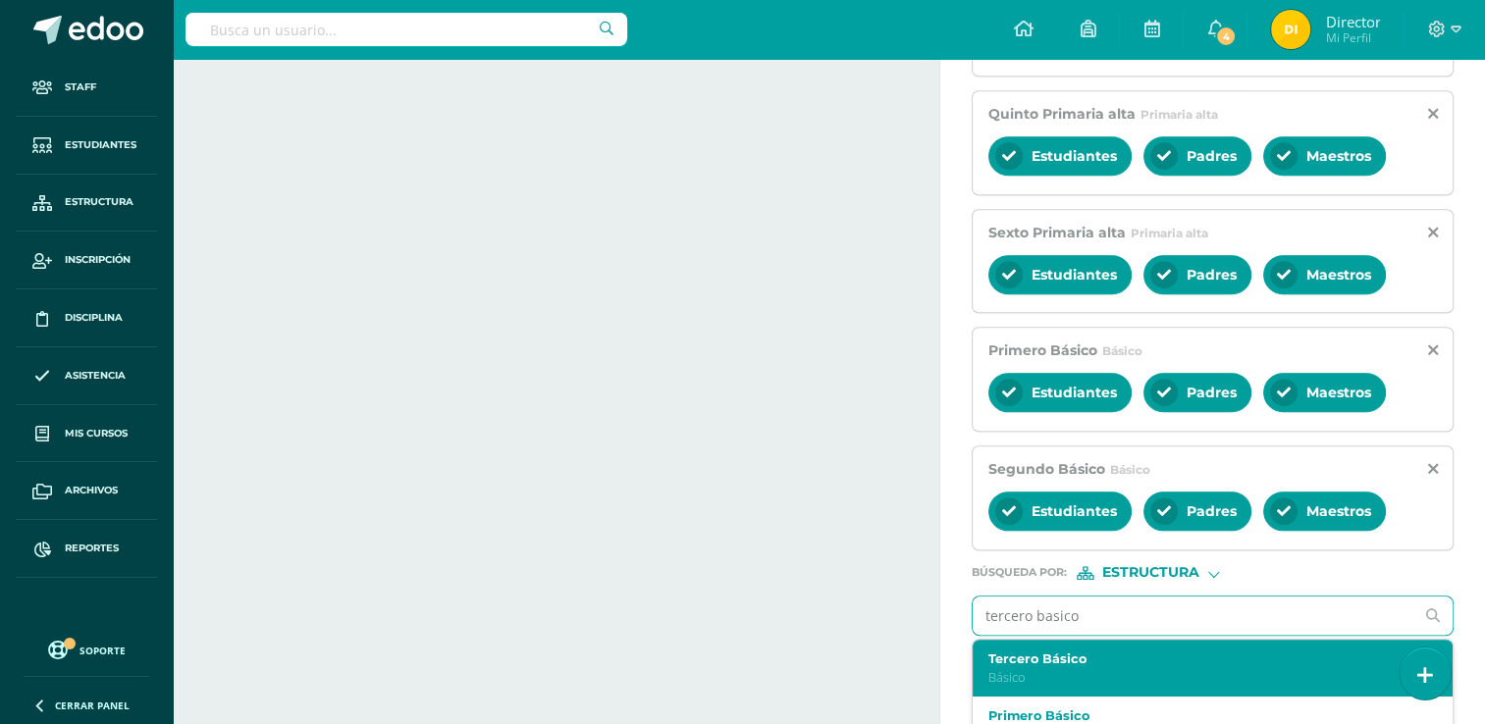
click at [1067, 655] on label "Tercero Básico" at bounding box center [1203, 659] width 430 height 15
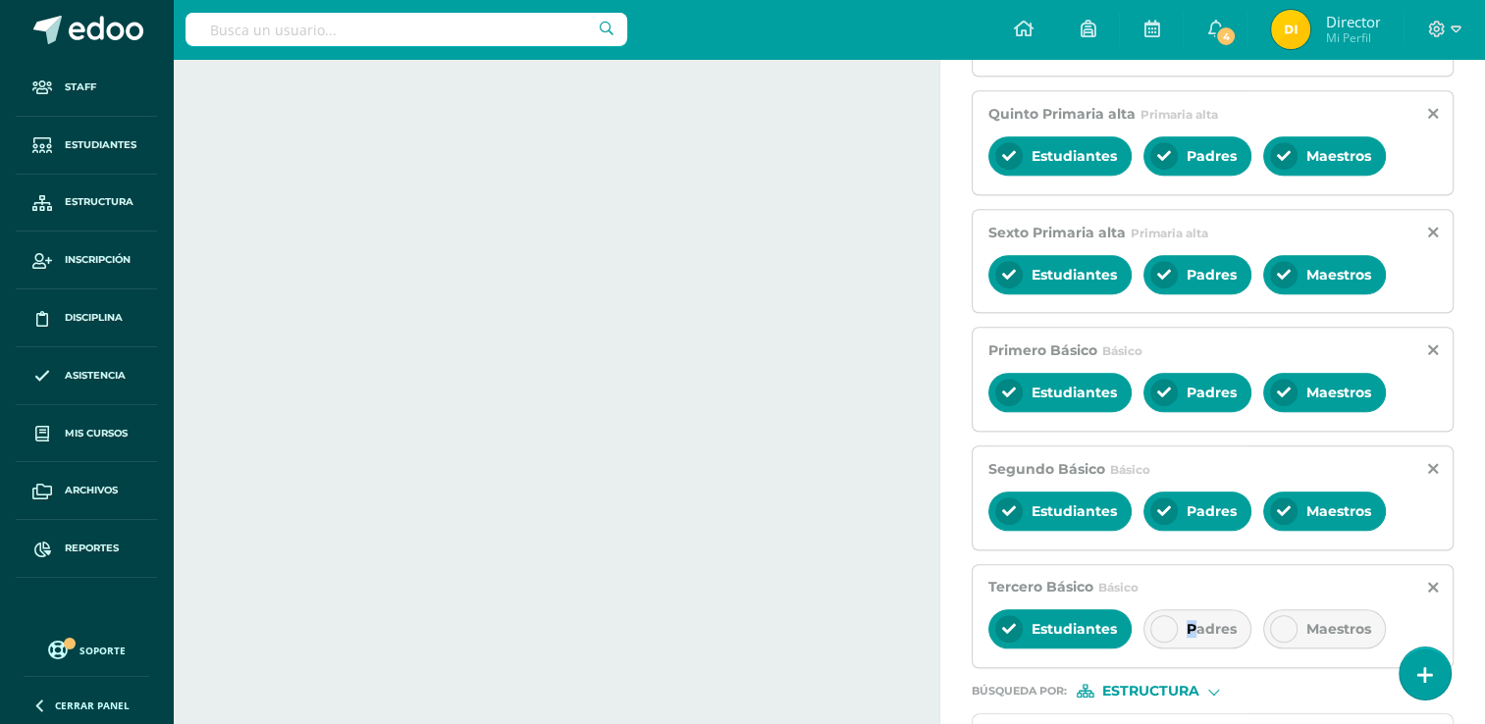
click at [1192, 612] on div "Padres" at bounding box center [1197, 628] width 108 height 39
drag, startPoint x: 1192, startPoint y: 612, endPoint x: 1333, endPoint y: 620, distance: 140.6
click at [1333, 620] on span "Maestros" at bounding box center [1338, 629] width 65 height 18
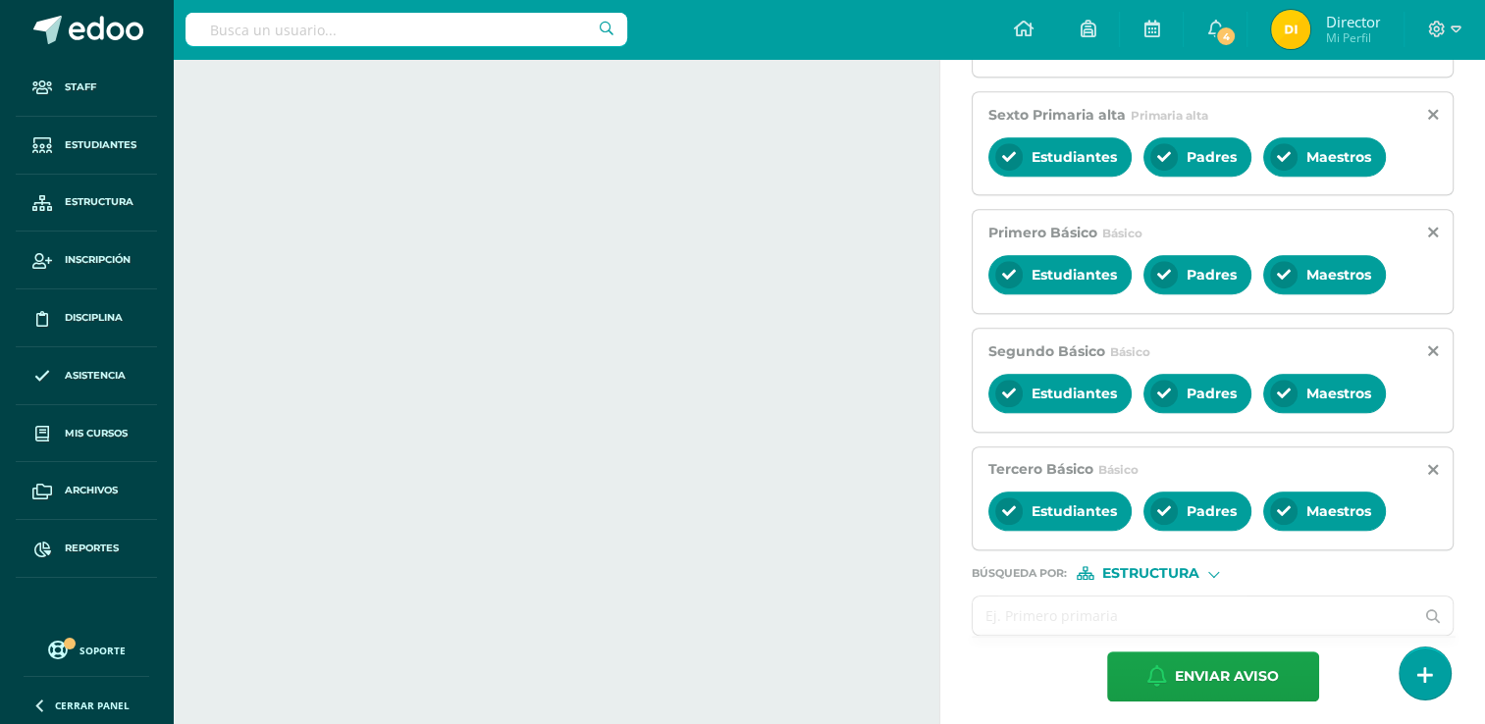
click at [1118, 606] on input "text" at bounding box center [1193, 616] width 441 height 38
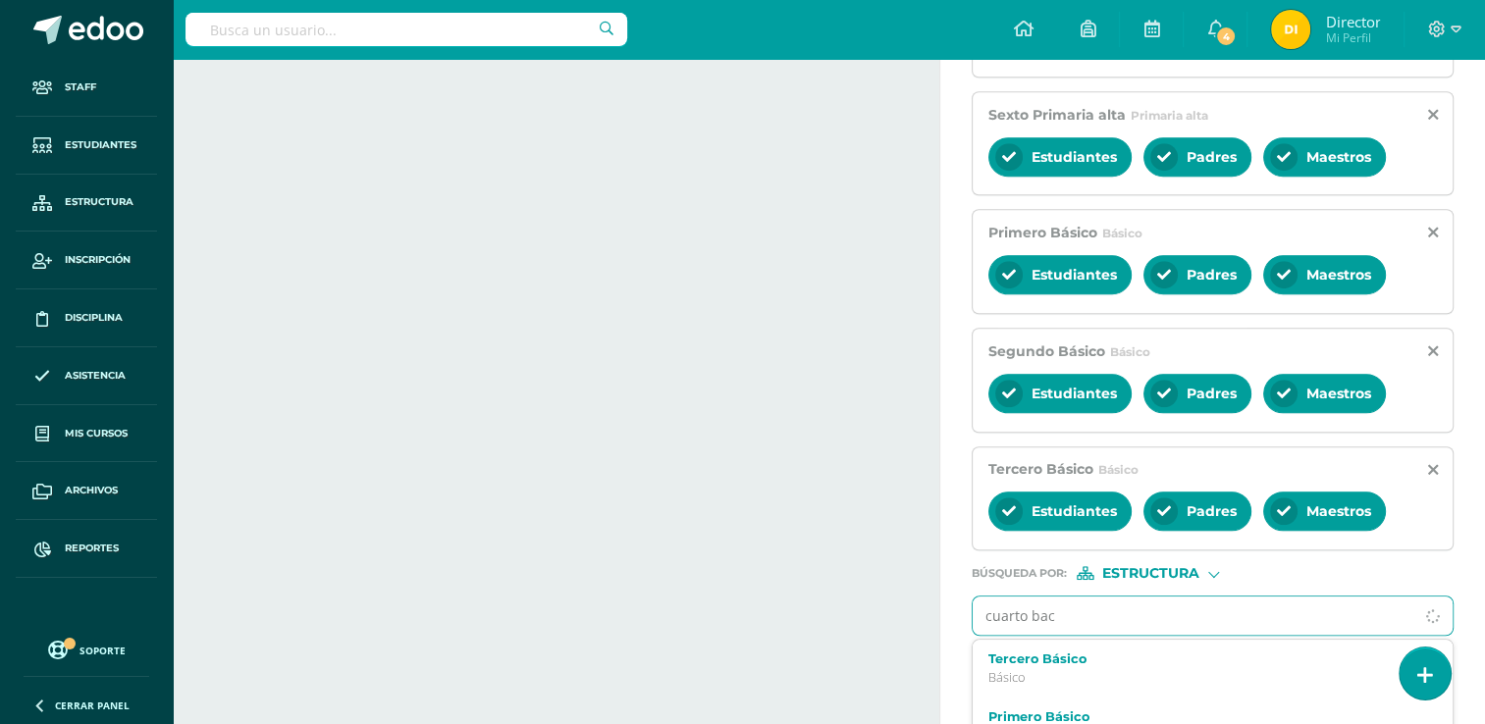
type input "cuarto bach"
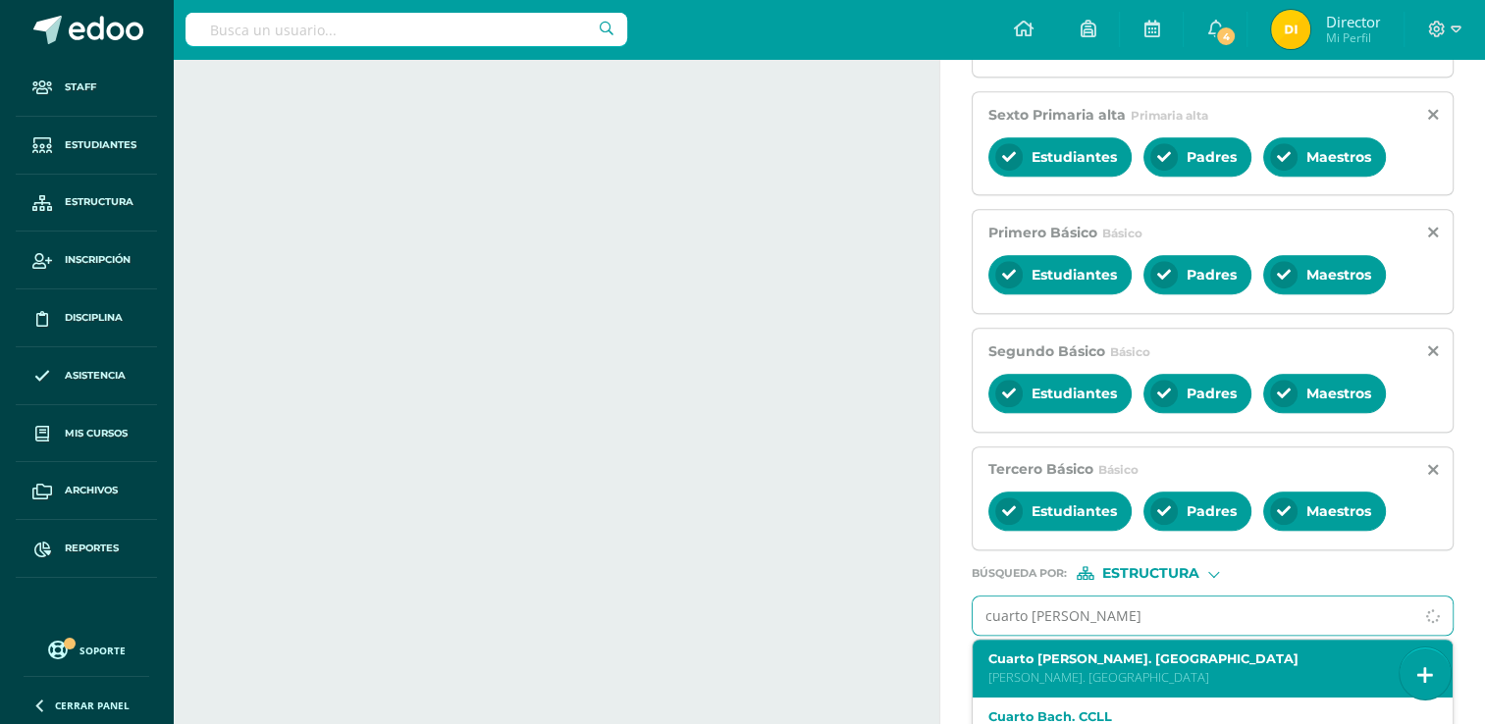
click at [1116, 657] on label "Cuarto Bach. Dibujo" at bounding box center [1203, 659] width 430 height 15
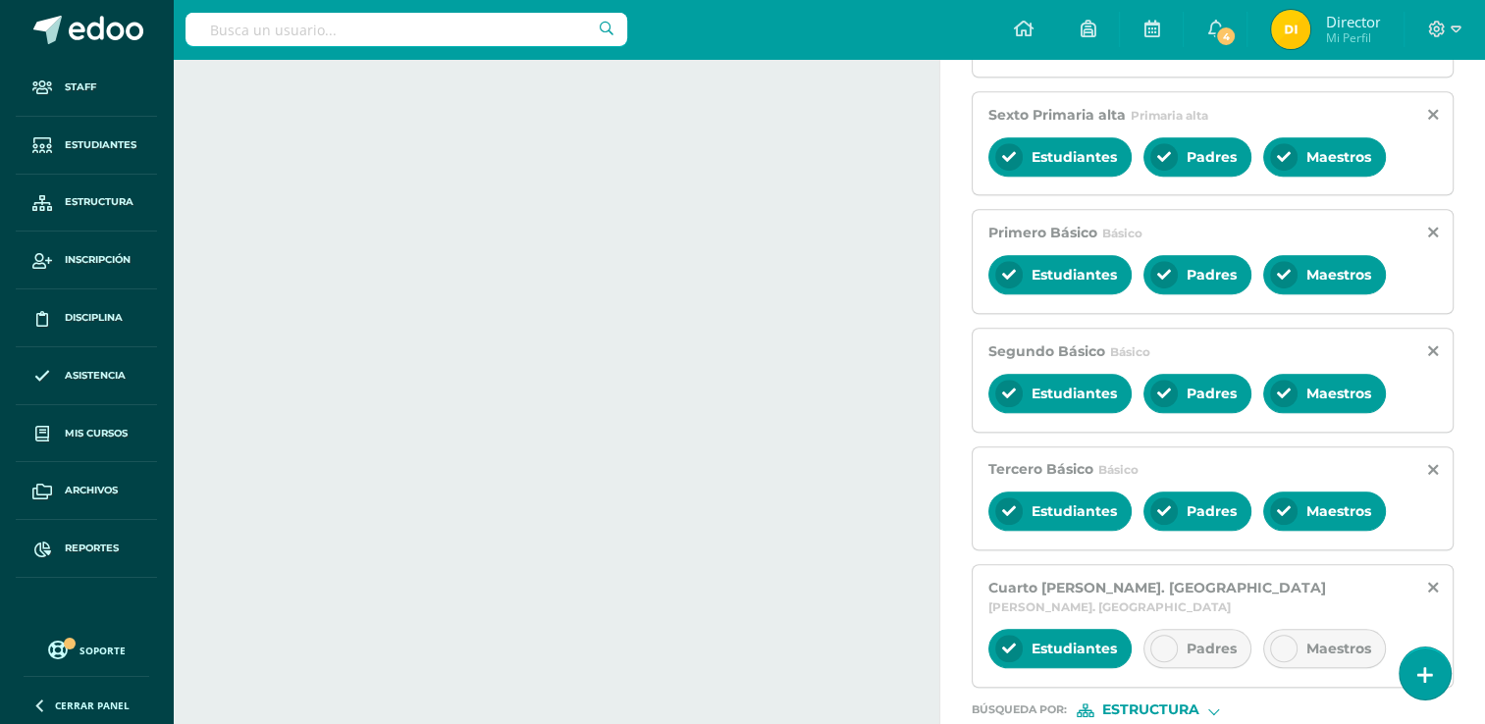
click at [1187, 640] on span "Padres" at bounding box center [1211, 649] width 50 height 18
click at [1293, 635] on div at bounding box center [1283, 648] width 27 height 27
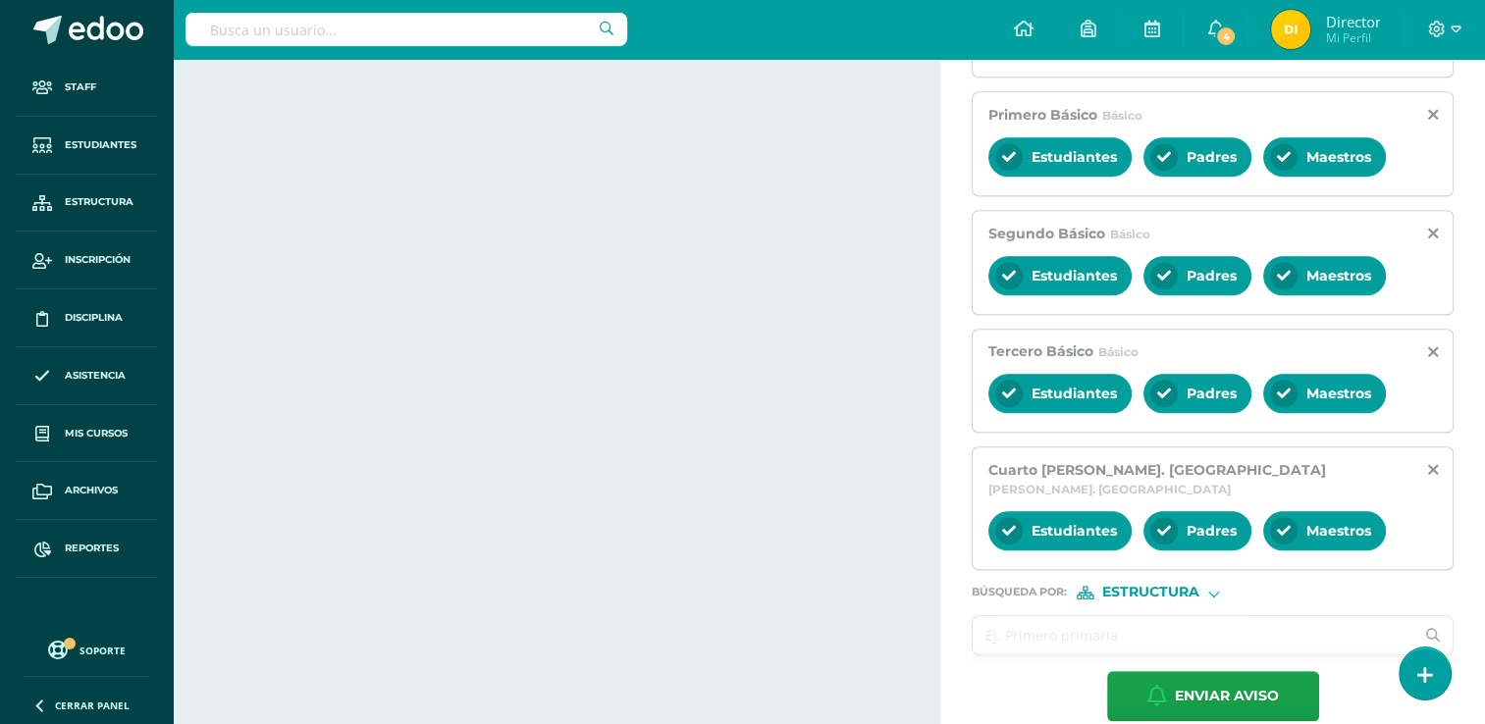
click at [1291, 616] on input "text" at bounding box center [1193, 635] width 441 height 38
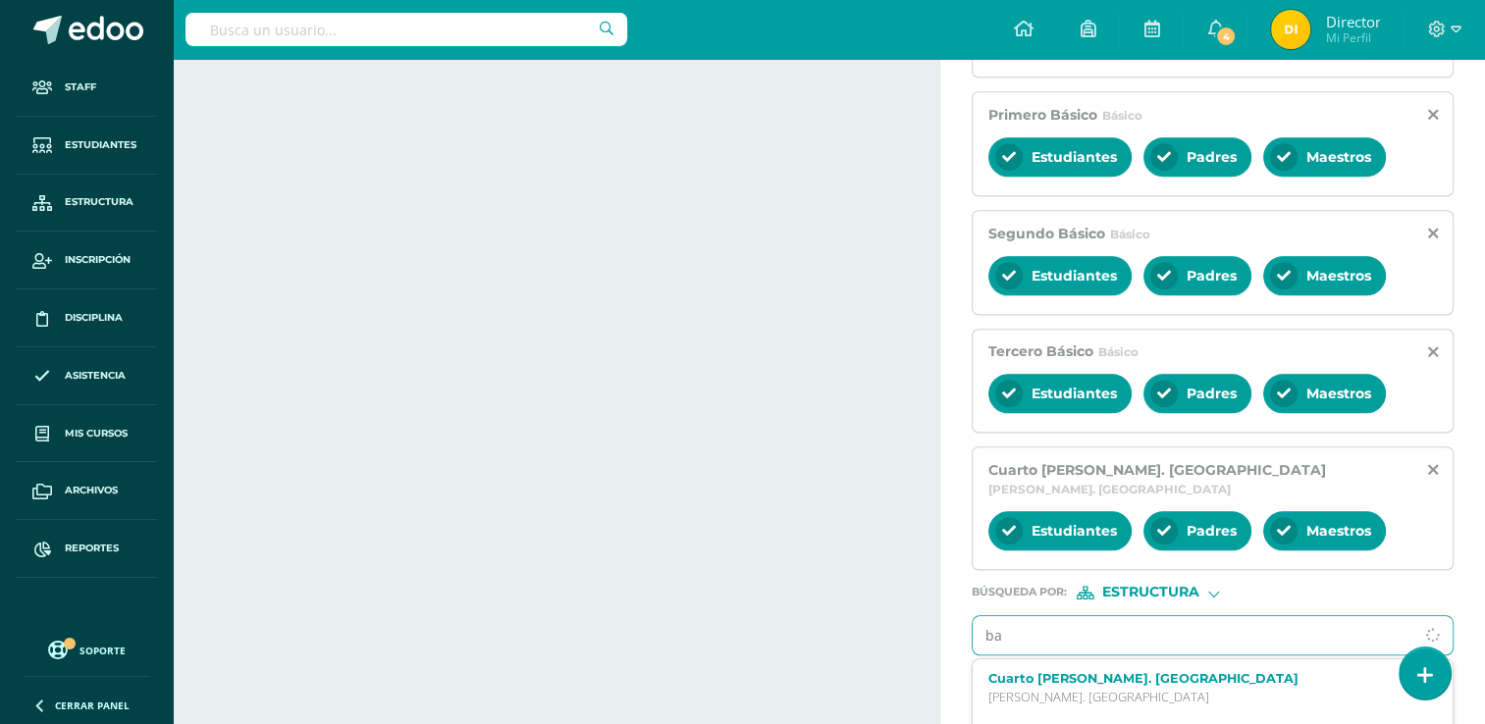
type input "b"
type input "cuarto"
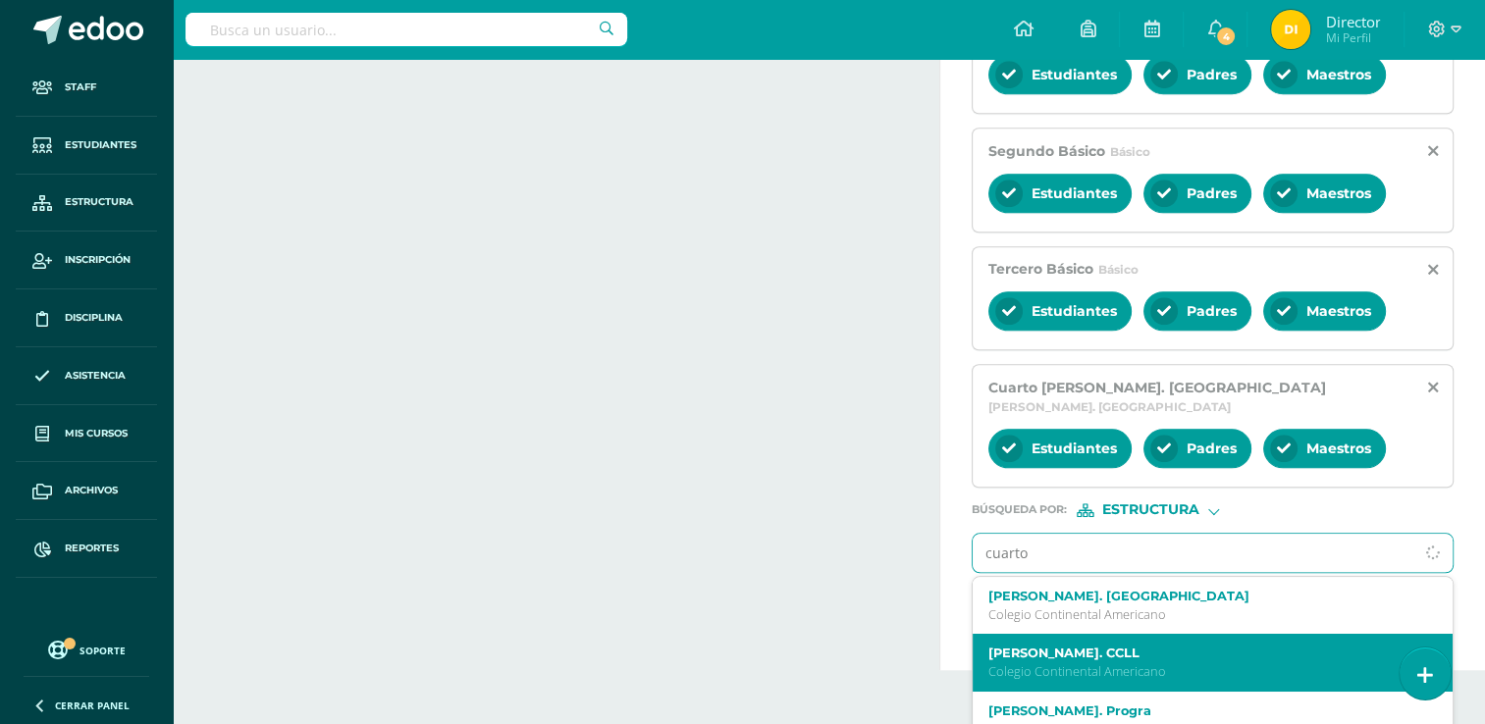
click at [1288, 663] on p "Colegio Continental Americano" at bounding box center [1203, 671] width 430 height 17
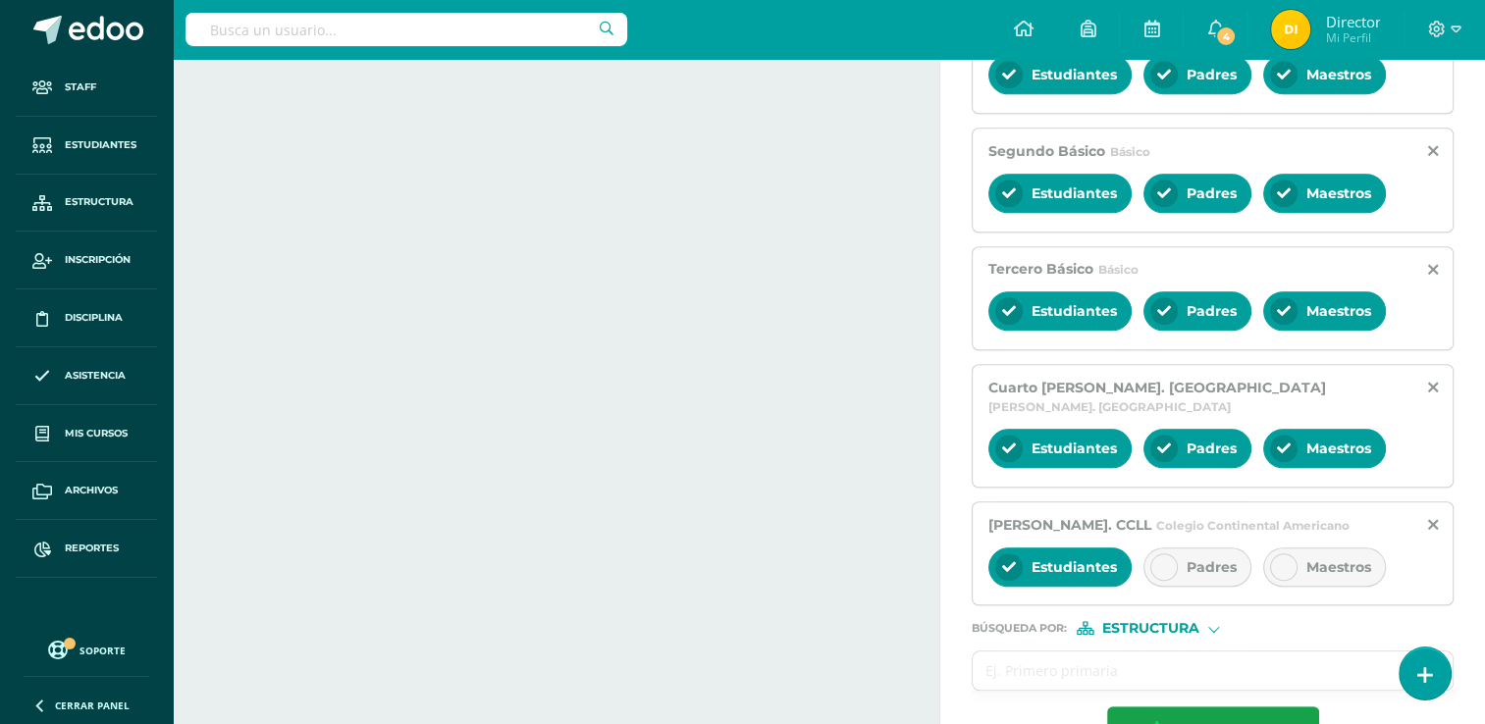
click at [1210, 558] on span "Padres" at bounding box center [1211, 567] width 50 height 18
click at [1277, 560] on icon at bounding box center [1284, 567] width 14 height 14
click at [1239, 652] on input "text" at bounding box center [1193, 671] width 441 height 38
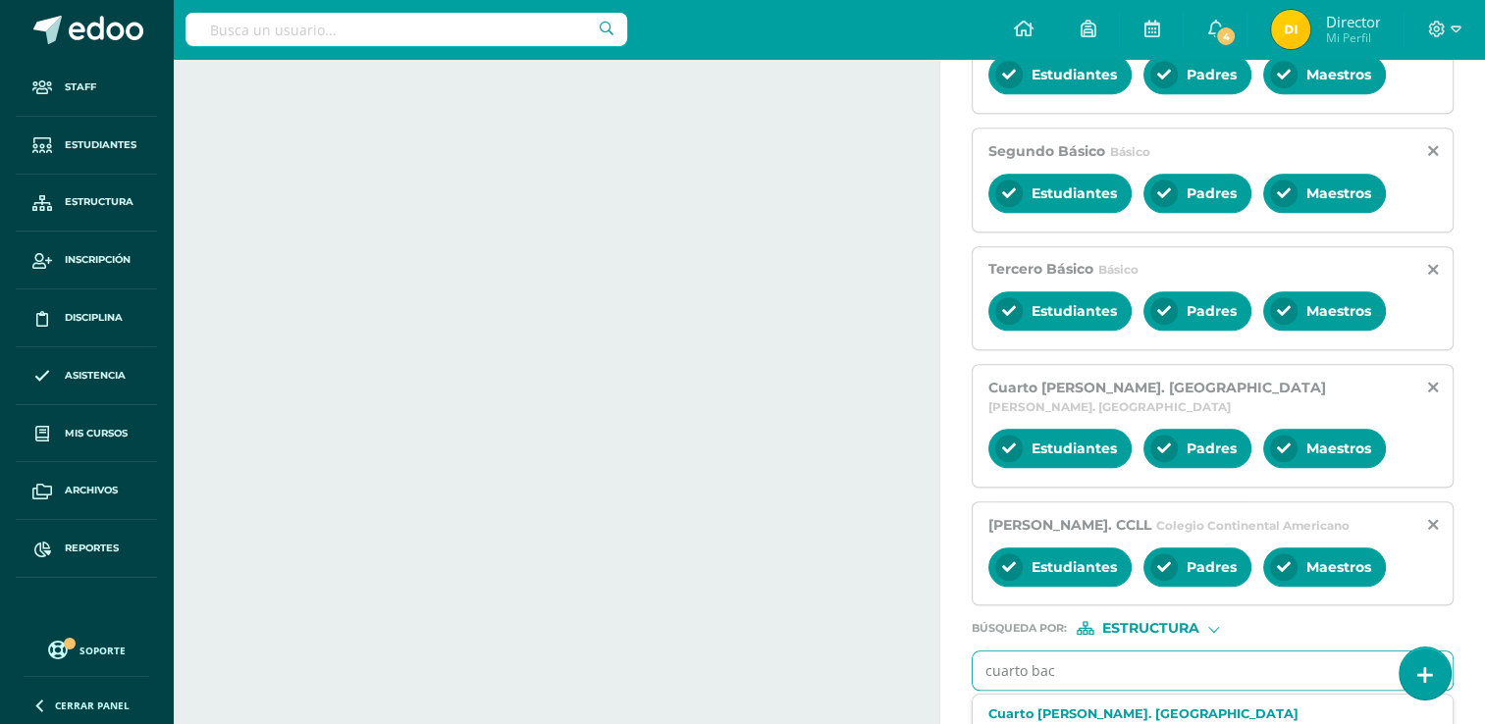
type input "cuarto bach"
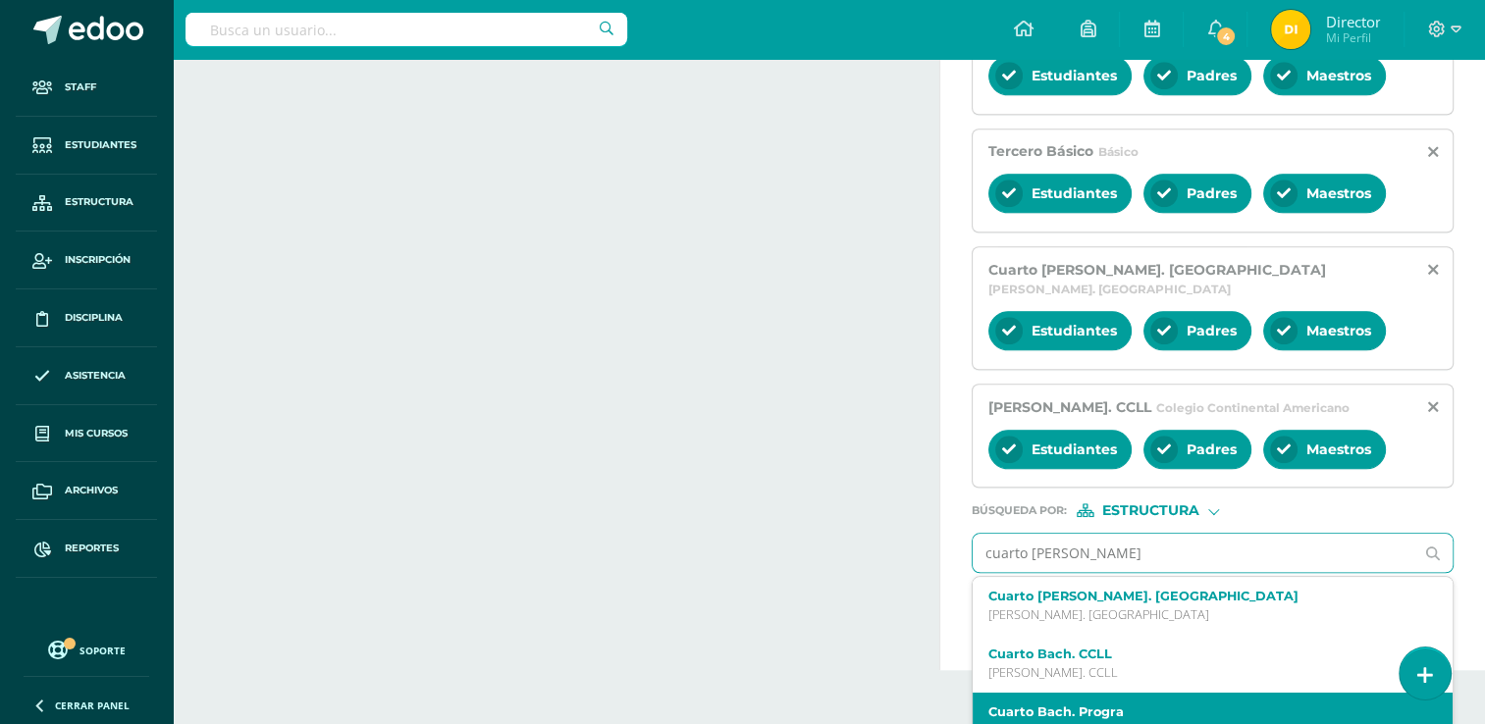
click at [1234, 705] on label "Cuarto Bach. Progra" at bounding box center [1203, 712] width 430 height 15
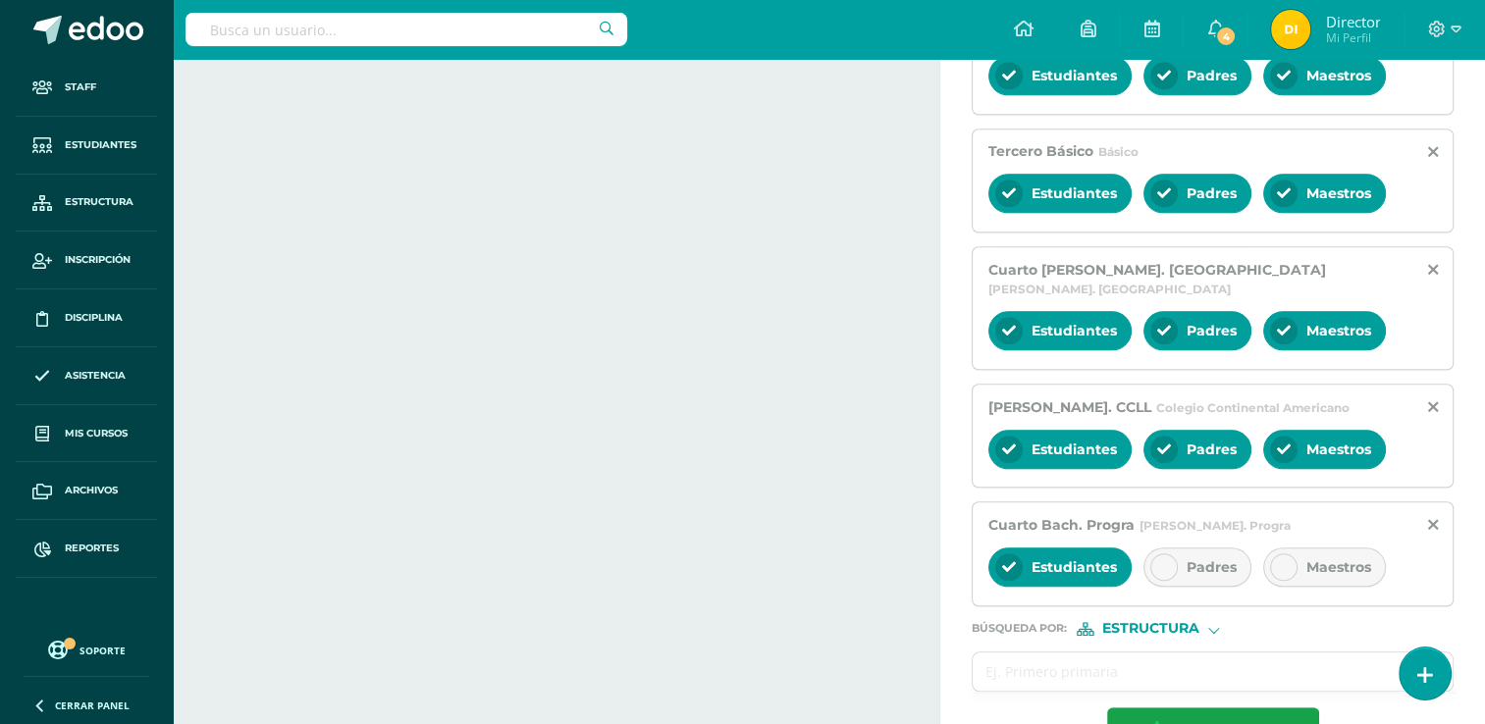
click at [1182, 548] on div "Padres" at bounding box center [1197, 567] width 108 height 39
click at [1249, 546] on div "Estudiantes Padres Maestros" at bounding box center [1212, 569] width 448 height 47
click at [1287, 560] on icon at bounding box center [1284, 567] width 14 height 14
click at [1229, 653] on input "text" at bounding box center [1193, 672] width 441 height 38
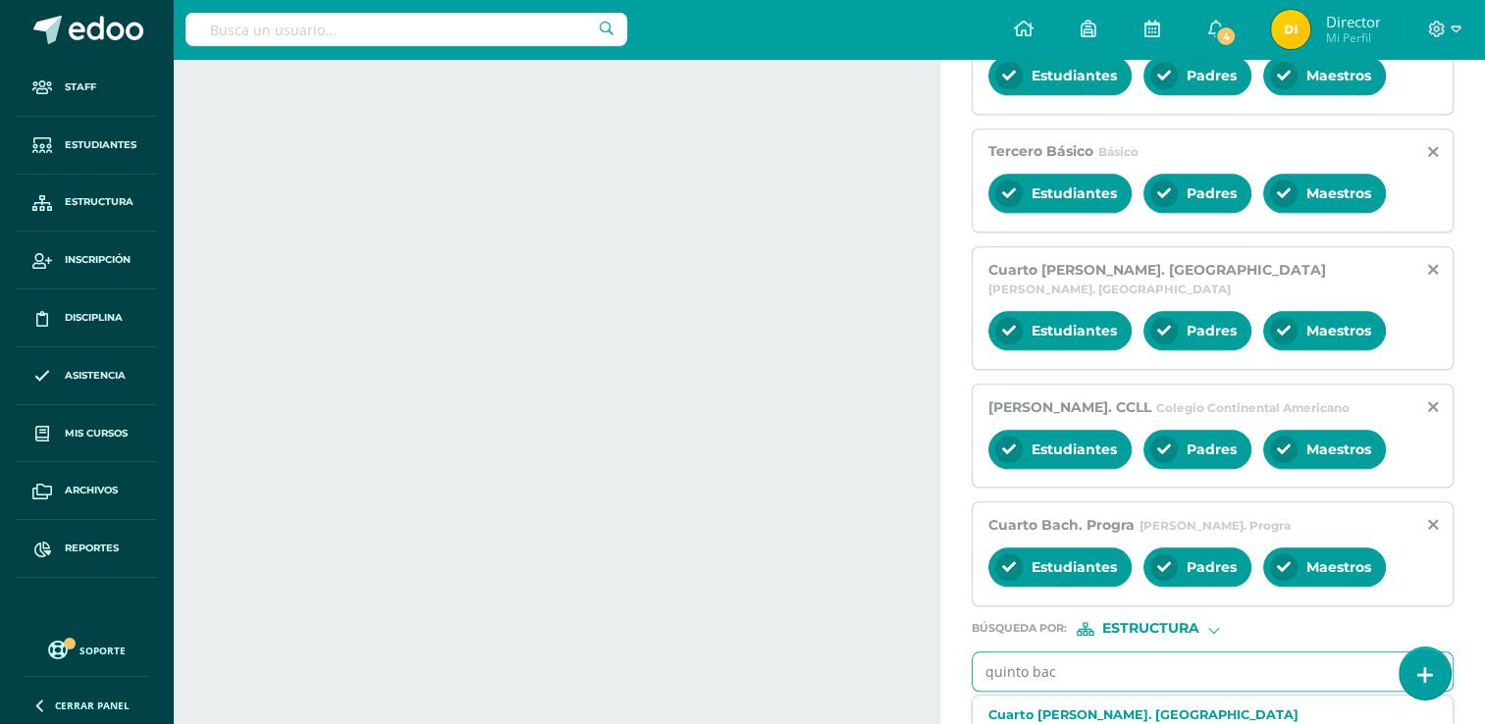
type input "quinto bach"
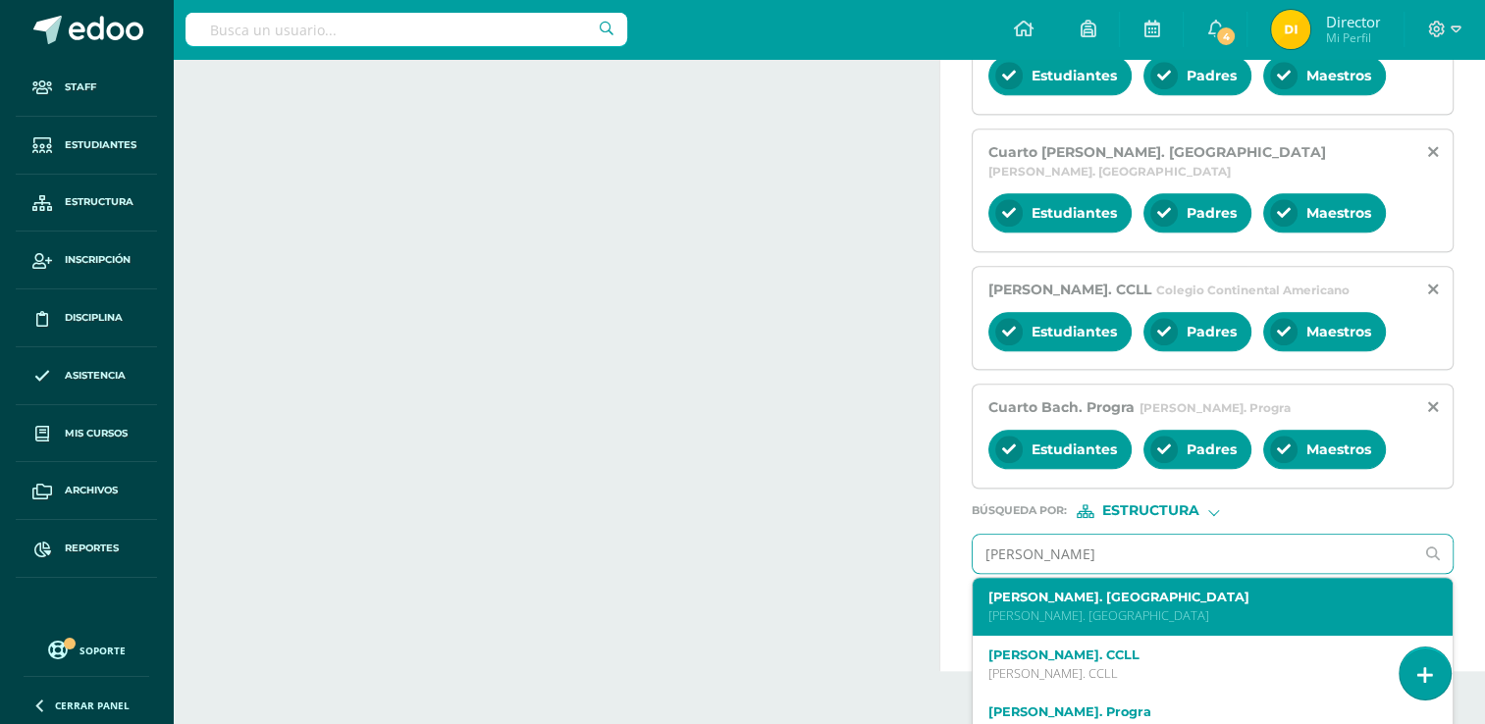
click at [1191, 607] on p "Bach. Dibujo" at bounding box center [1203, 615] width 430 height 17
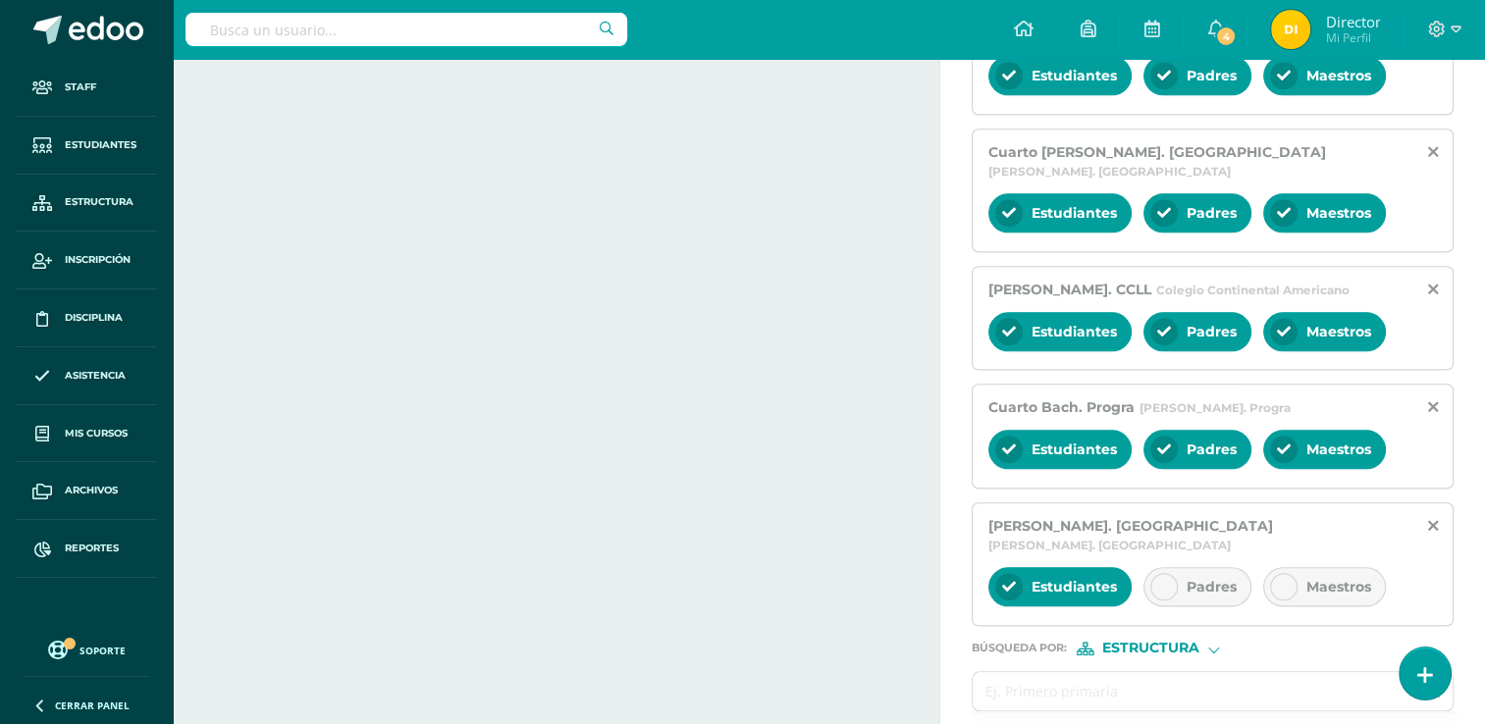
click at [1194, 578] on span "Padres" at bounding box center [1211, 587] width 50 height 18
click at [1297, 567] on div "Maestros" at bounding box center [1324, 586] width 123 height 39
click at [1238, 672] on input "text" at bounding box center [1193, 691] width 441 height 38
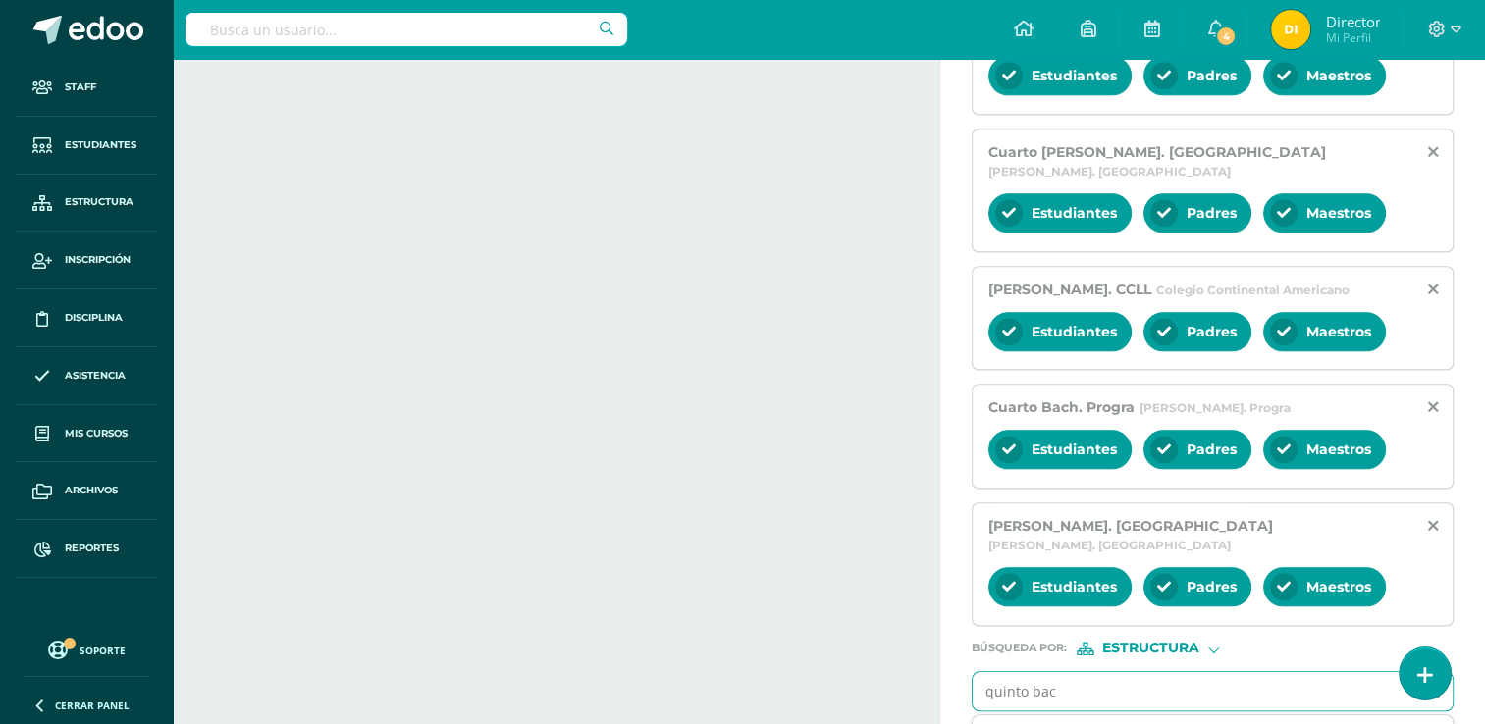
type input "quinto bach"
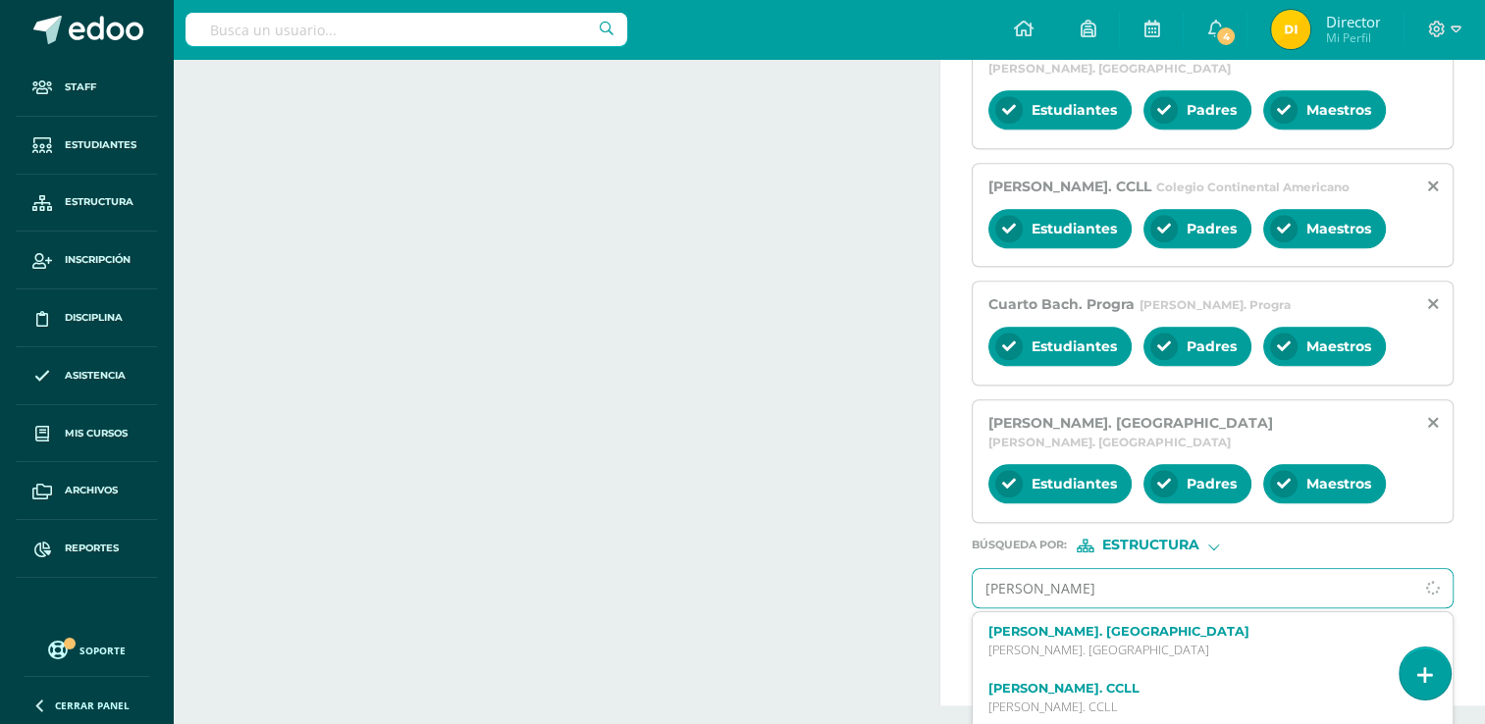
scroll to position [1914, 0]
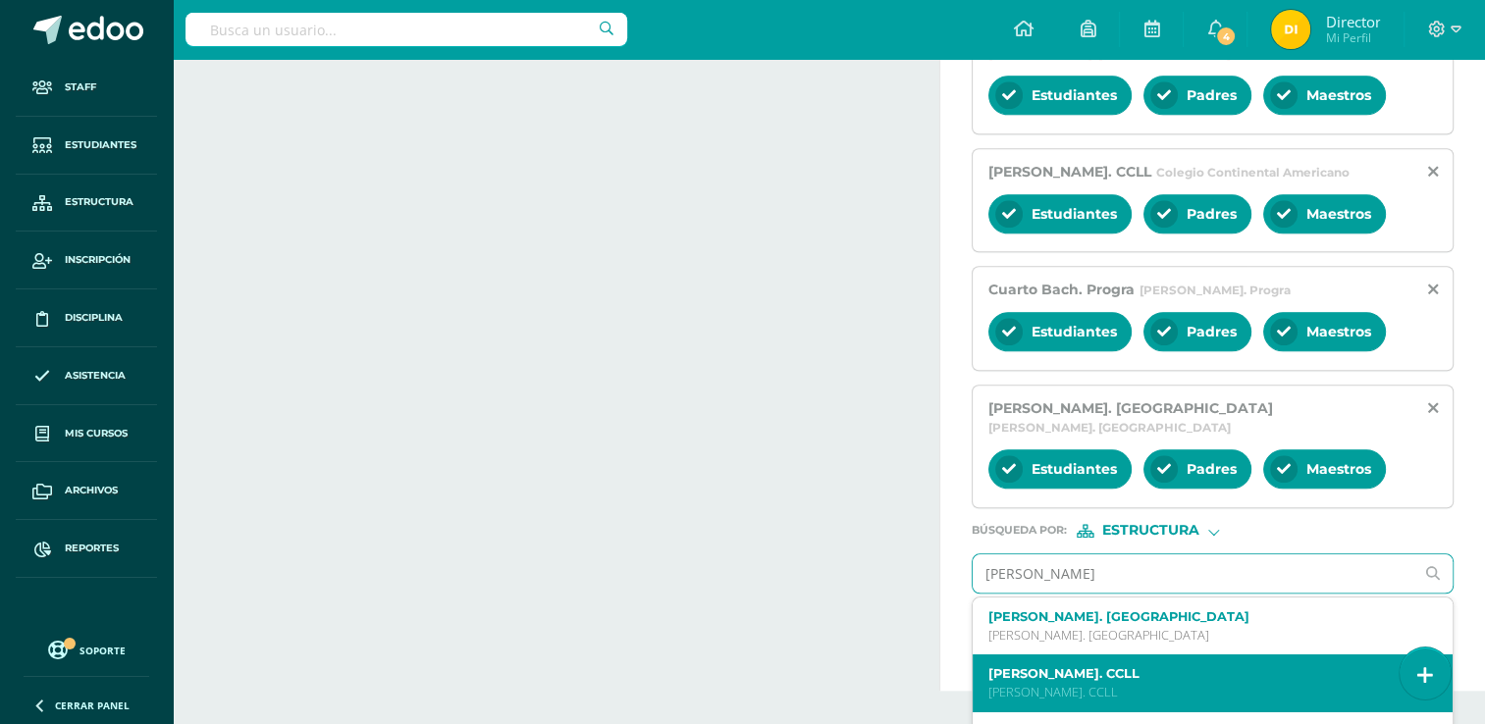
click at [1234, 684] on p "Bach. CCLL" at bounding box center [1203, 692] width 430 height 17
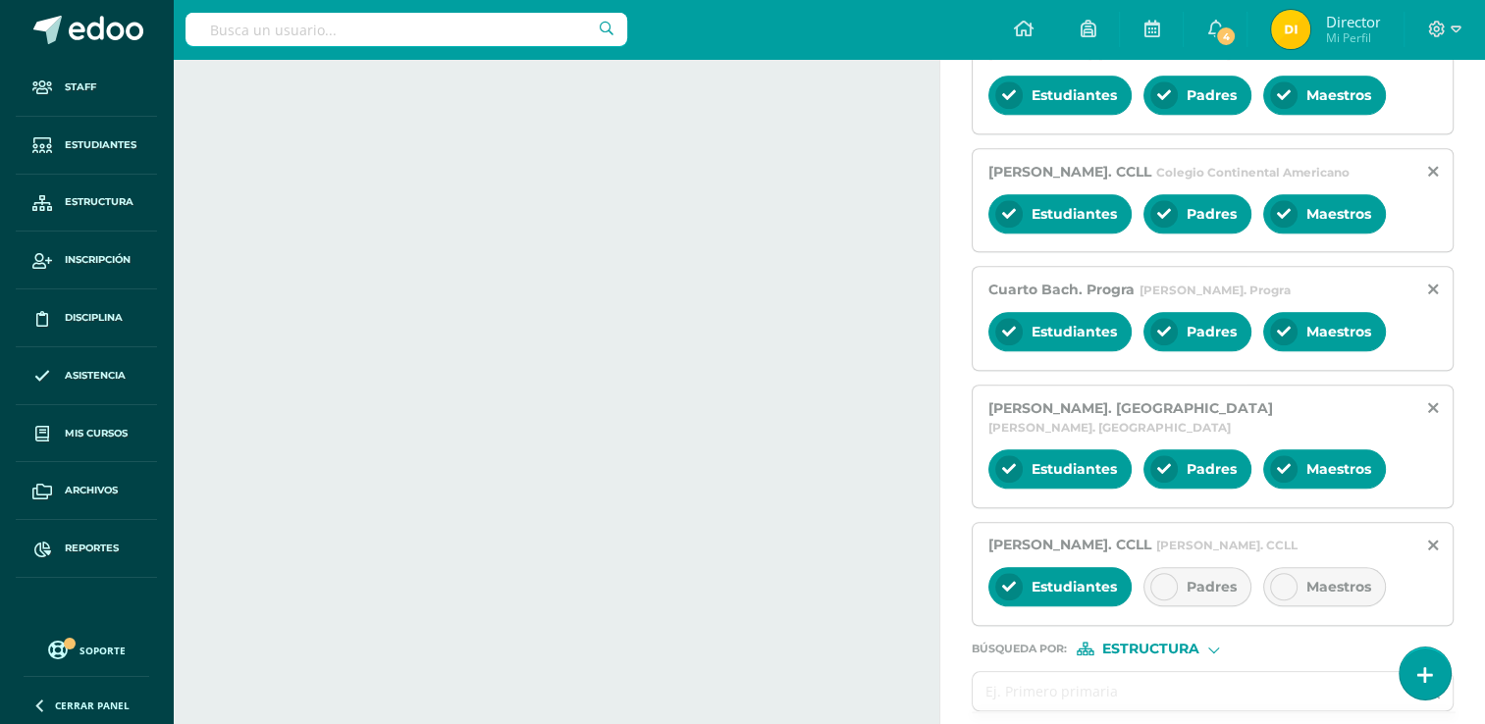
click at [1221, 578] on span "Padres" at bounding box center [1211, 587] width 50 height 18
click at [1295, 567] on div "Maestros" at bounding box center [1324, 586] width 123 height 39
click at [1263, 672] on input "text" at bounding box center [1193, 691] width 441 height 38
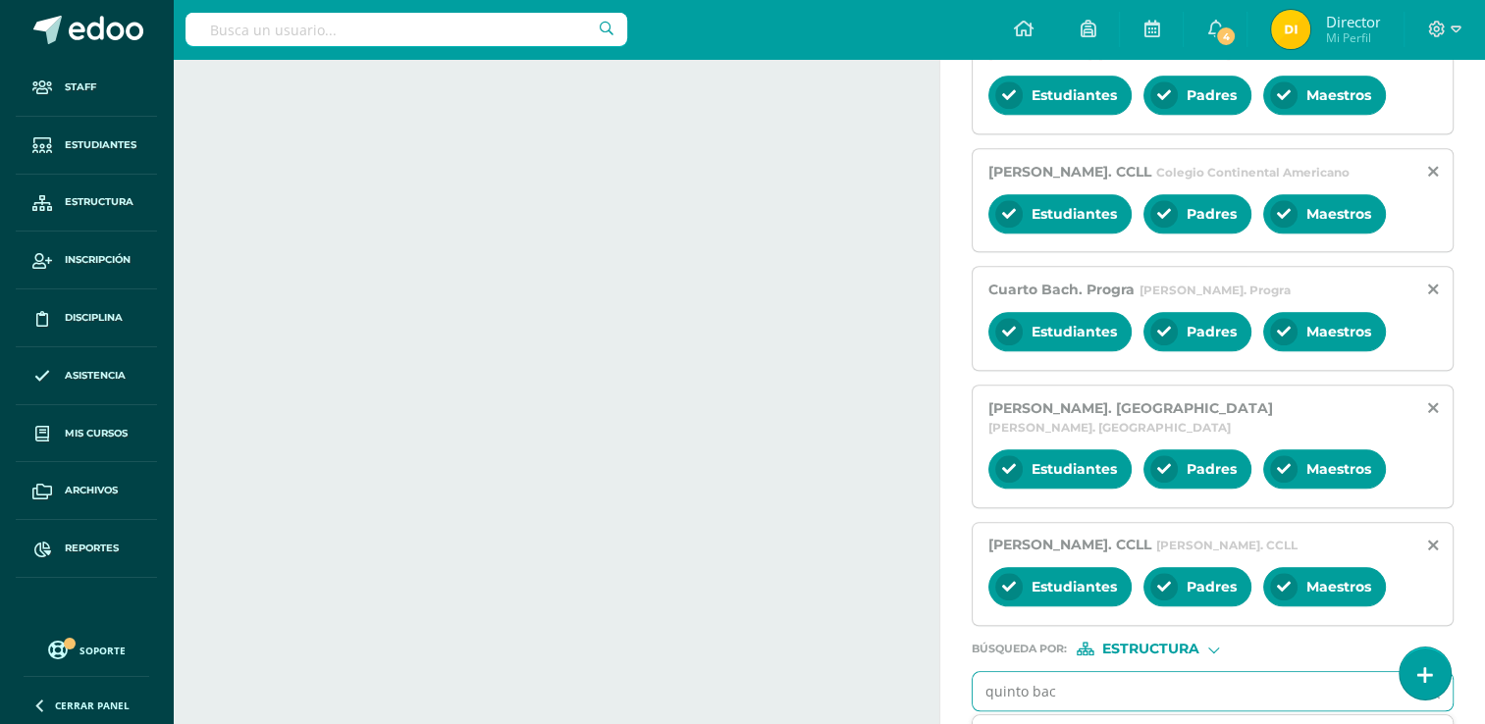
type input "quinto bach"
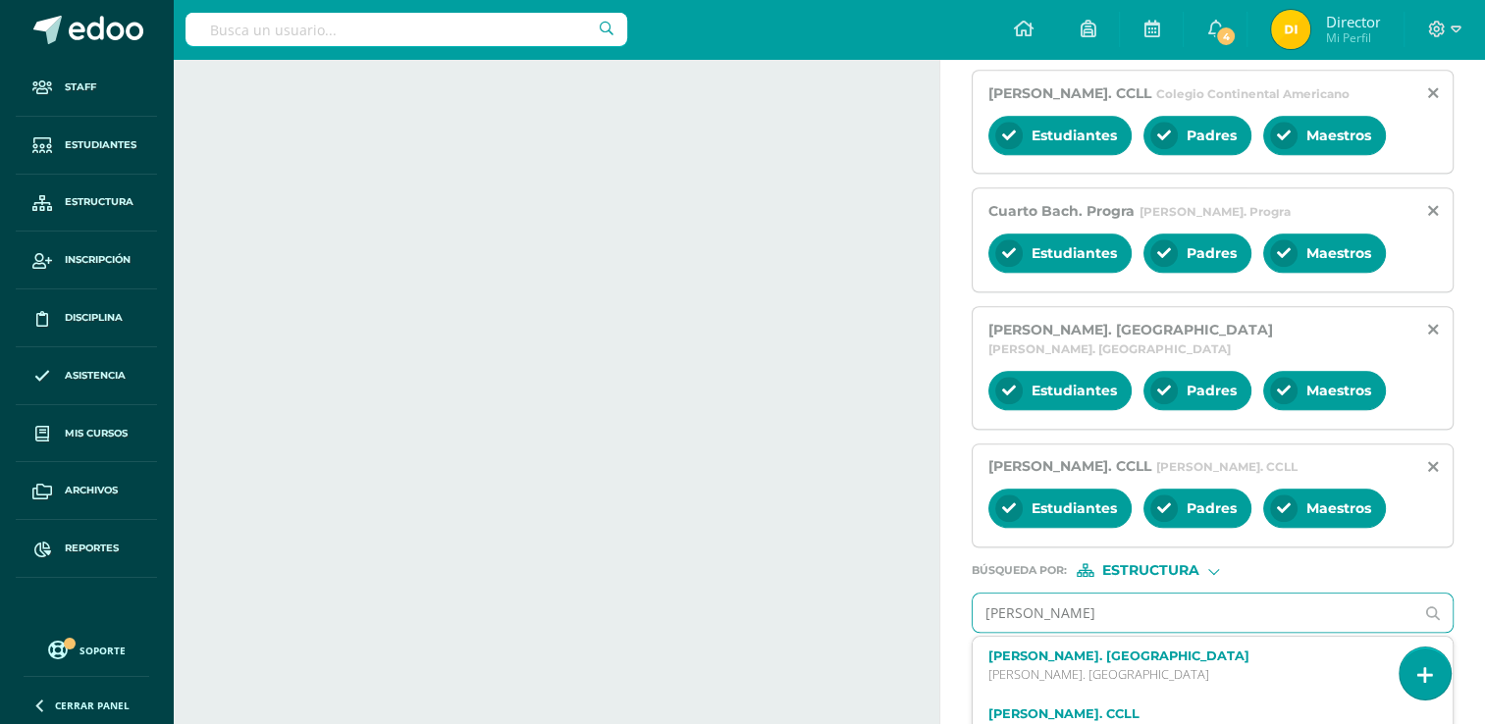
scroll to position [2031, 0]
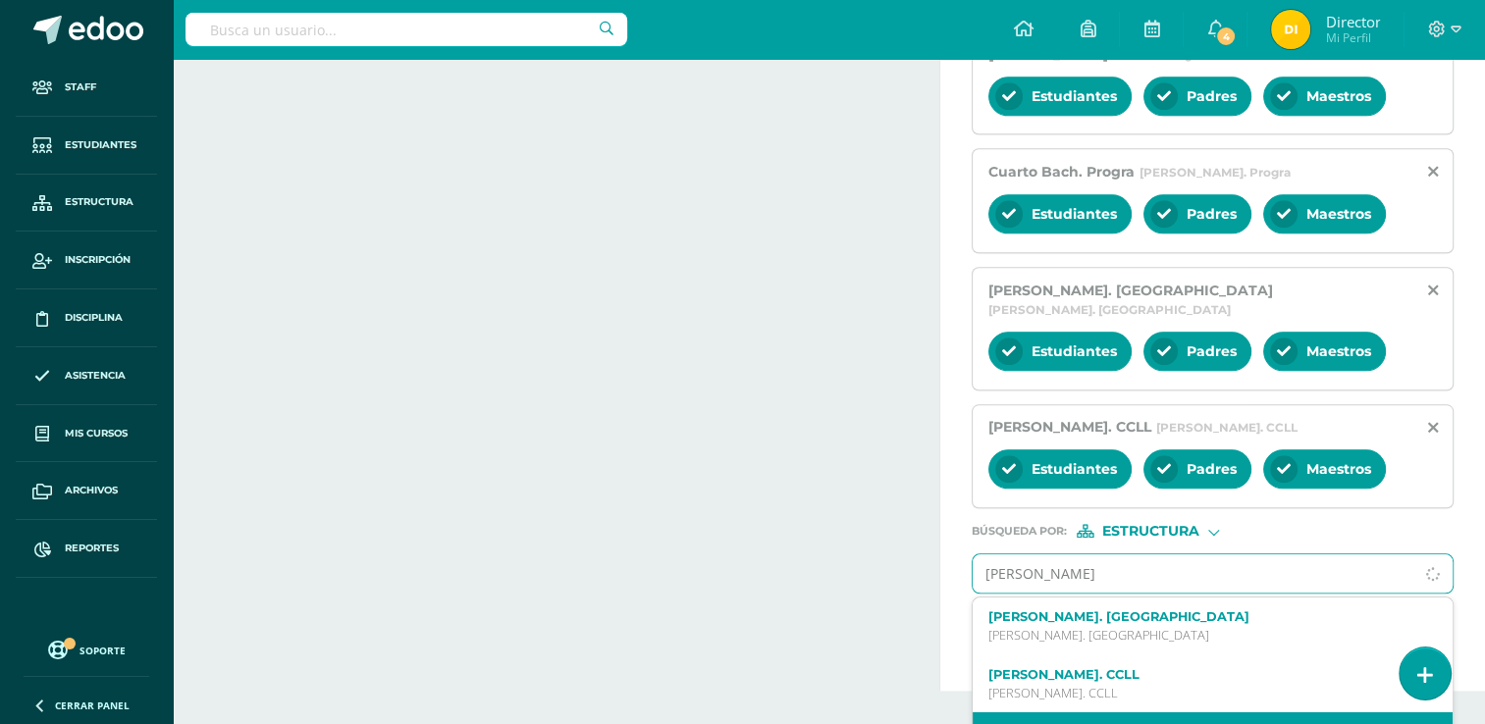
click at [1257, 724] on label "Quinto Bach. Progra" at bounding box center [1203, 731] width 430 height 15
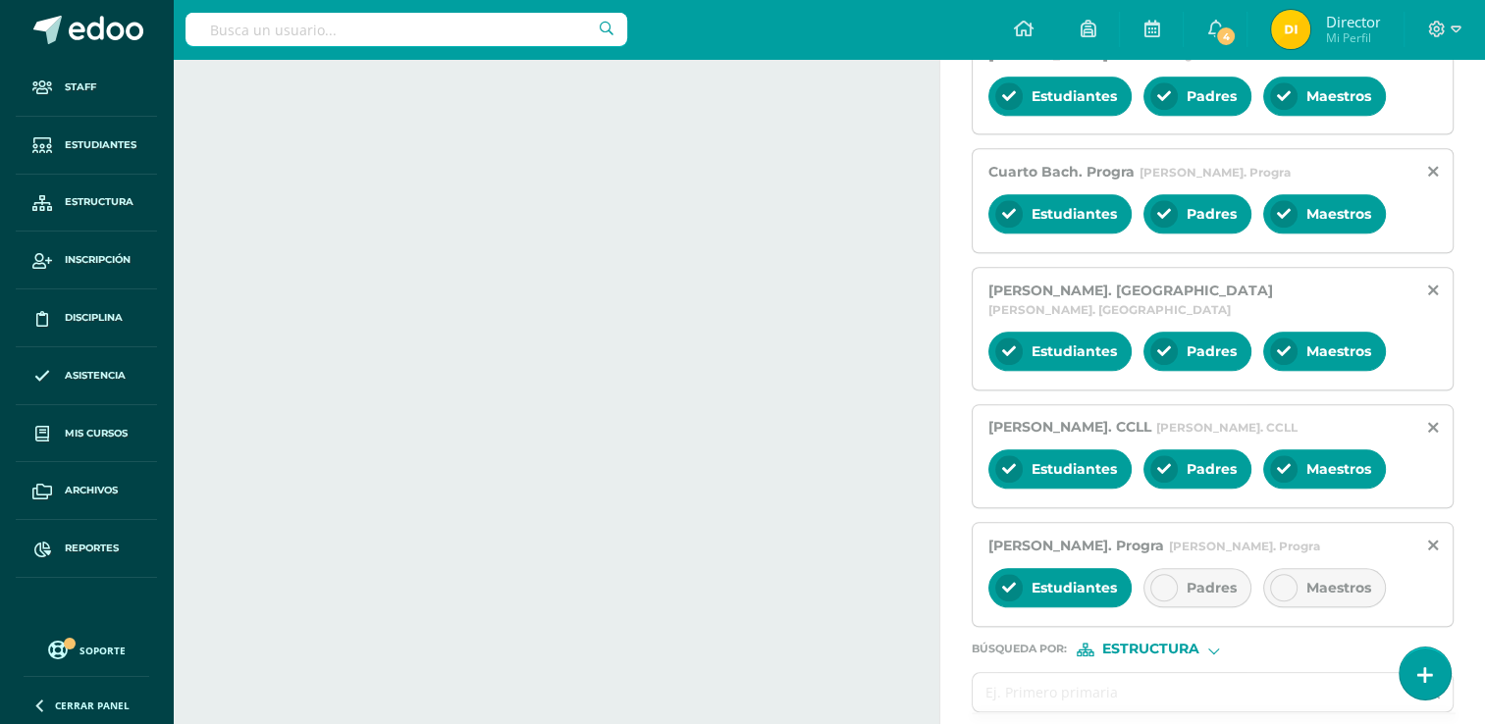
click at [1223, 579] on span "Padres" at bounding box center [1211, 588] width 50 height 18
click at [1331, 568] on div "Maestros" at bounding box center [1324, 587] width 123 height 39
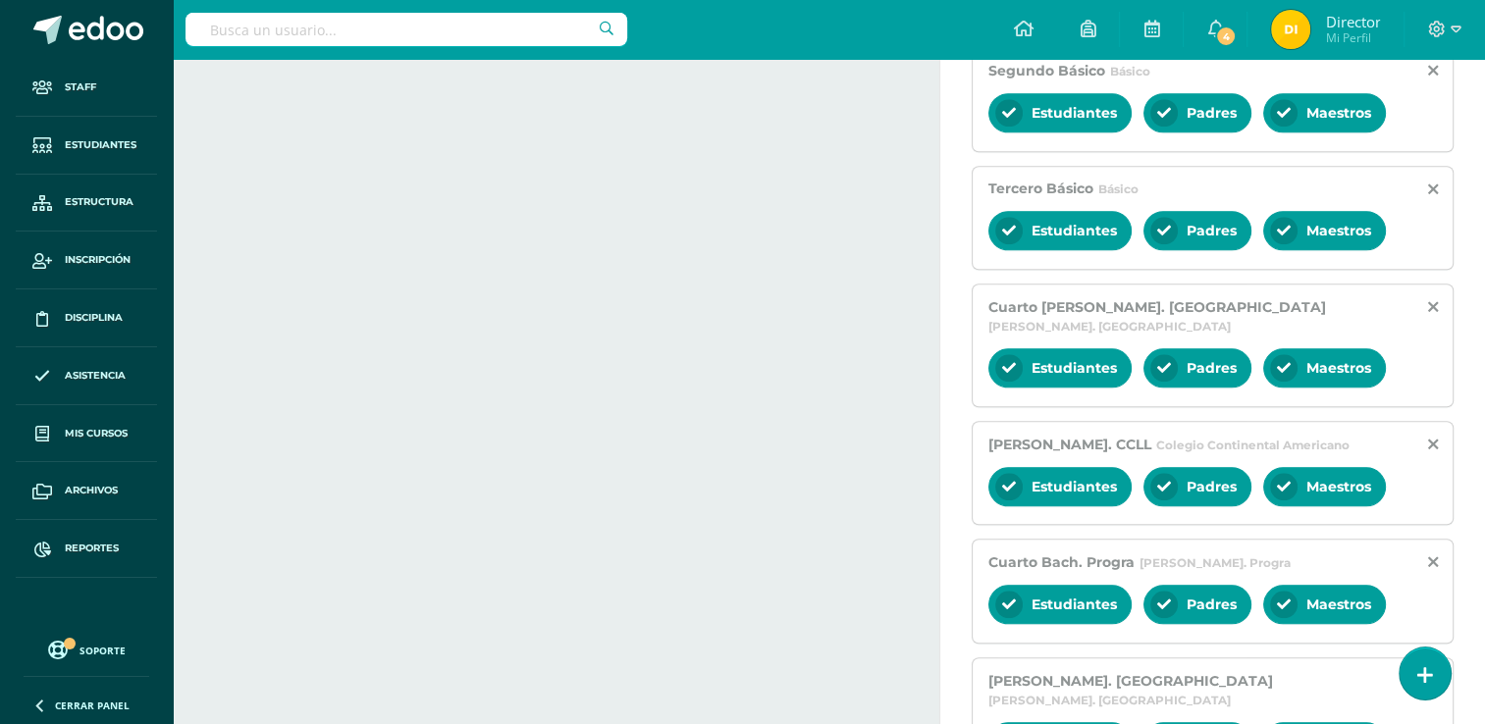
scroll to position [1641, 0]
click at [1428, 437] on icon at bounding box center [1433, 445] width 10 height 17
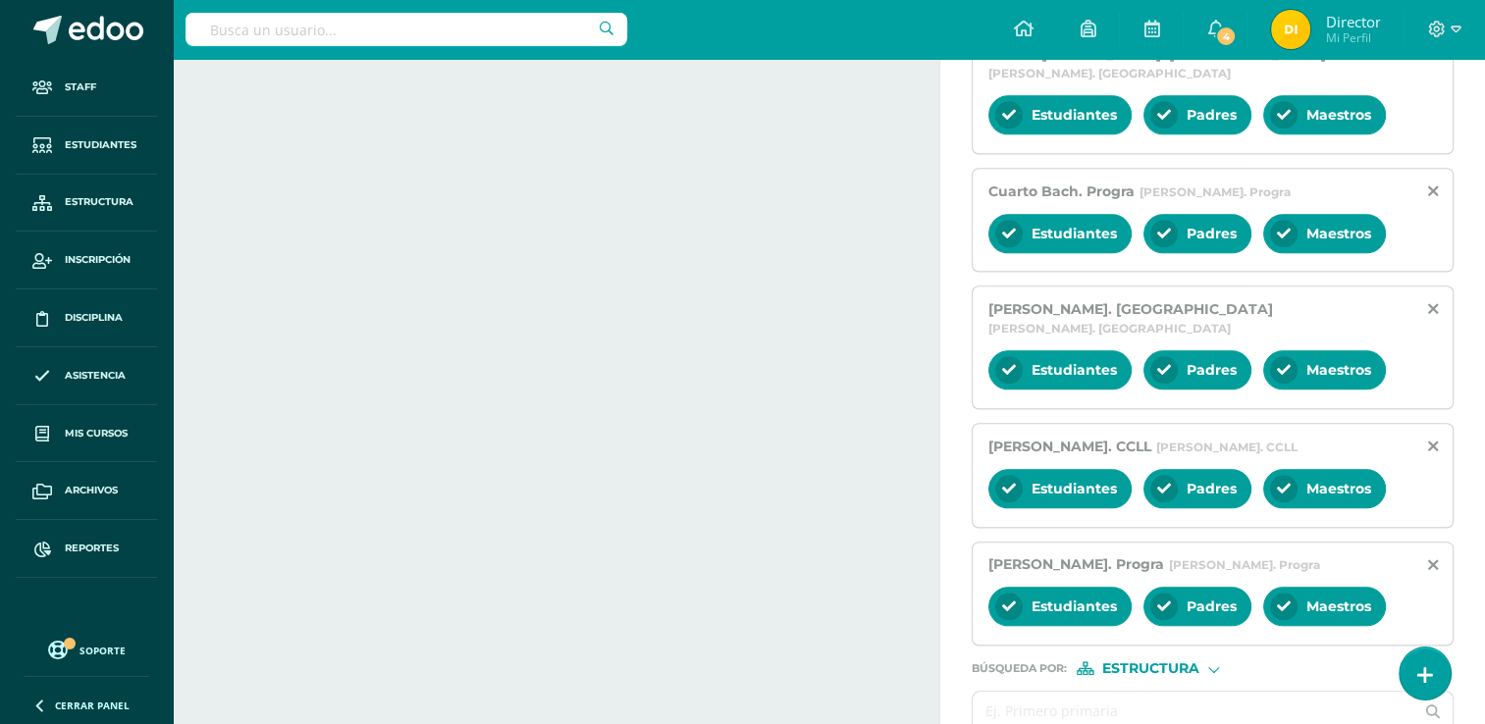
scroll to position [1895, 0]
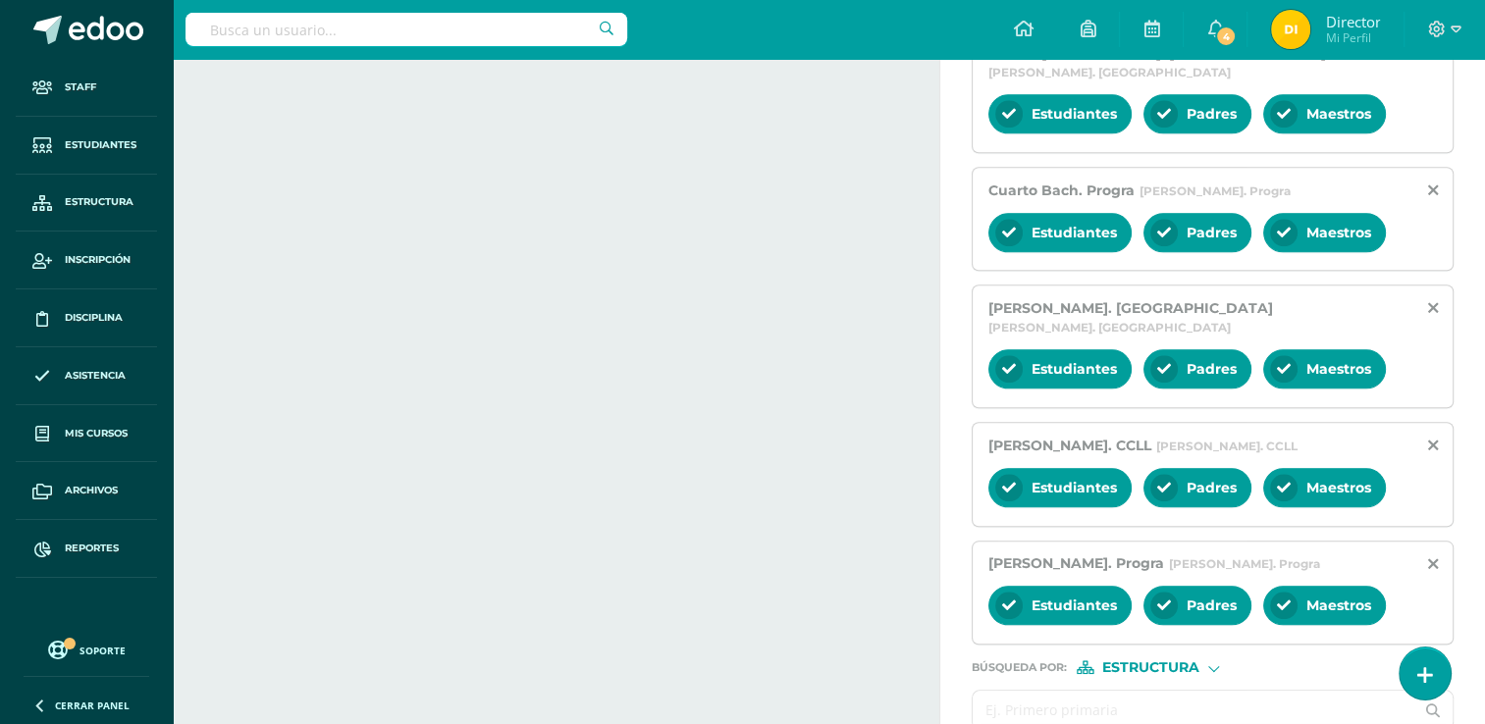
click at [1312, 691] on input "text" at bounding box center [1193, 710] width 441 height 38
type input "cuarto bach"
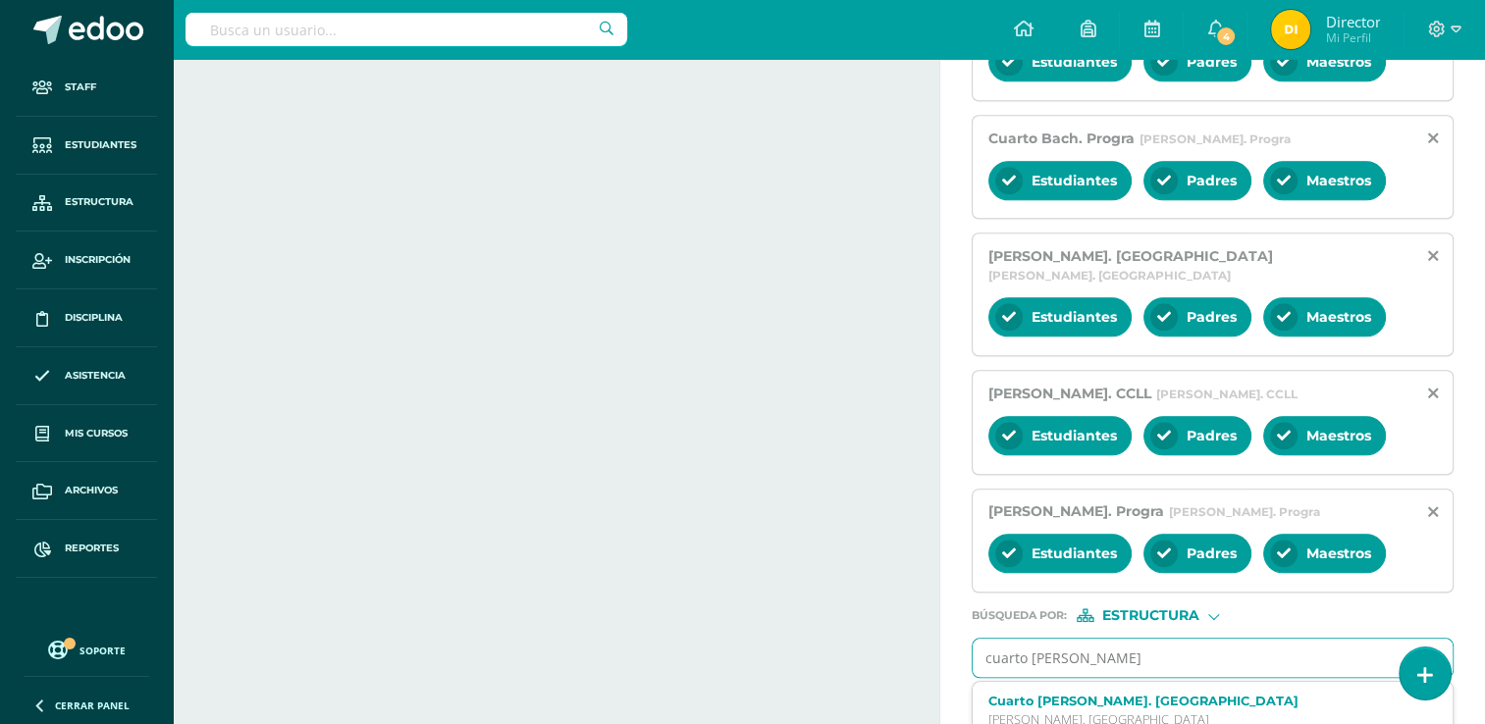
scroll to position [2000, 0]
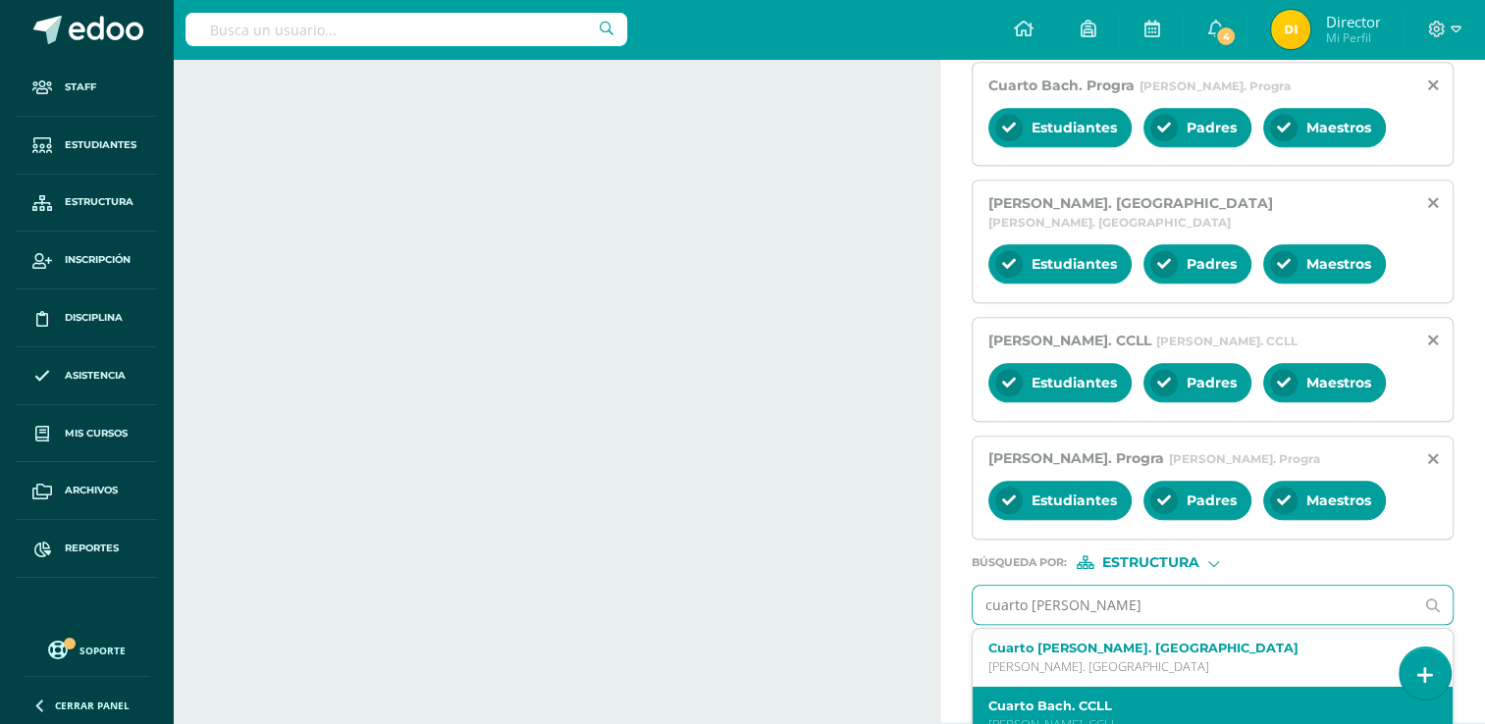
click at [1311, 699] on label "Cuarto Bach. CCLL" at bounding box center [1203, 706] width 430 height 15
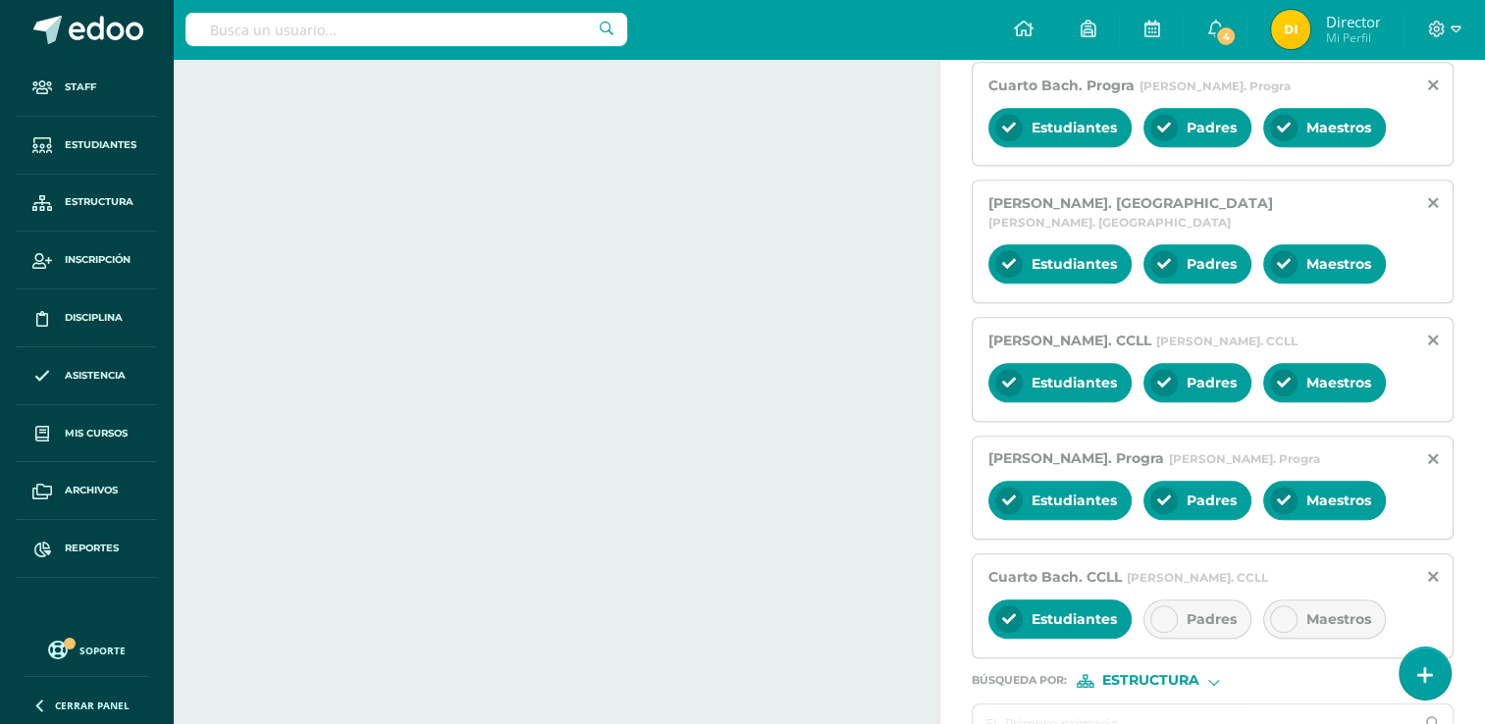
click at [1230, 600] on div "Padres" at bounding box center [1197, 619] width 108 height 39
click at [1277, 612] on icon at bounding box center [1284, 619] width 14 height 14
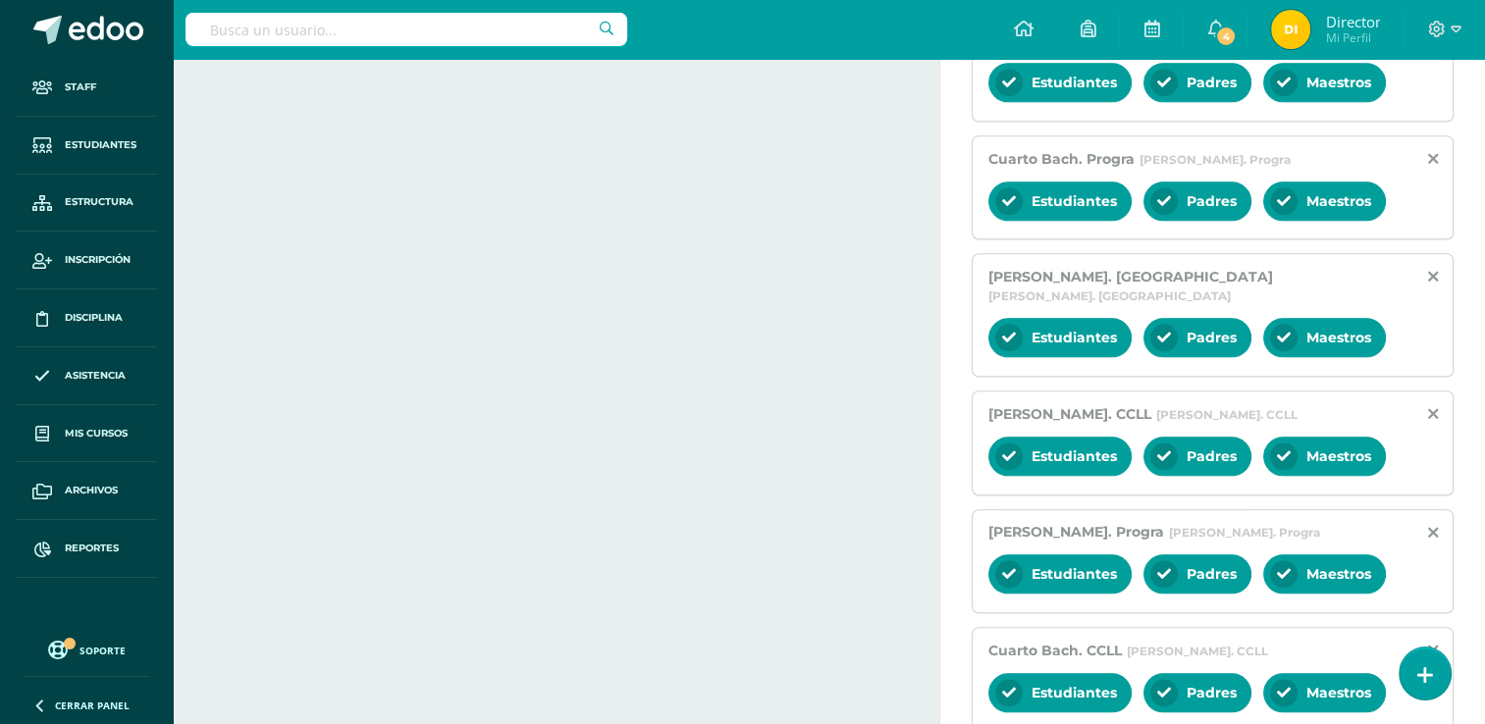
scroll to position [2067, 0]
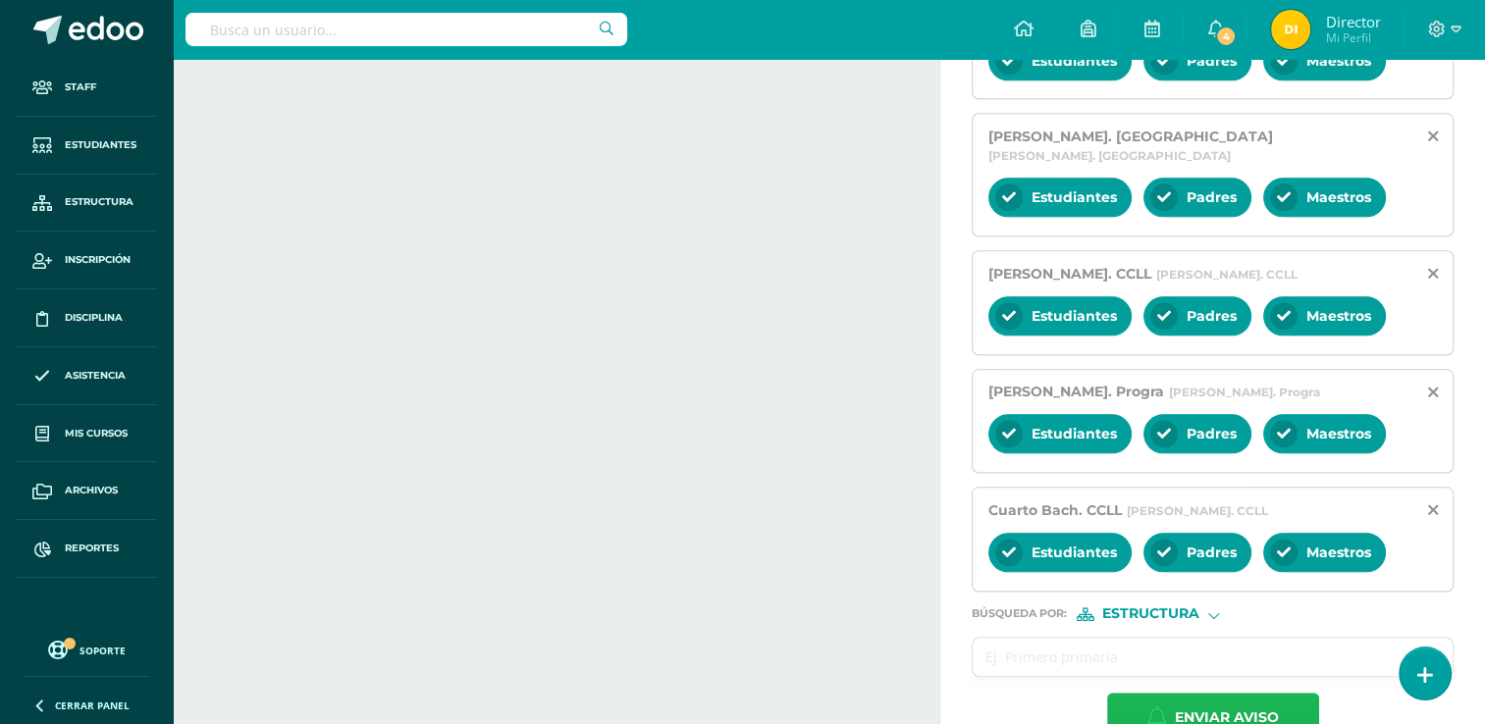
click at [1178, 694] on span "Enviar aviso" at bounding box center [1227, 718] width 104 height 48
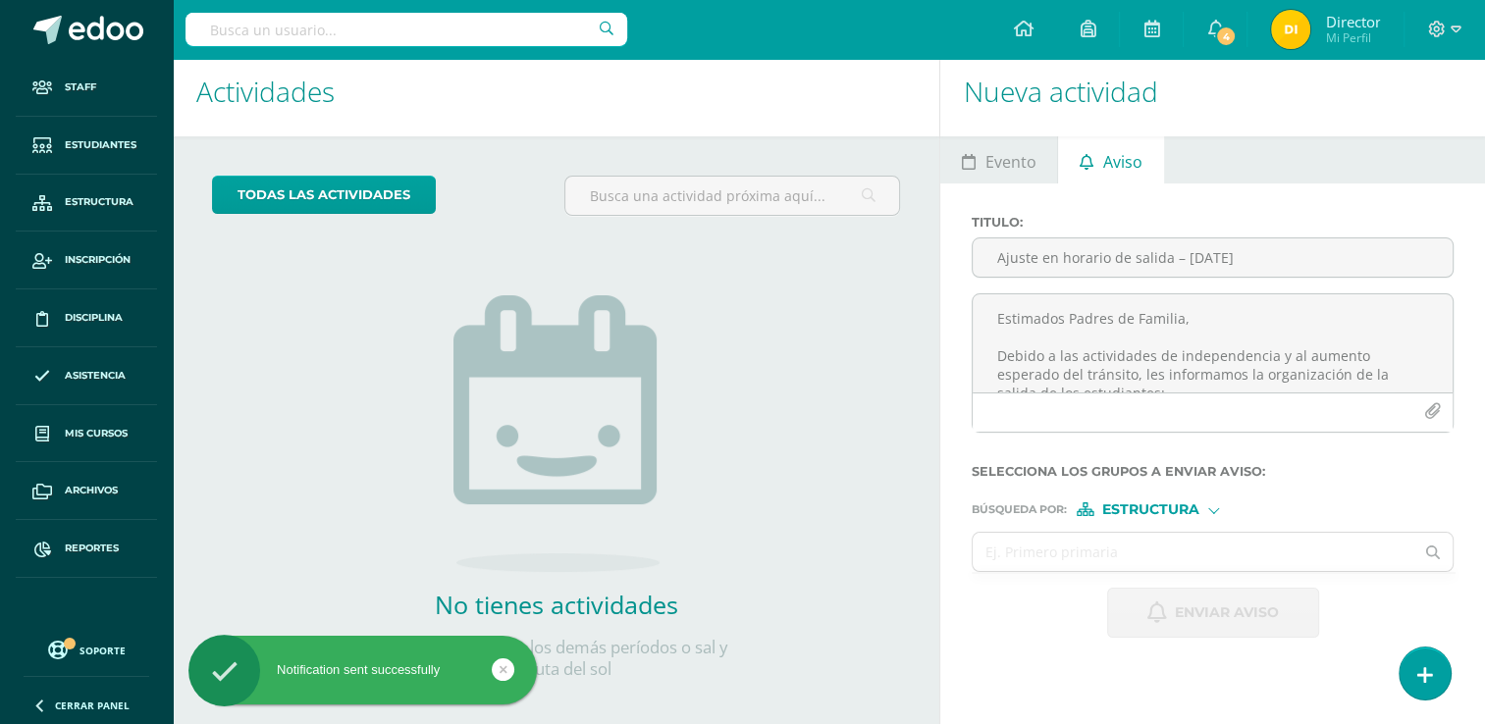
scroll to position [0, 0]
